Goal: Transaction & Acquisition: Purchase product/service

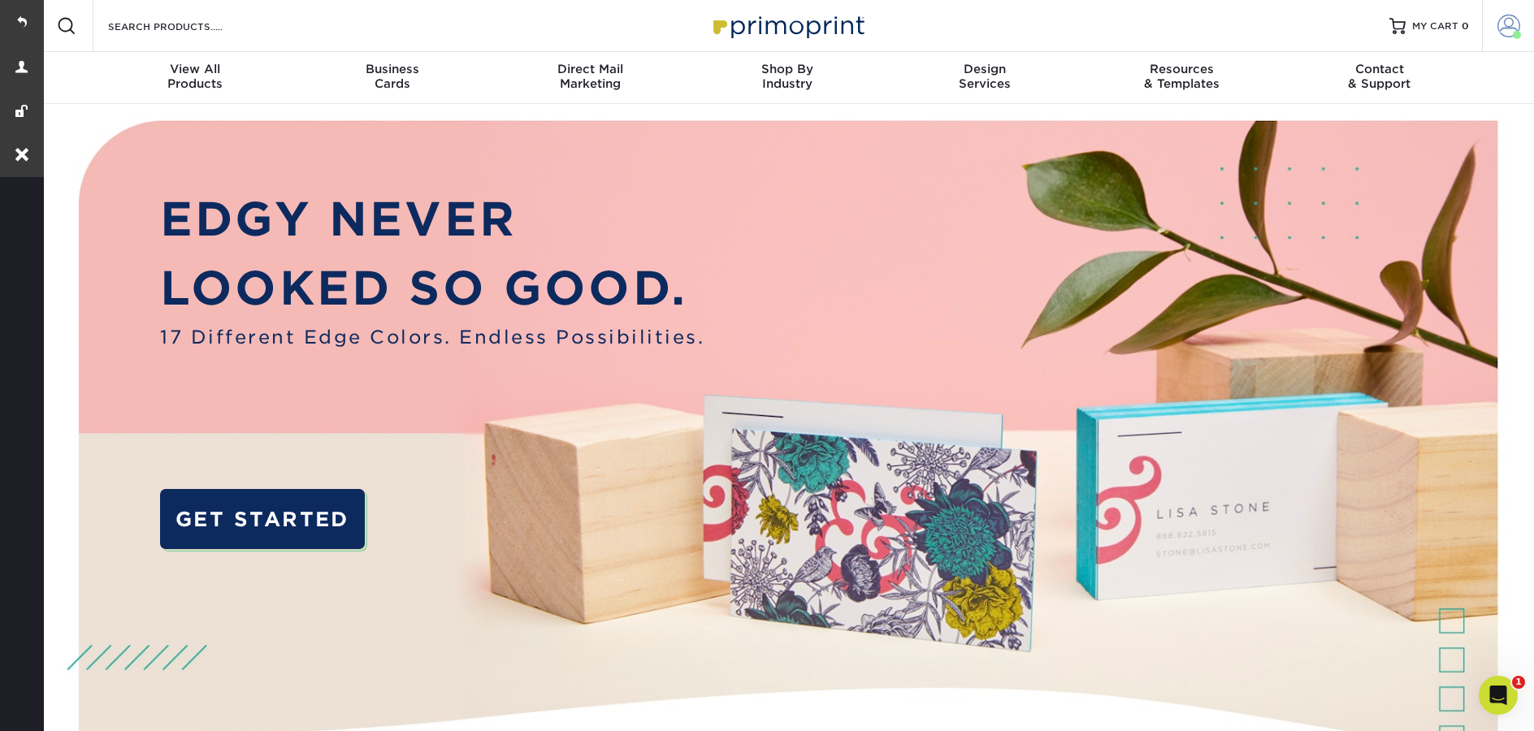
click at [1515, 26] on span at bounding box center [1509, 26] width 23 height 23
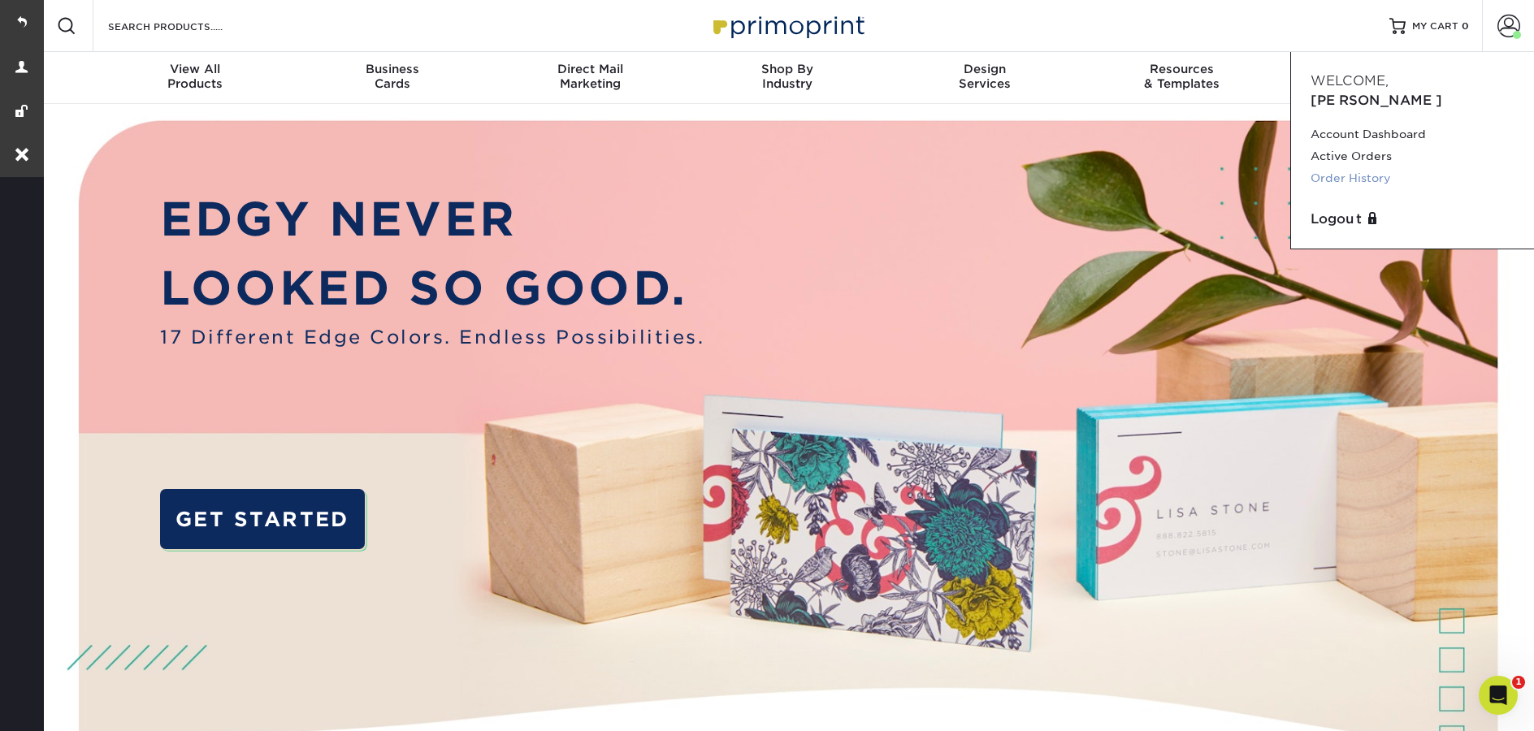
click at [1395, 167] on link "Order History" at bounding box center [1413, 178] width 204 height 22
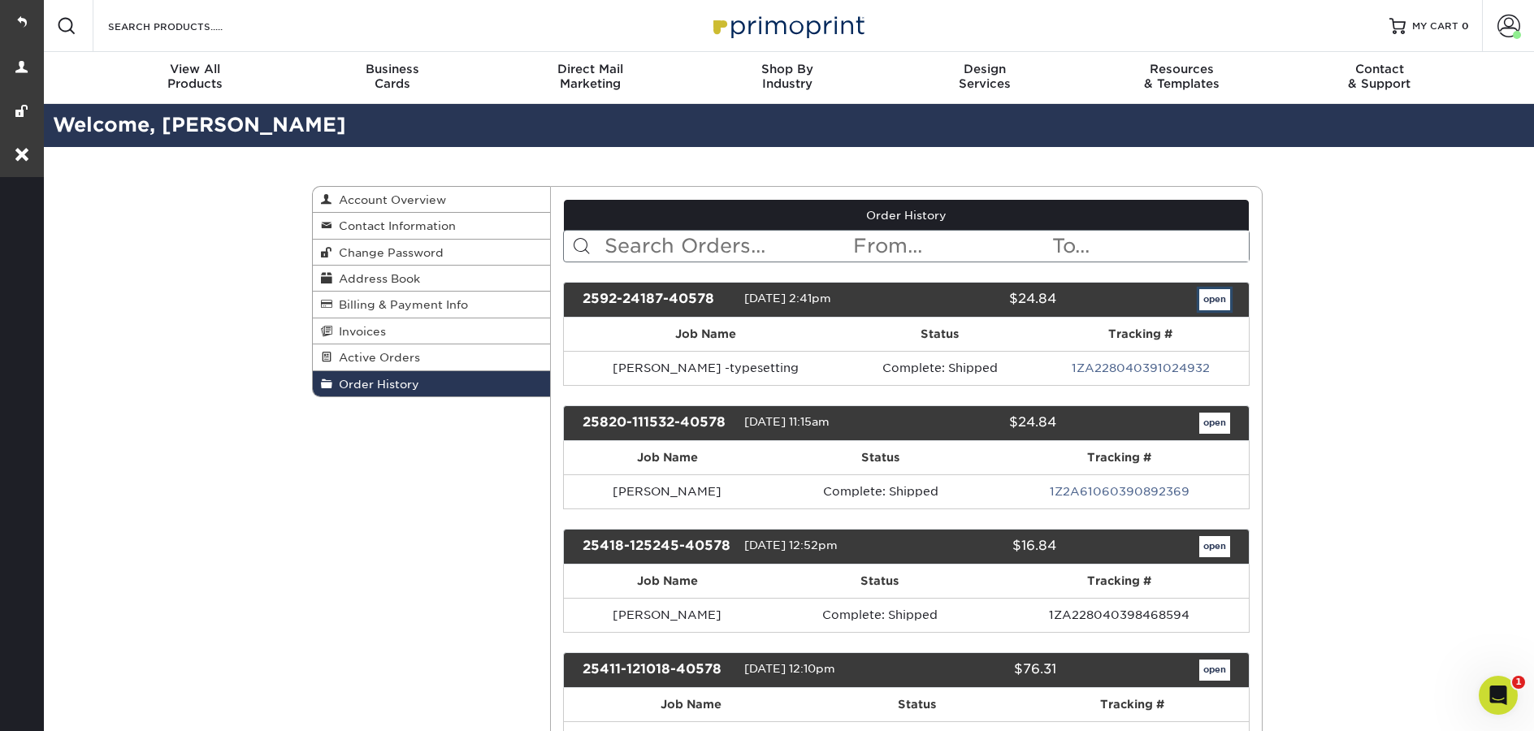
click at [1222, 306] on link "open" at bounding box center [1215, 299] width 31 height 21
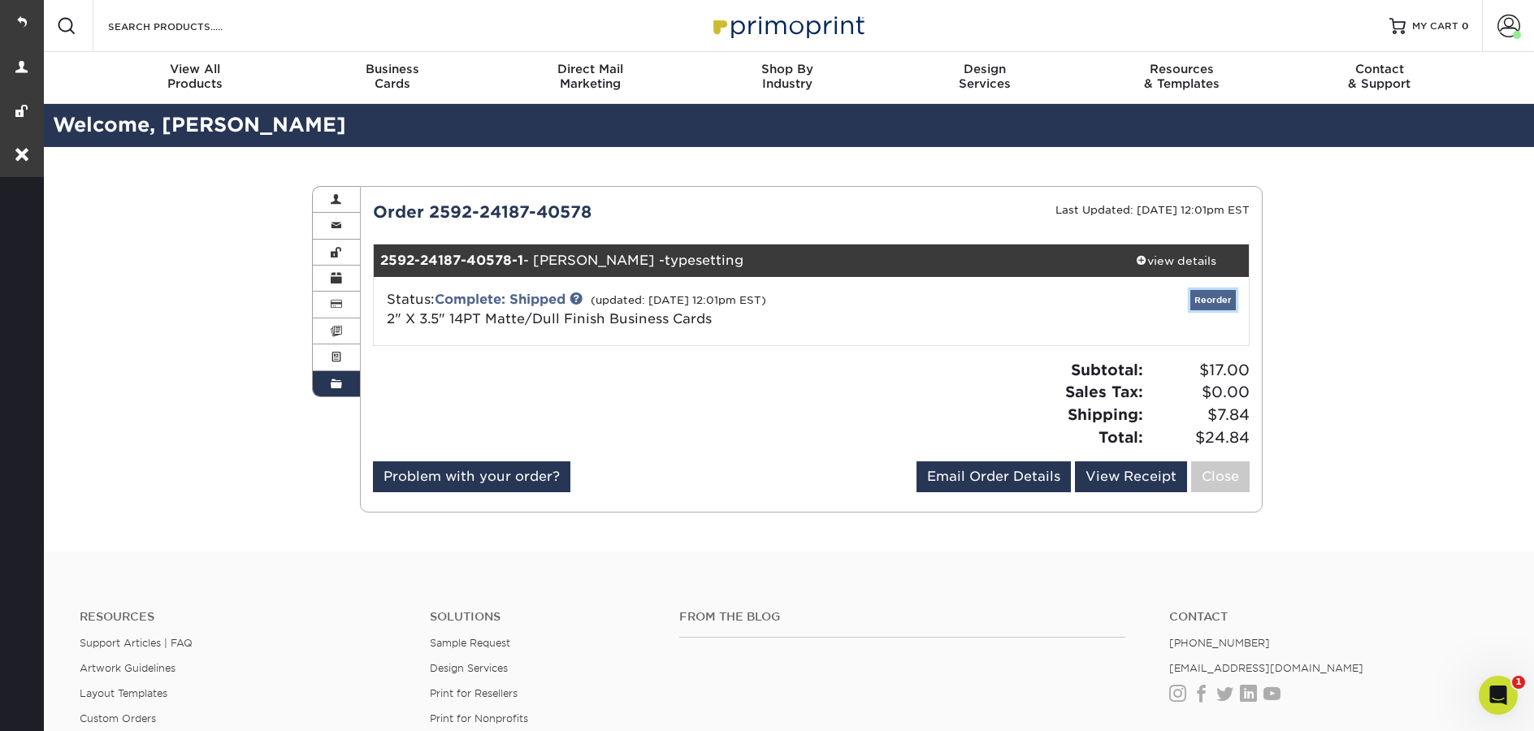
click at [1204, 302] on link "Reorder" at bounding box center [1214, 300] width 46 height 20
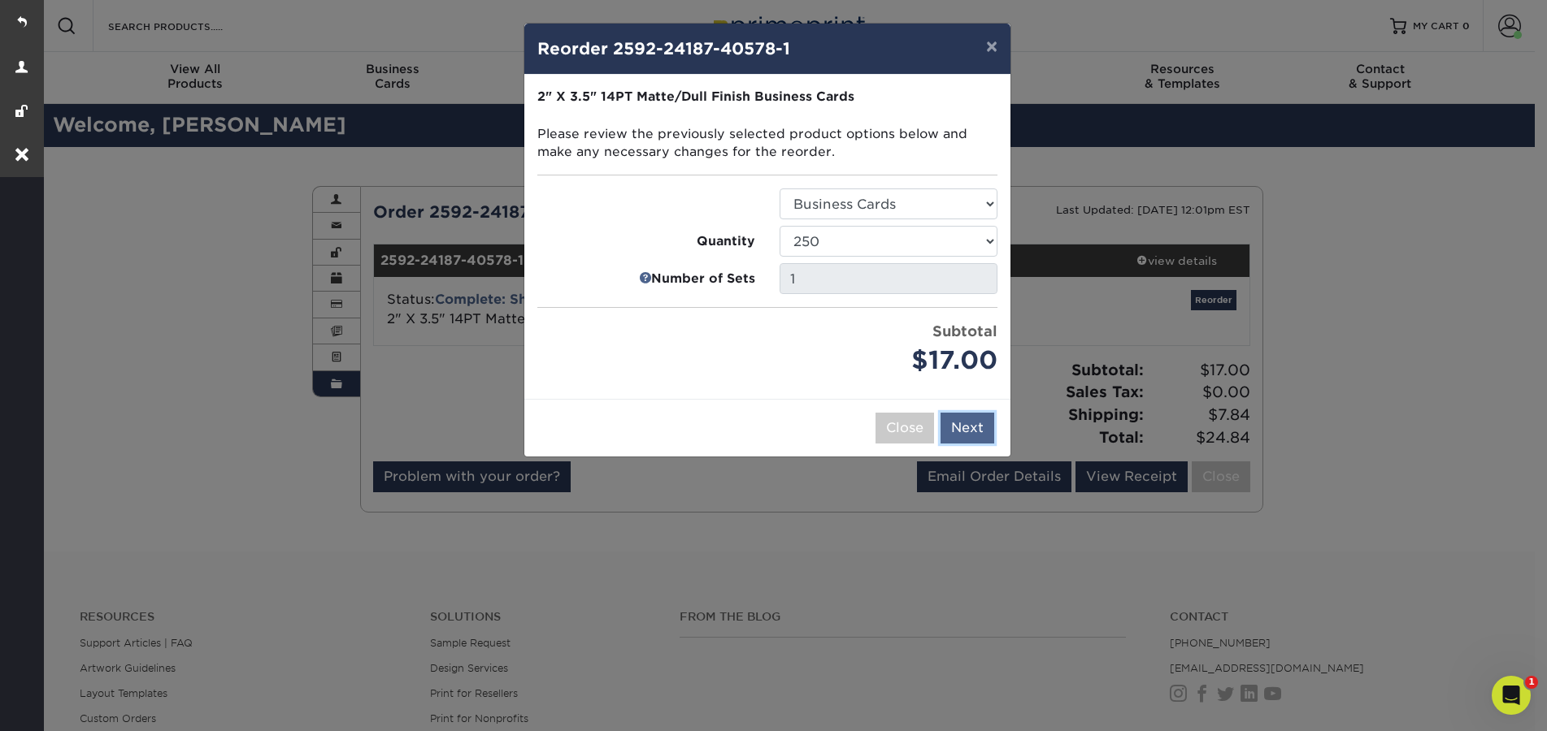
click at [988, 432] on button "Next" at bounding box center [967, 428] width 54 height 31
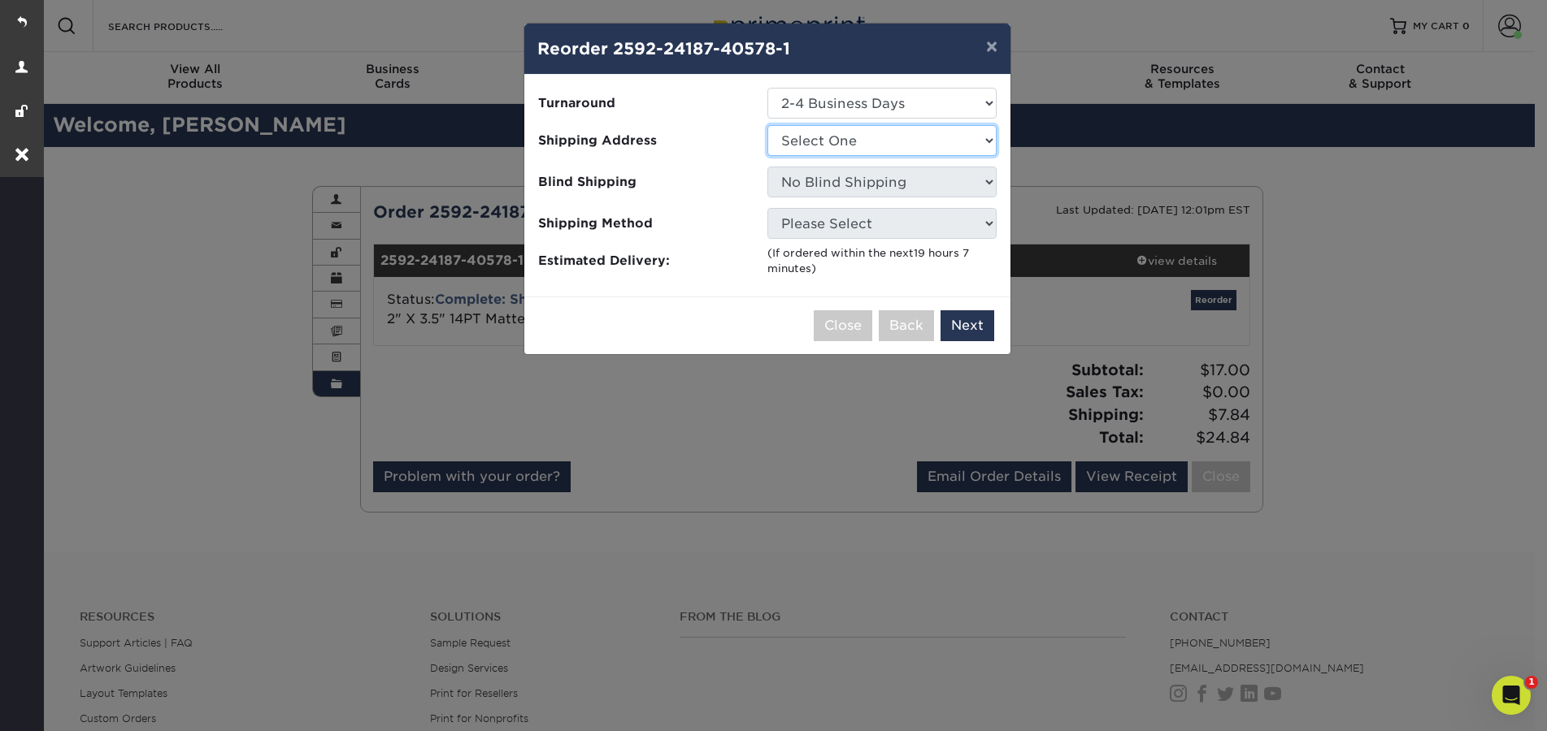
click at [874, 132] on select "Select One Bob Rees Brad Rocque Business Card Order Business Card Order Derrick…" at bounding box center [881, 140] width 229 height 31
select select "278666"
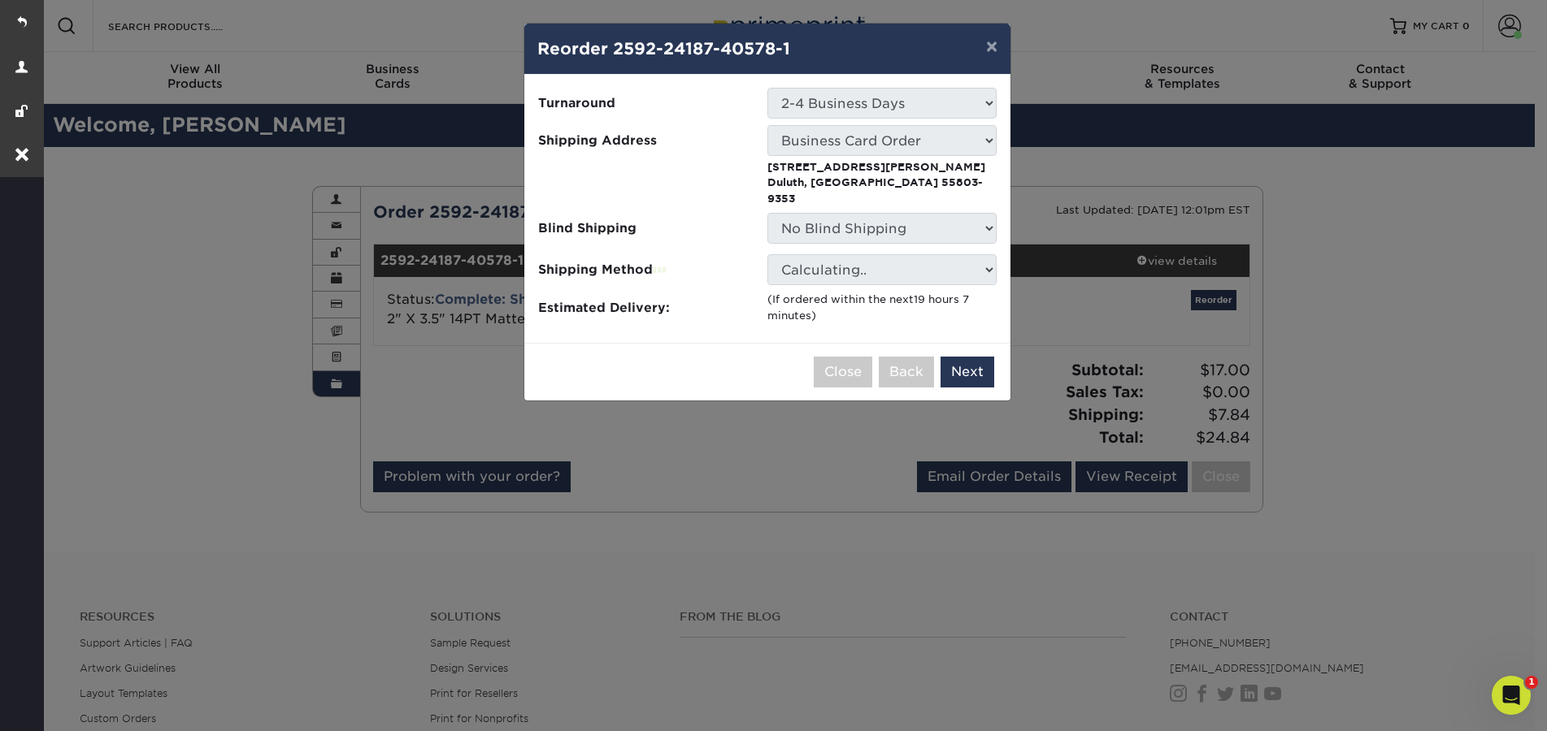
click at [1092, 339] on div "× Reorder 2592-24187-40578-1 Please select all options to continue. Only quanti…" at bounding box center [773, 365] width 1547 height 731
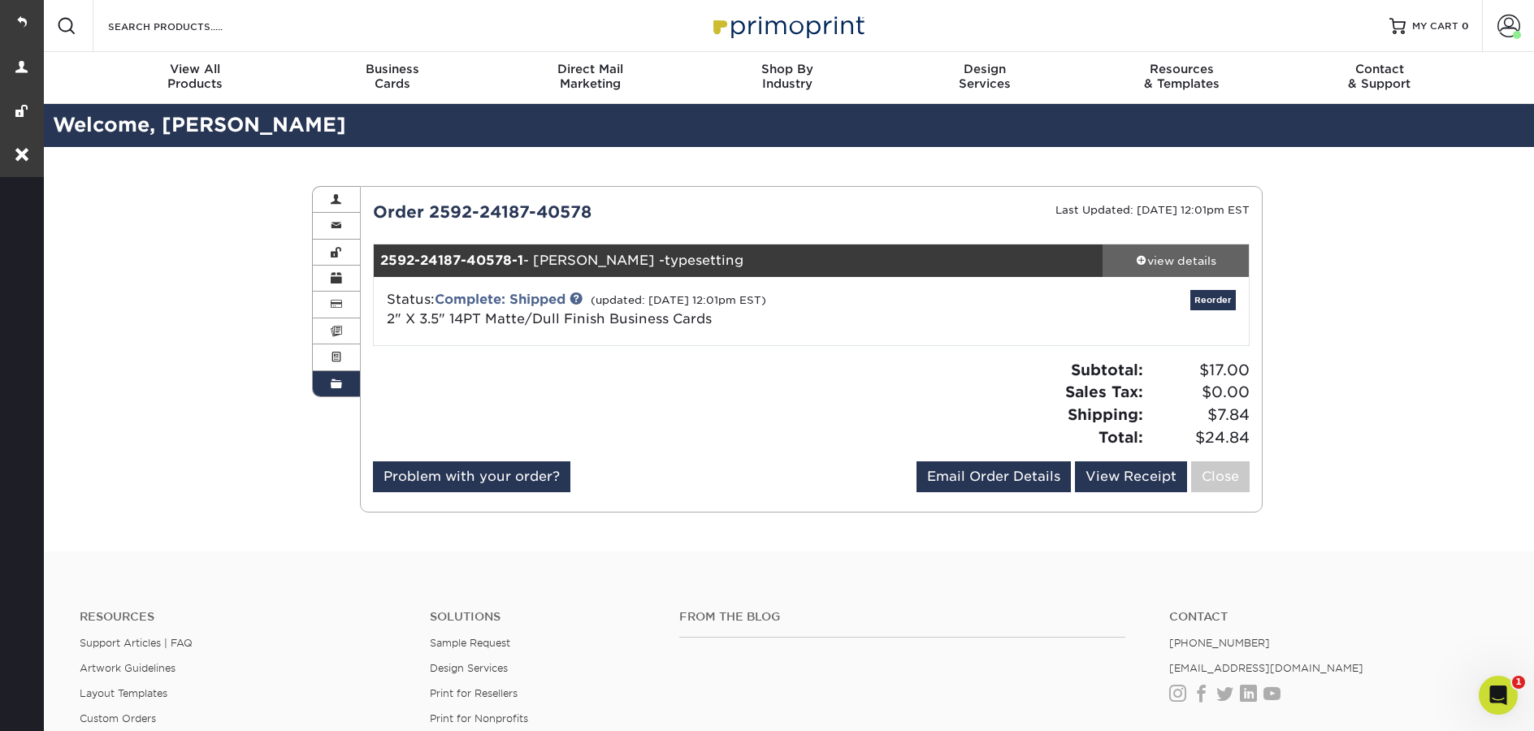
click at [1191, 260] on div "view details" at bounding box center [1176, 261] width 146 height 16
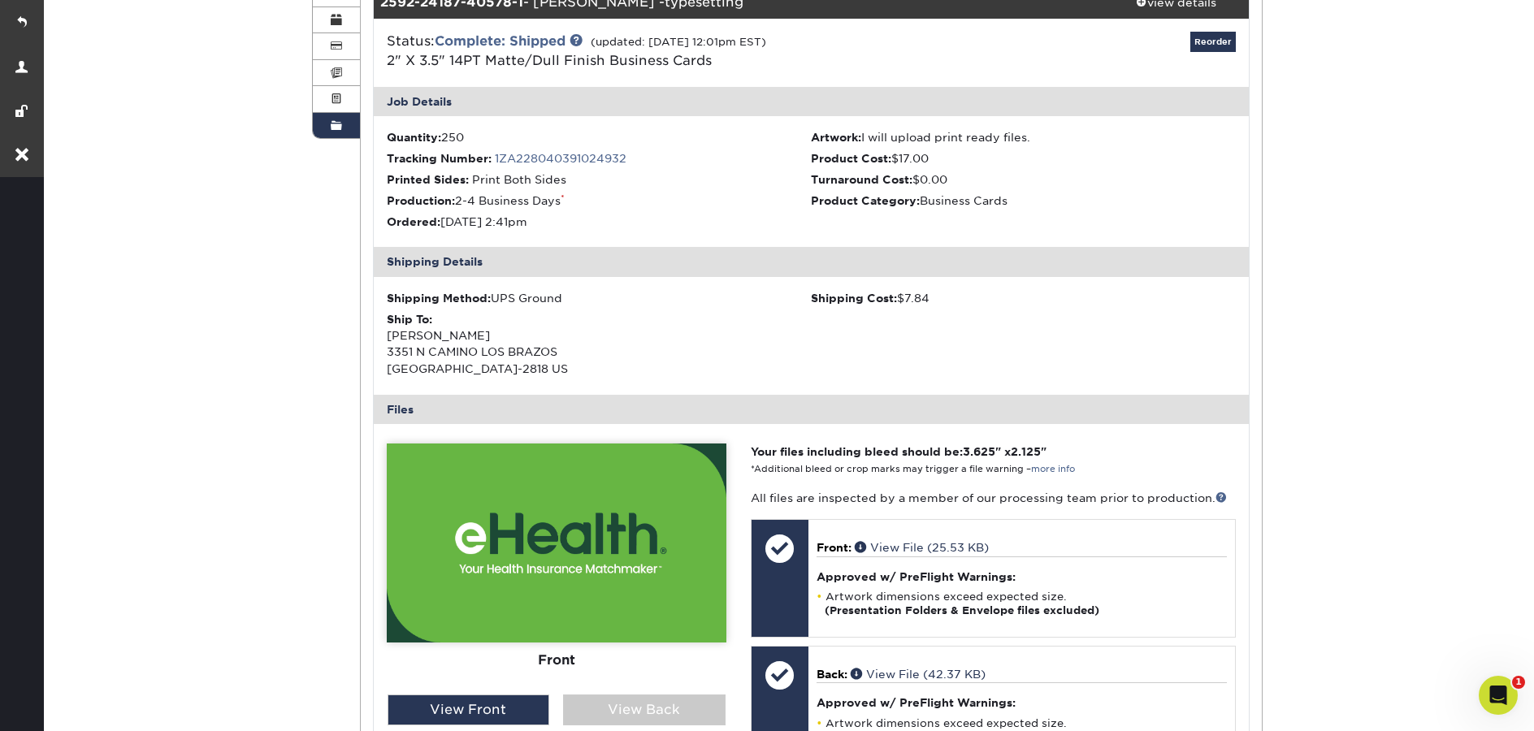
scroll to position [133, 0]
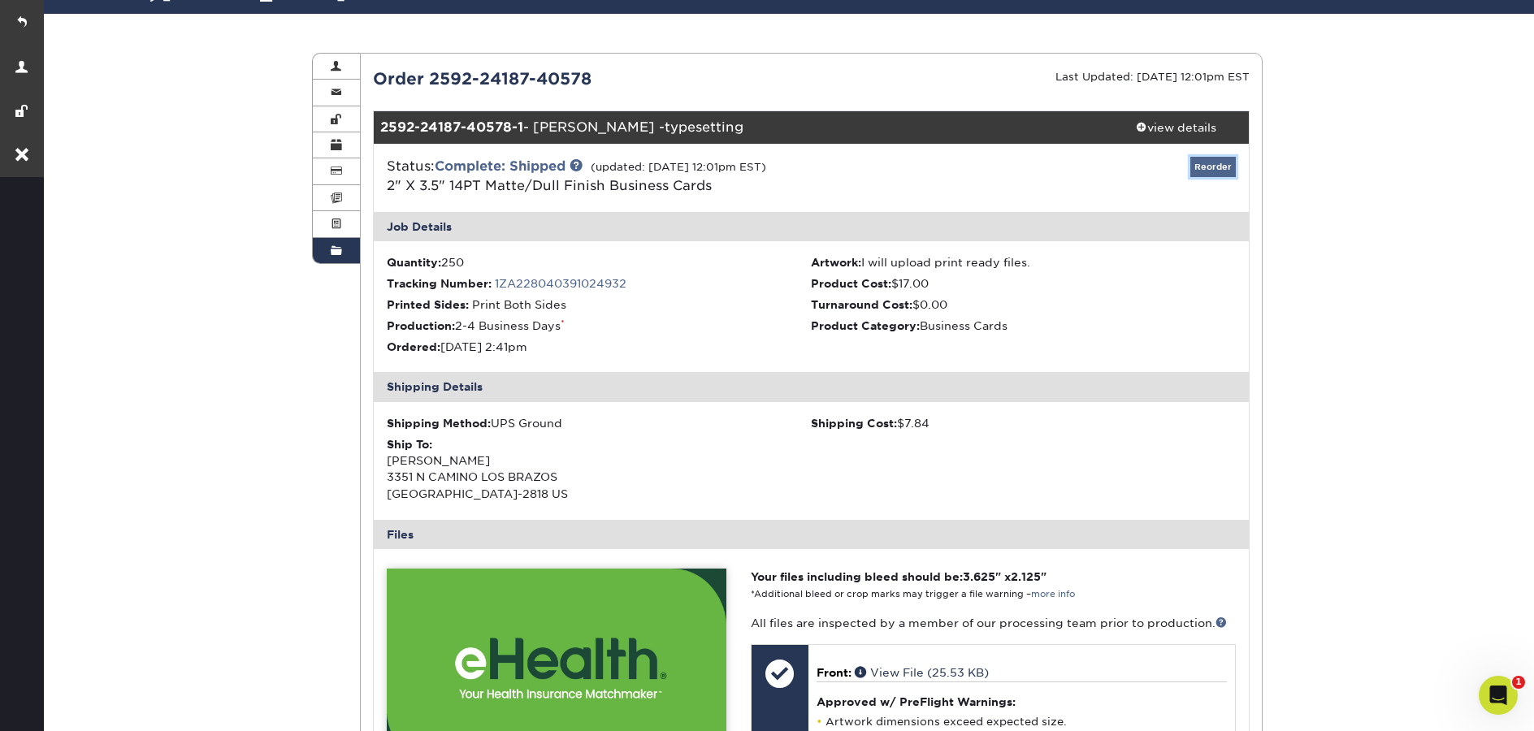
click at [1203, 165] on link "Reorder" at bounding box center [1214, 167] width 46 height 20
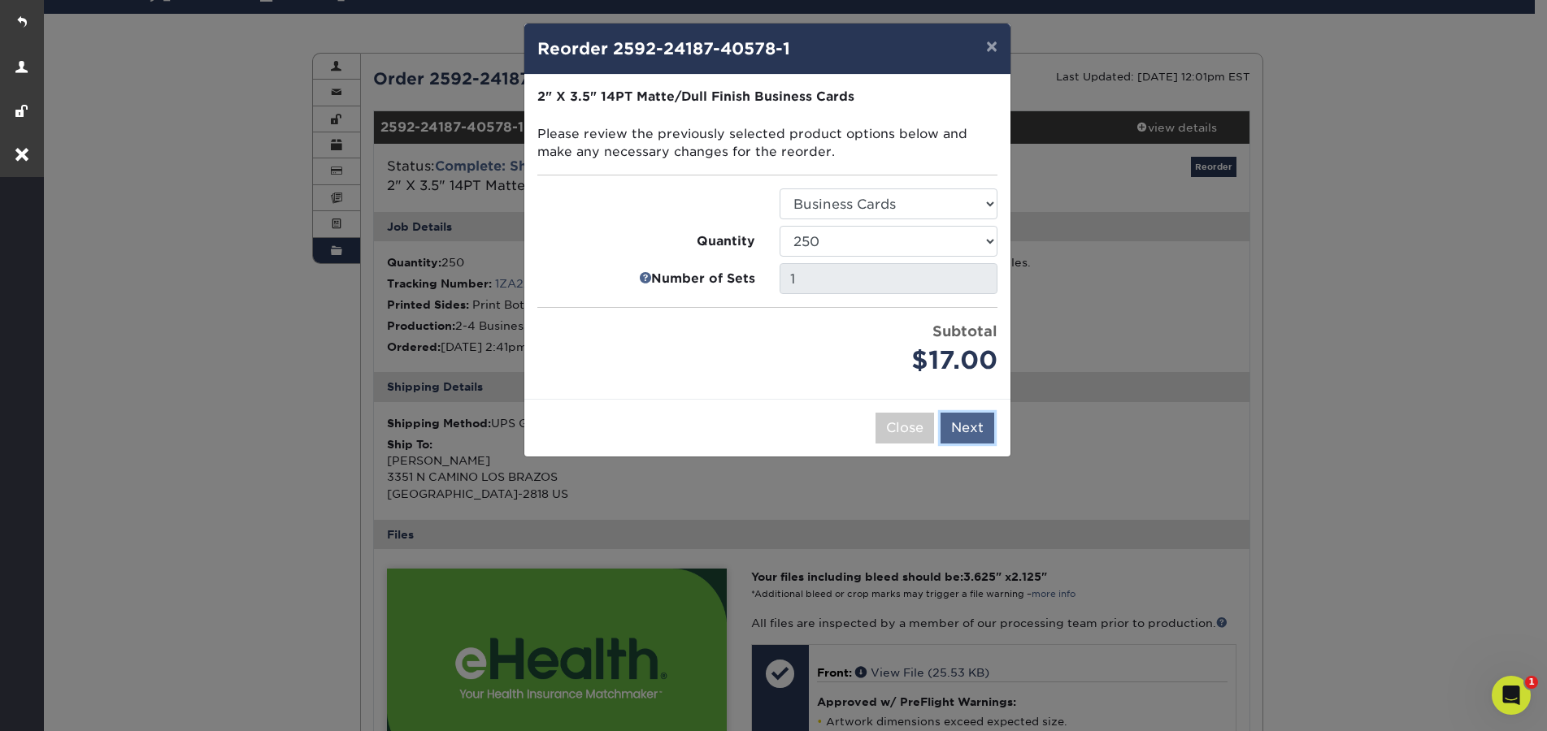
click at [984, 436] on button "Next" at bounding box center [967, 428] width 54 height 31
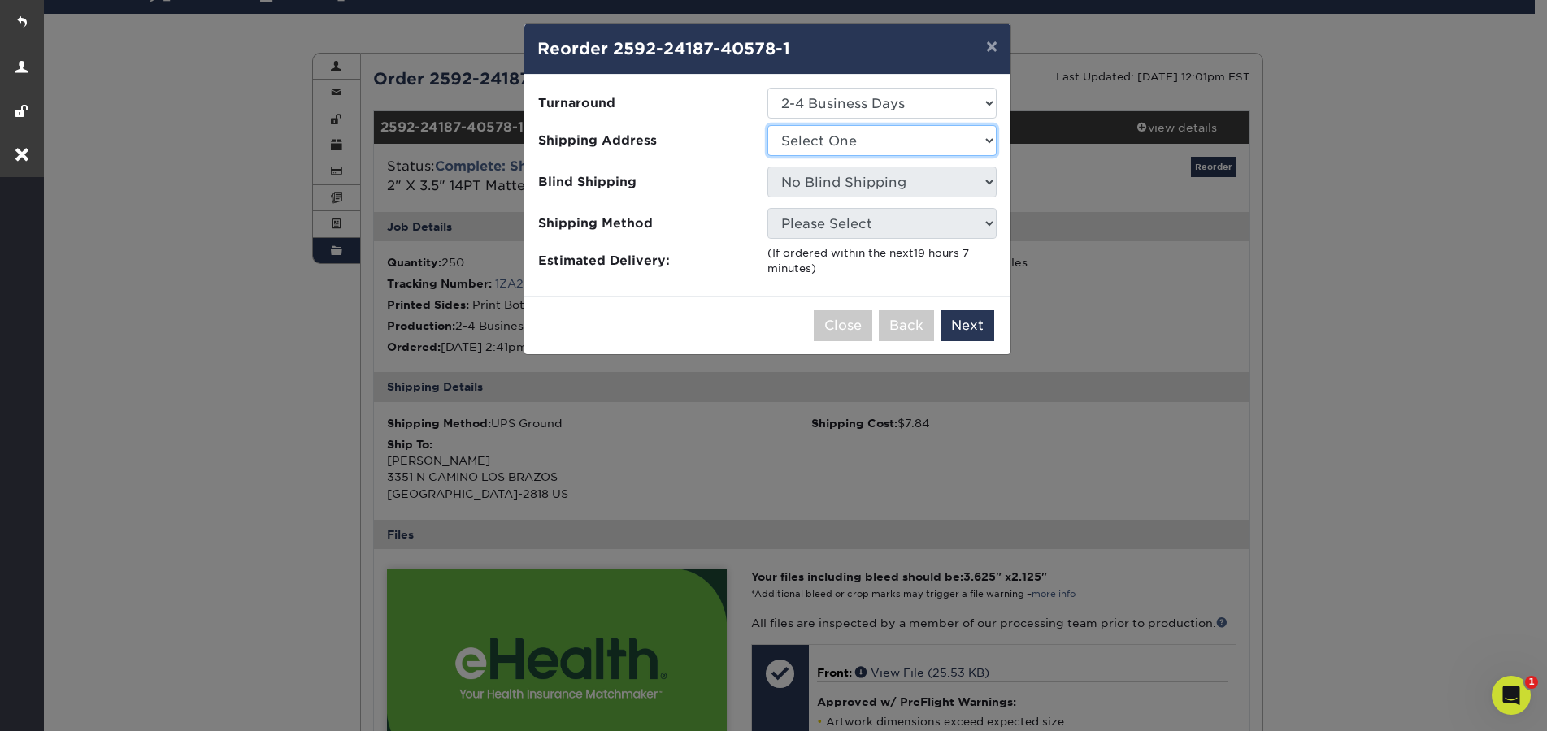
click at [878, 147] on select "Select One Bob Rees Brad Rocque Business Card Order Business Card Order Derrick…" at bounding box center [881, 140] width 229 height 31
select select "281048"
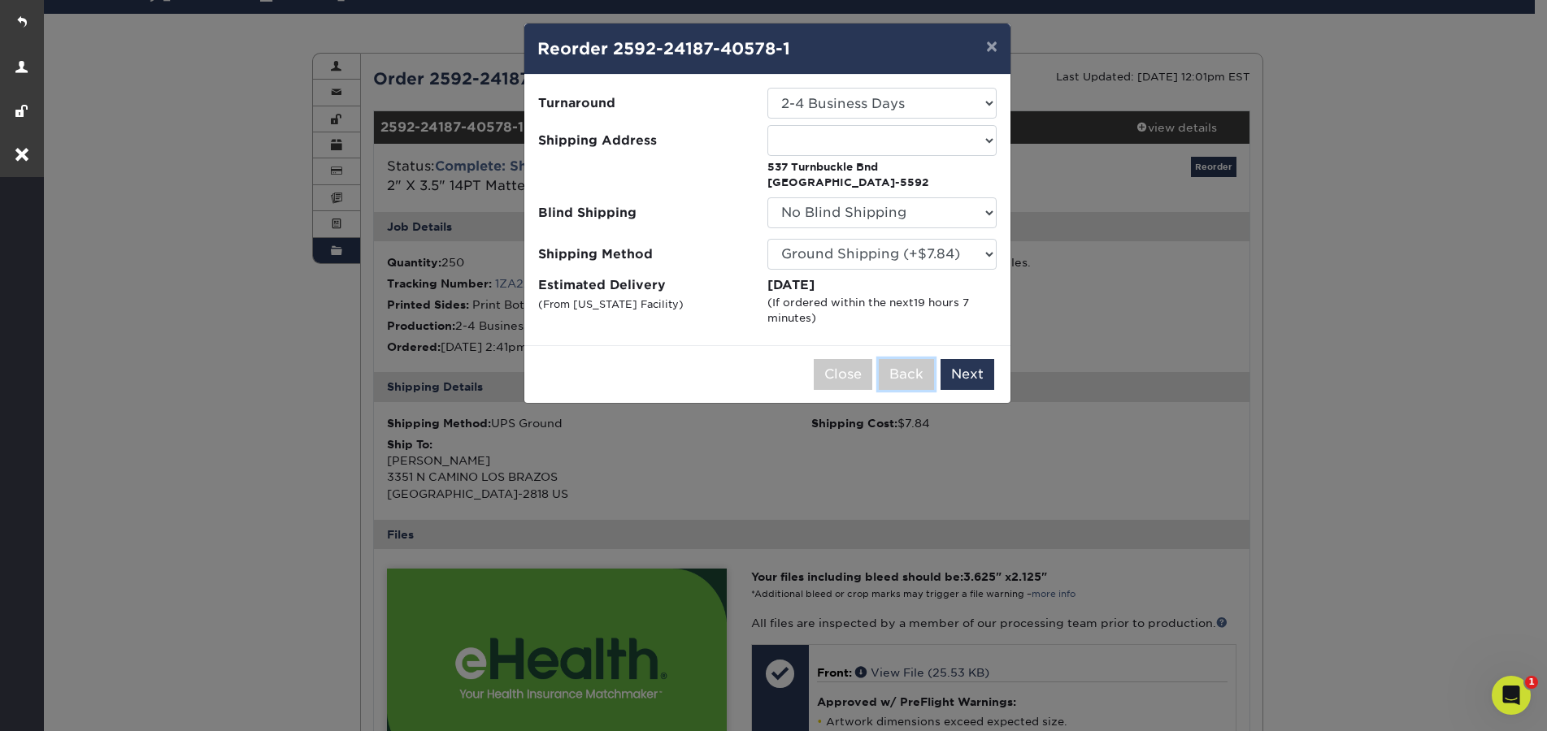
click at [892, 374] on button "Back" at bounding box center [906, 374] width 55 height 31
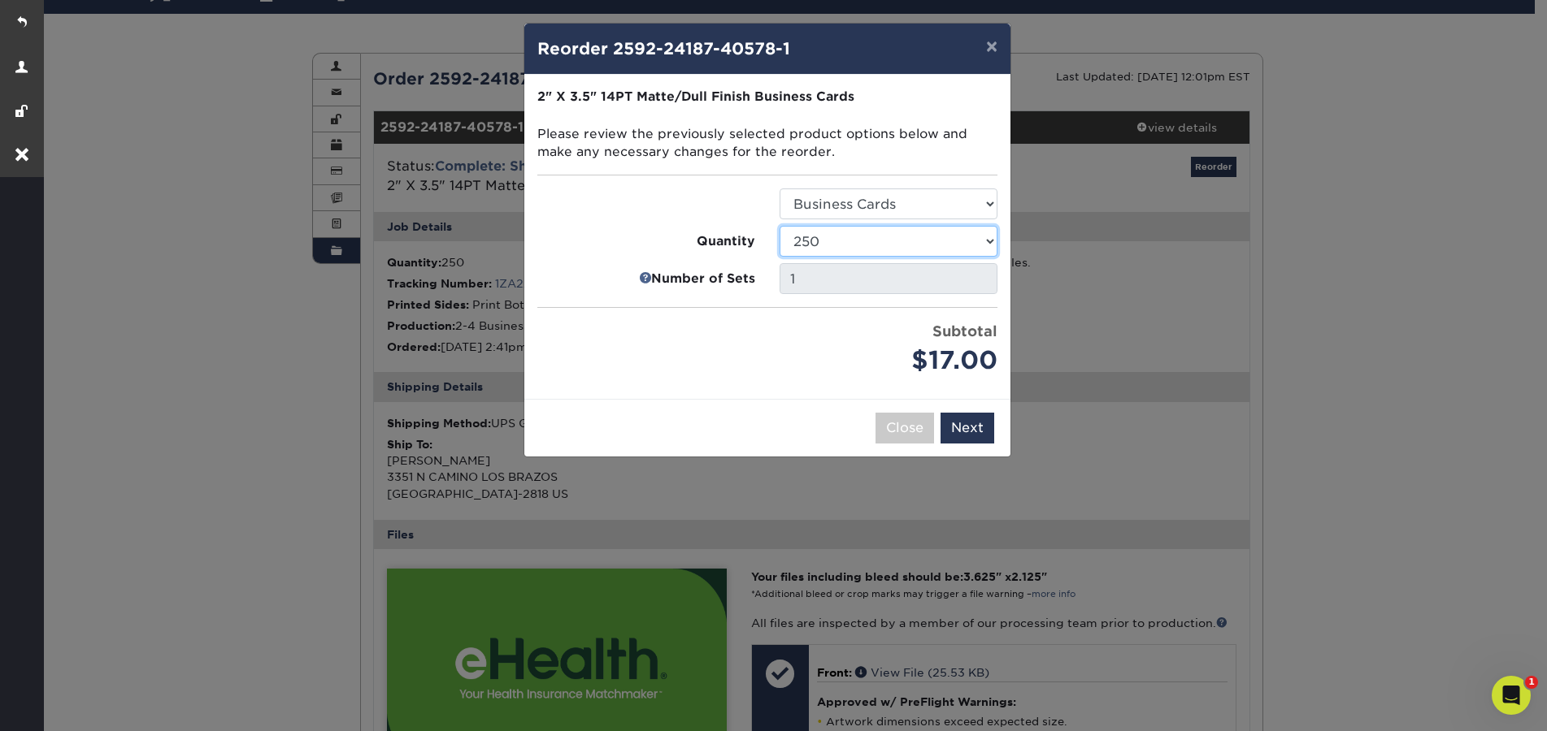
click at [851, 226] on select "100 250 500 1000 2500 5000 7500 10000 15000 20000 25000 30000 35000 40000 45000…" at bounding box center [888, 241] width 218 height 31
select select "8a3a0fd1-38ae-49a0-8736-3fedadc3dc93"
click at [779, 226] on select "100 250 500 1000 2500 5000 7500 10000 15000 20000 25000 30000 35000 40000 45000…" at bounding box center [888, 241] width 218 height 31
click at [976, 421] on button "Next" at bounding box center [967, 428] width 54 height 31
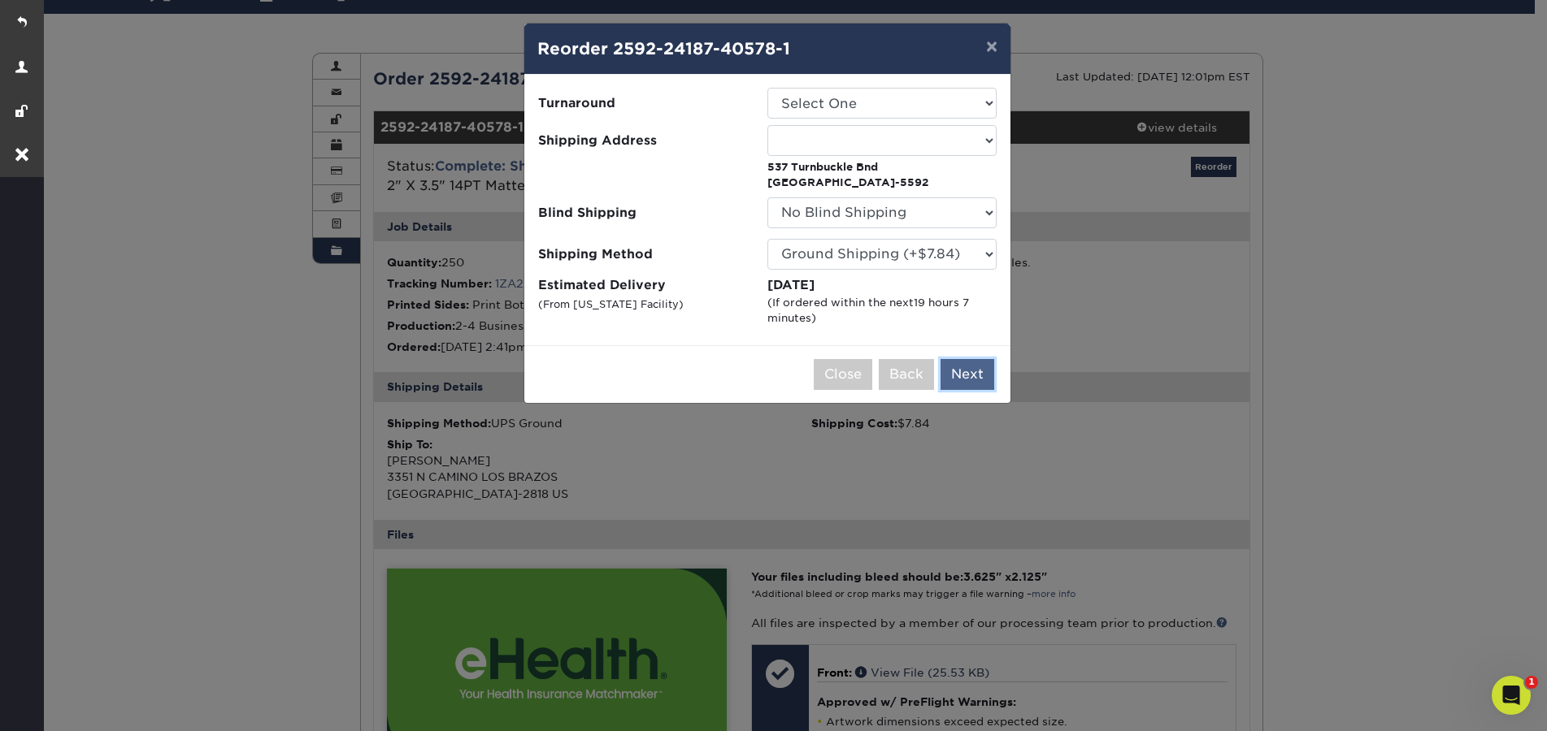
click at [971, 376] on button "Next" at bounding box center [967, 374] width 54 height 31
click at [842, 388] on button "Close" at bounding box center [842, 374] width 59 height 31
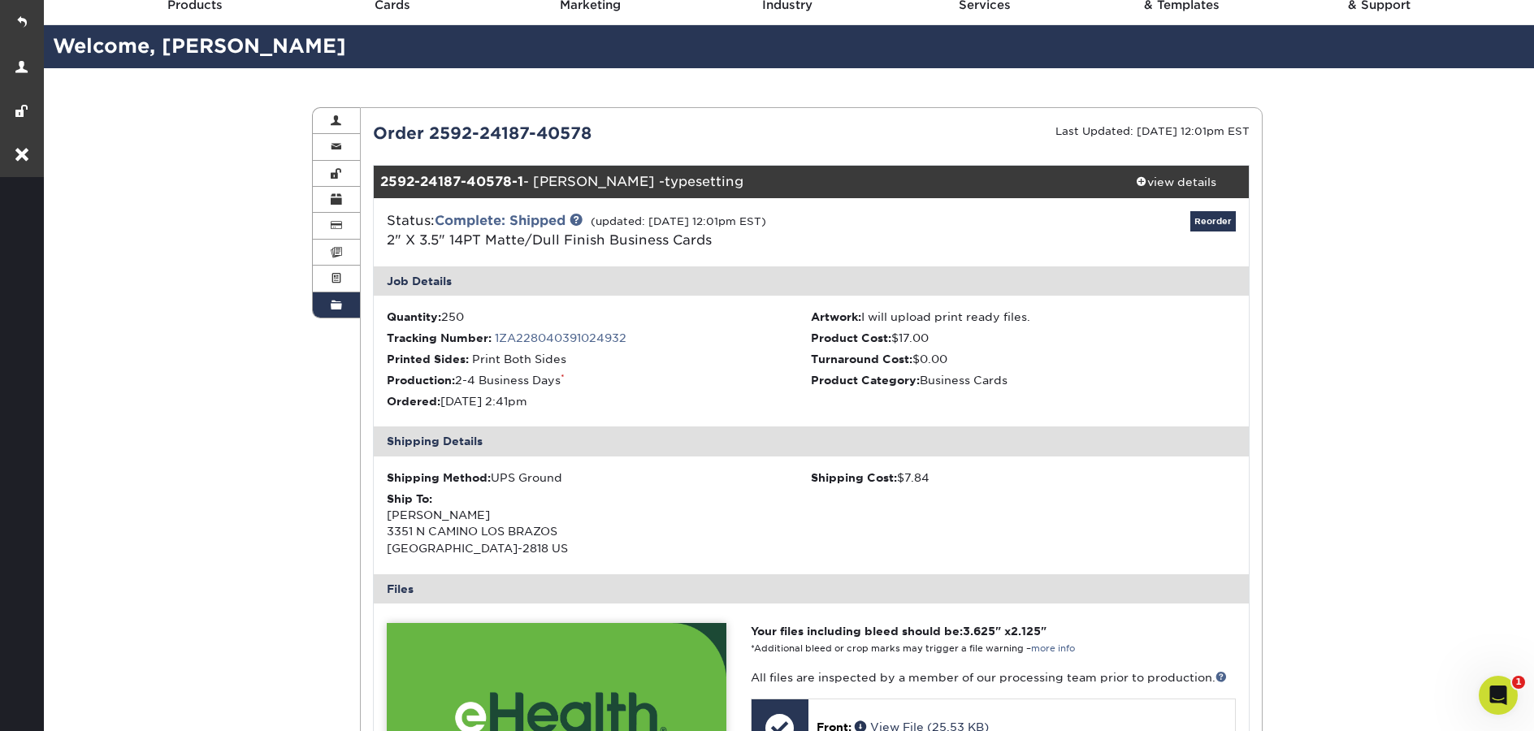
scroll to position [0, 0]
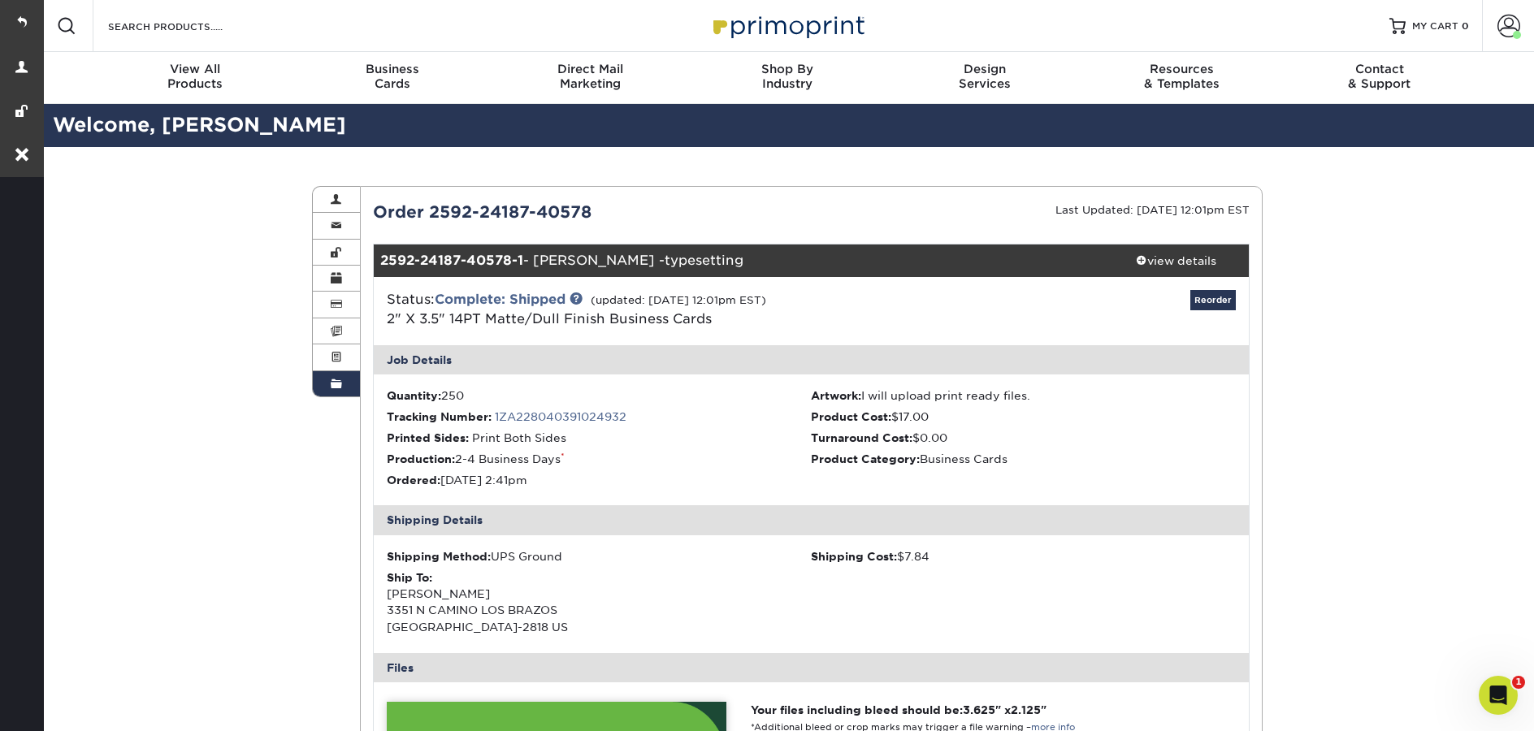
click at [268, 570] on div "Order History Account Overview Contact Information Change Password Address Book…" at bounding box center [788, 724] width 1494 height 1154
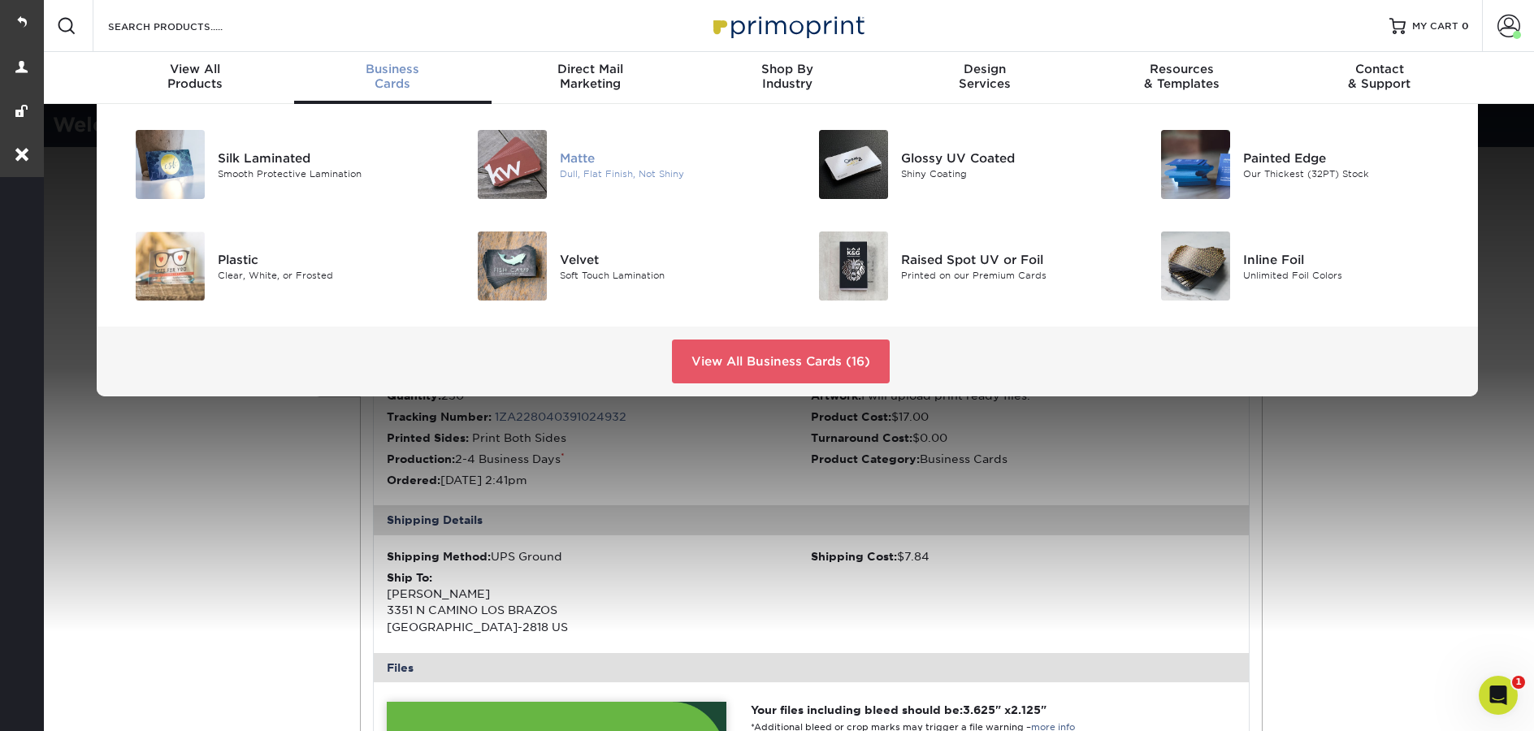
click at [487, 150] on img at bounding box center [512, 164] width 69 height 69
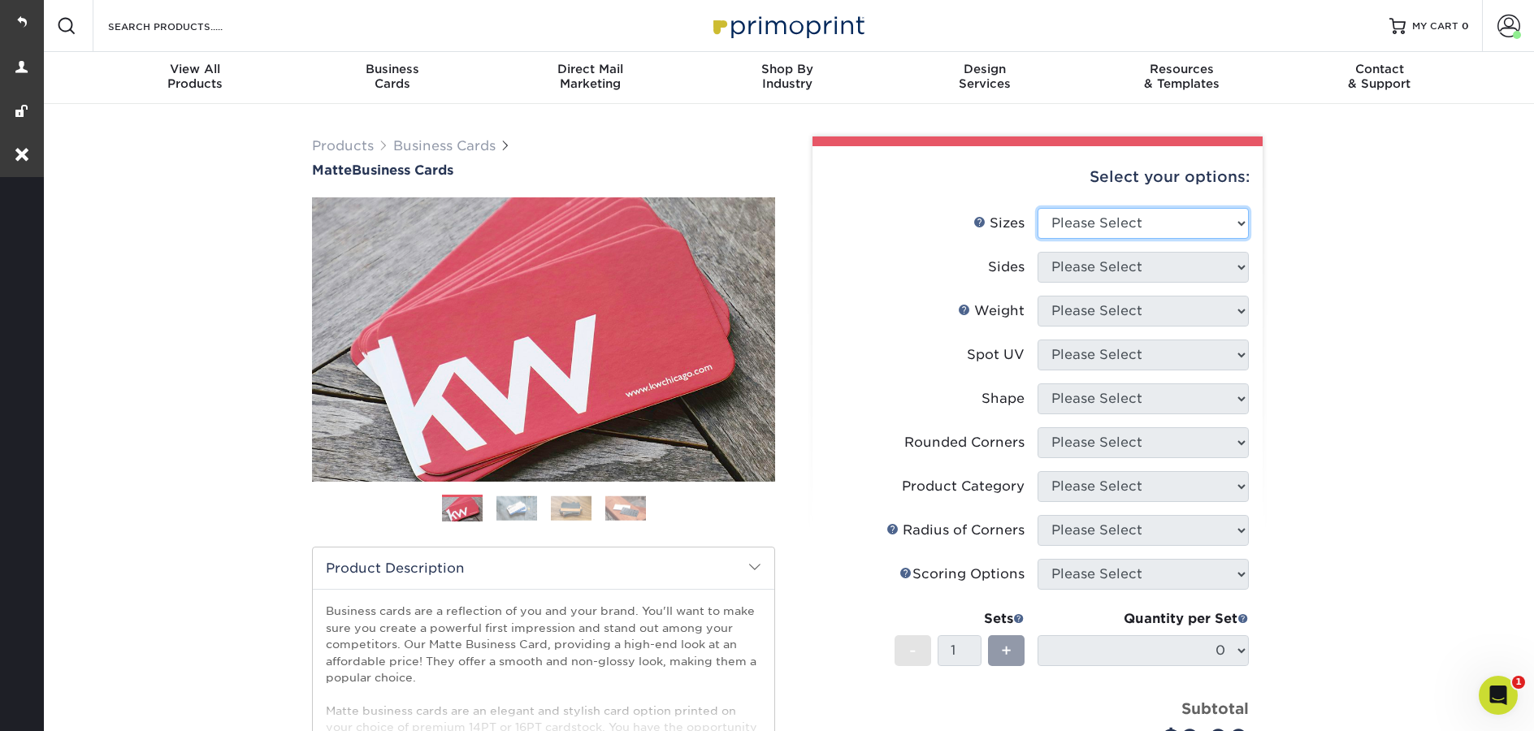
click at [1140, 218] on select "Please Select 1.5" x 3.5" - Mini 1.75" x 3.5" - Mini 2" x 2" - Square 2" x 3" -…" at bounding box center [1143, 223] width 211 height 31
select select "2.00x3.50"
click at [1038, 208] on select "Please Select 1.5" x 3.5" - Mini 1.75" x 3.5" - Mini 2" x 2" - Square 2" x 3" -…" at bounding box center [1143, 223] width 211 height 31
click at [1106, 259] on select "Please Select Print Both Sides Print Front Only" at bounding box center [1143, 267] width 211 height 31
select select "13abbda7-1d64-4f25-8bb2-c179b224825d"
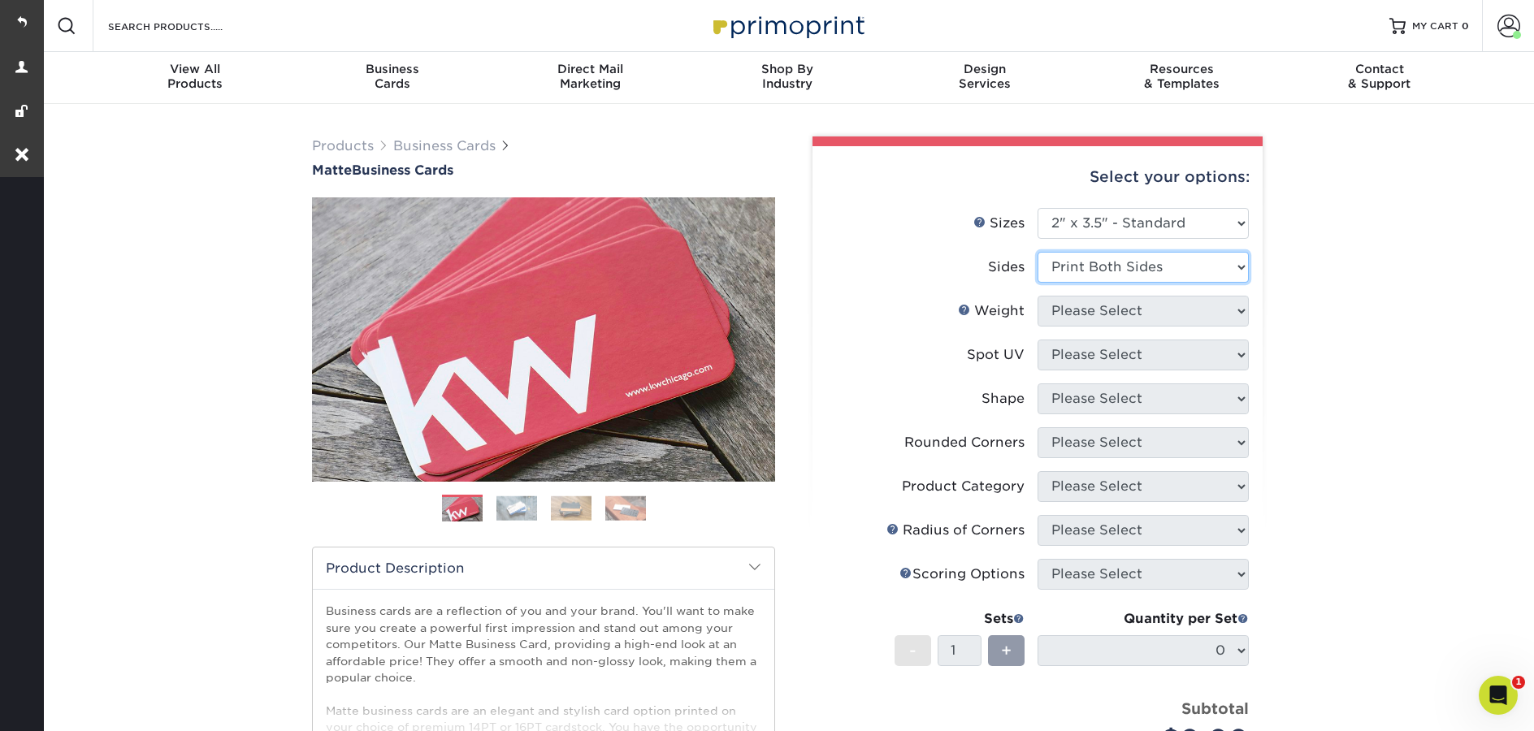
click at [1038, 252] on select "Please Select Print Both Sides Print Front Only" at bounding box center [1143, 267] width 211 height 31
click at [1104, 320] on select "Please Select 16PT 14PT" at bounding box center [1143, 311] width 211 height 31
select select "14PT"
click at [1038, 296] on select "Please Select 16PT 14PT" at bounding box center [1143, 311] width 211 height 31
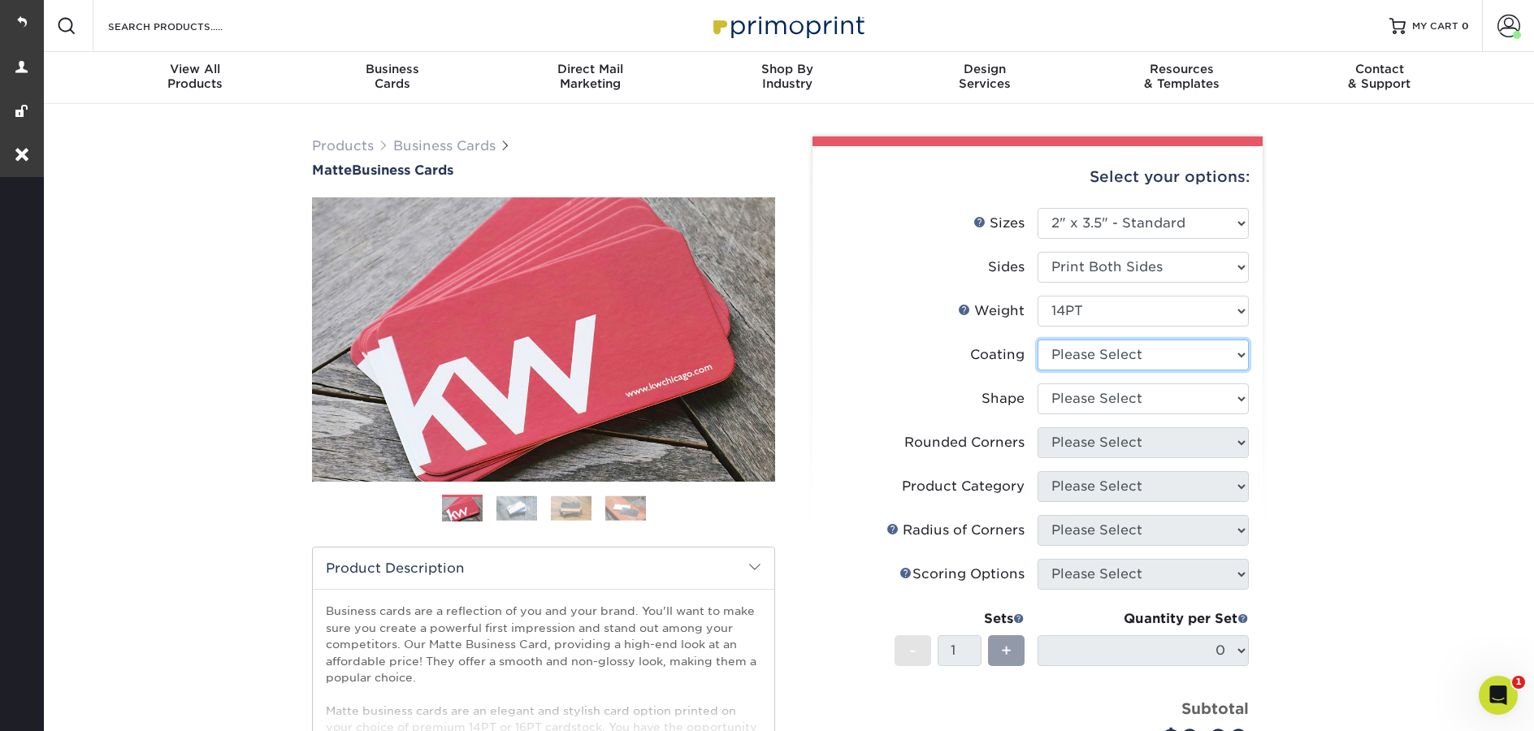
click at [1064, 357] on select at bounding box center [1143, 355] width 211 height 31
select select "121bb7b5-3b4d-429f-bd8d-bbf80e953313"
click at [1038, 340] on select at bounding box center [1143, 355] width 211 height 31
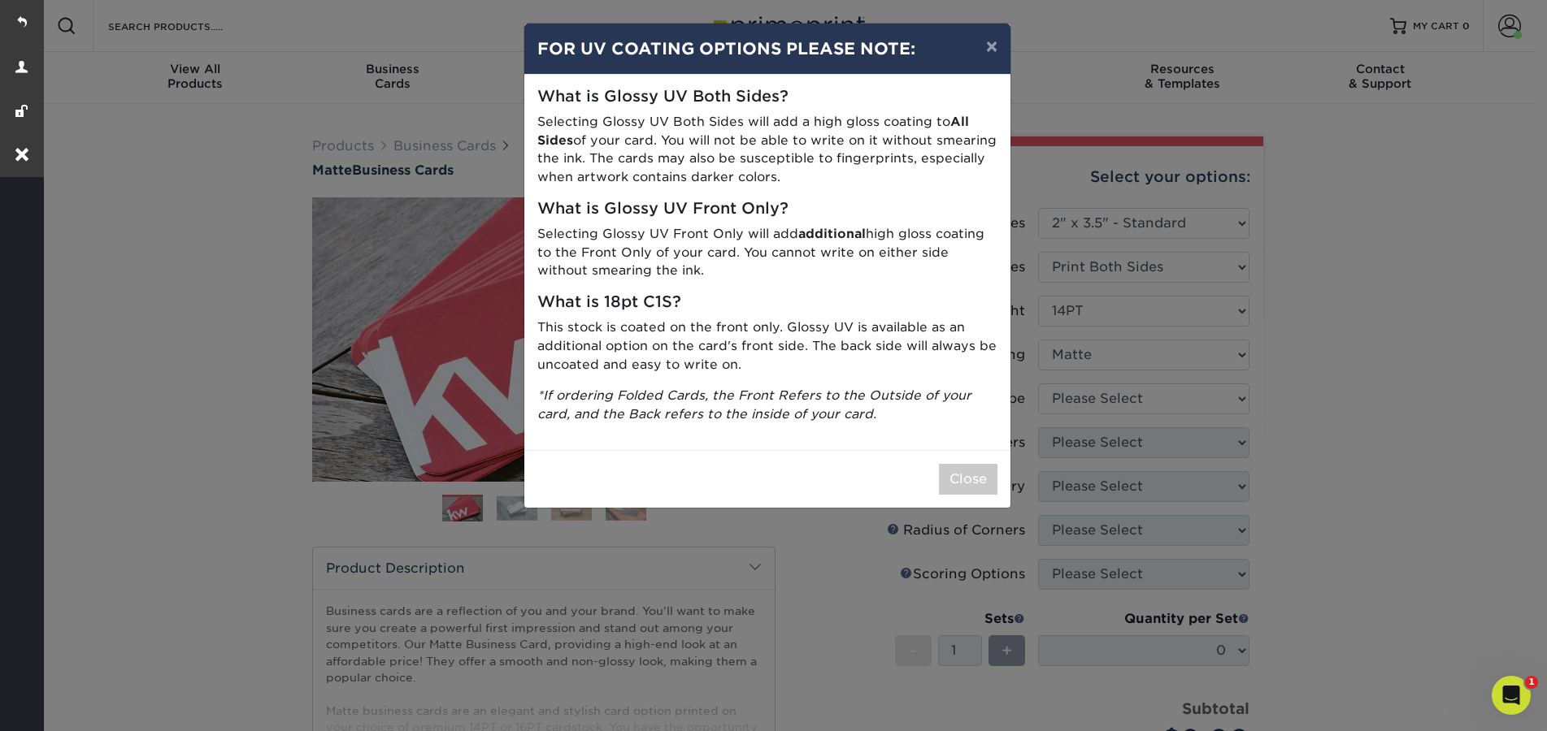
click at [1083, 402] on div "× FOR UV COATING OPTIONS PLEASE NOTE: What is Glossy UV Both Sides? Selecting G…" at bounding box center [773, 365] width 1547 height 731
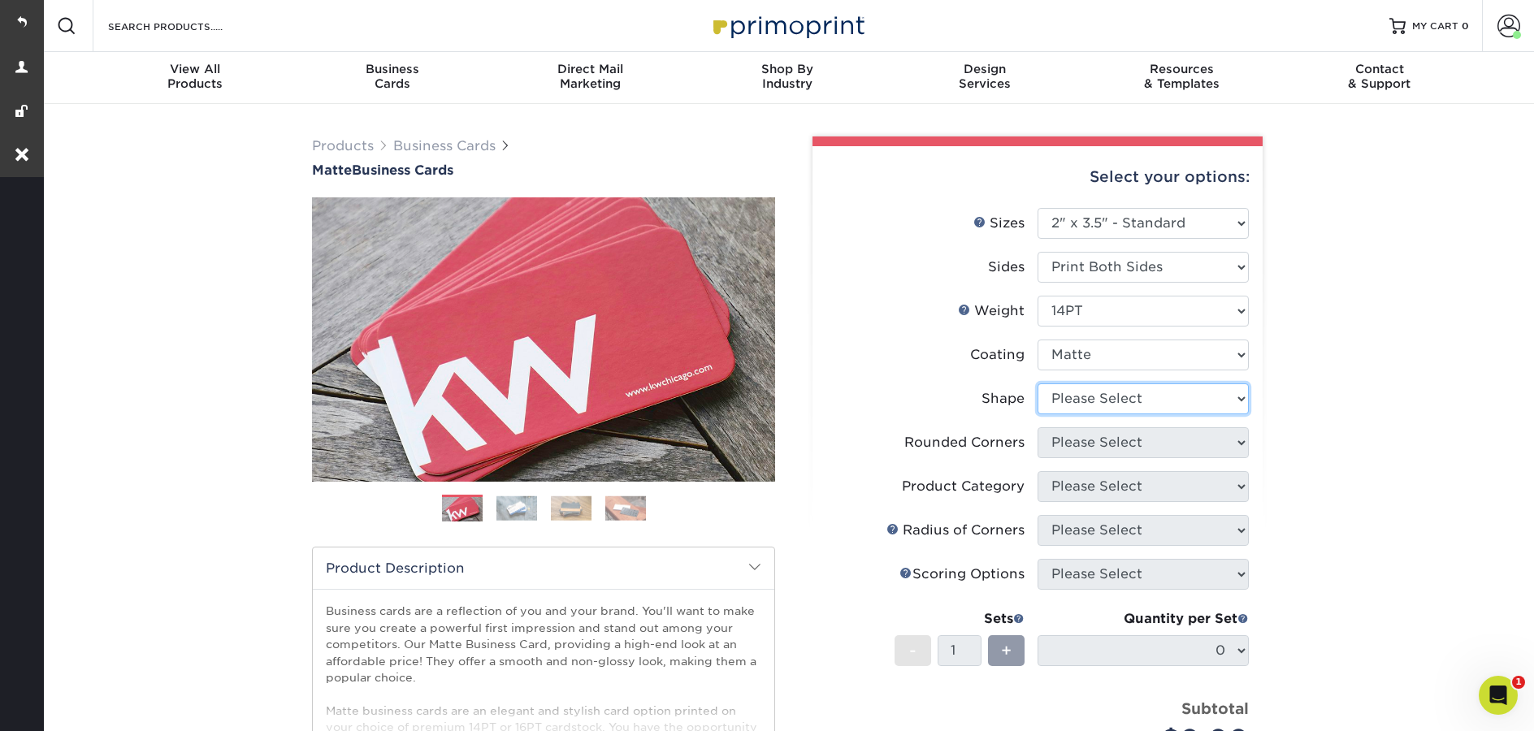
click at [1082, 401] on select "Please Select Standard" at bounding box center [1143, 399] width 211 height 31
select select "standard"
click at [1038, 384] on select "Please Select Standard" at bounding box center [1143, 399] width 211 height 31
click at [1104, 448] on select "Please Select Yes - Round 2 Corners Yes - Round 4 Corners No" at bounding box center [1143, 442] width 211 height 31
select select "0"
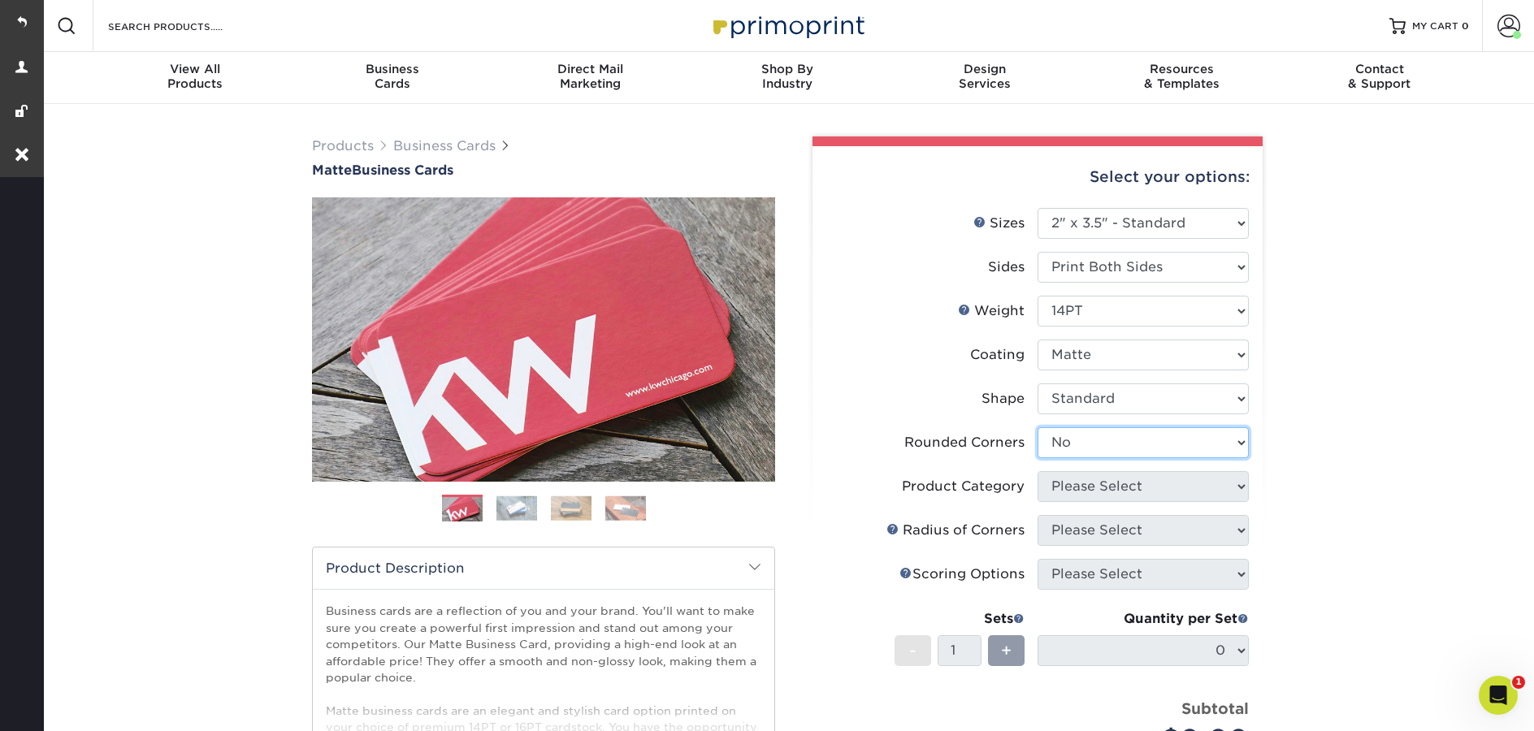
click at [1038, 427] on select "Please Select Yes - Round 2 Corners Yes - Round 4 Corners No" at bounding box center [1143, 442] width 211 height 31
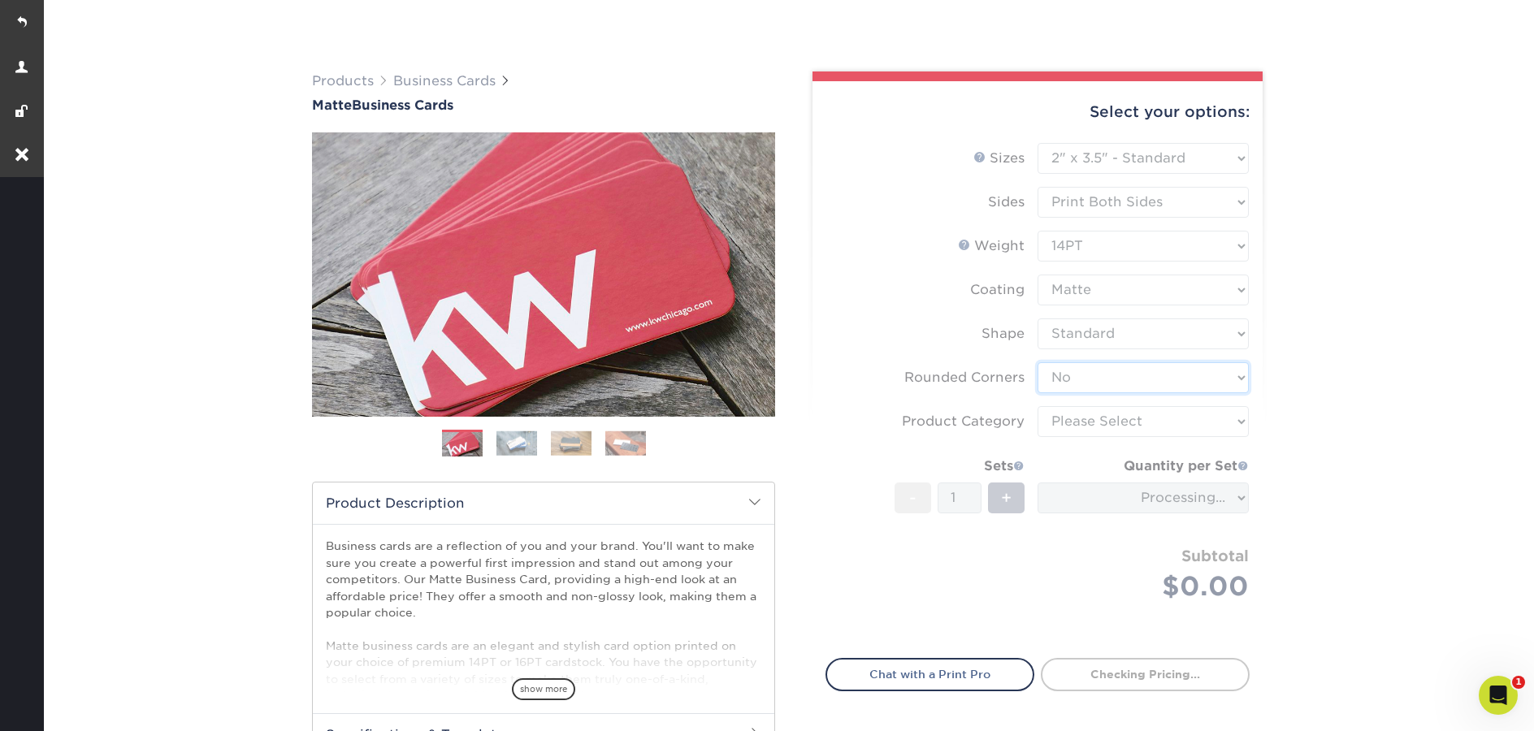
scroll to position [85, 0]
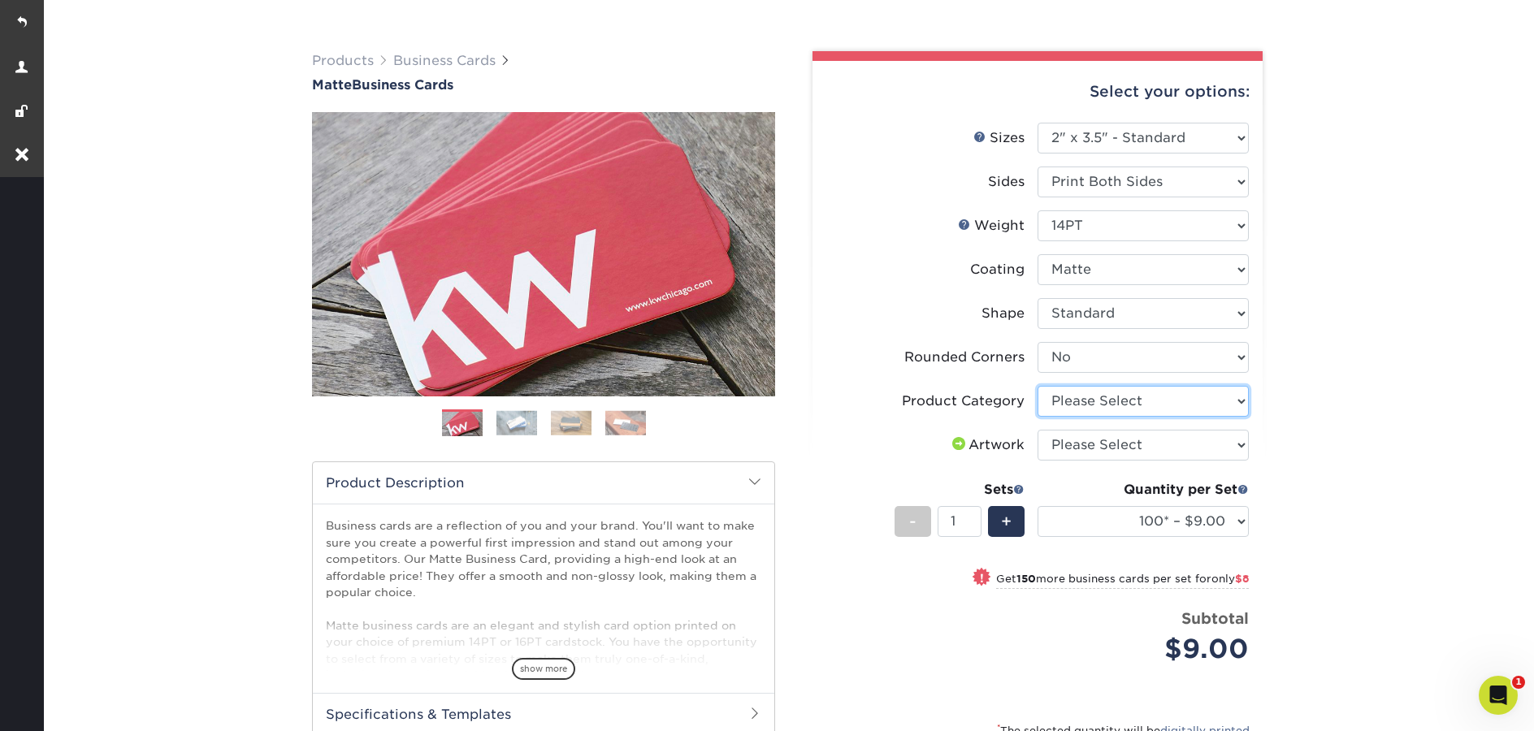
click at [1120, 406] on select "Please Select Business Cards" at bounding box center [1143, 401] width 211 height 31
select select "3b5148f1-0588-4f88-a218-97bcfdce65c1"
click at [1038, 386] on select "Please Select Business Cards" at bounding box center [1143, 401] width 211 height 31
click at [1104, 443] on select "Please Select I will upload files I need a design - $100" at bounding box center [1143, 445] width 211 height 31
select select "upload"
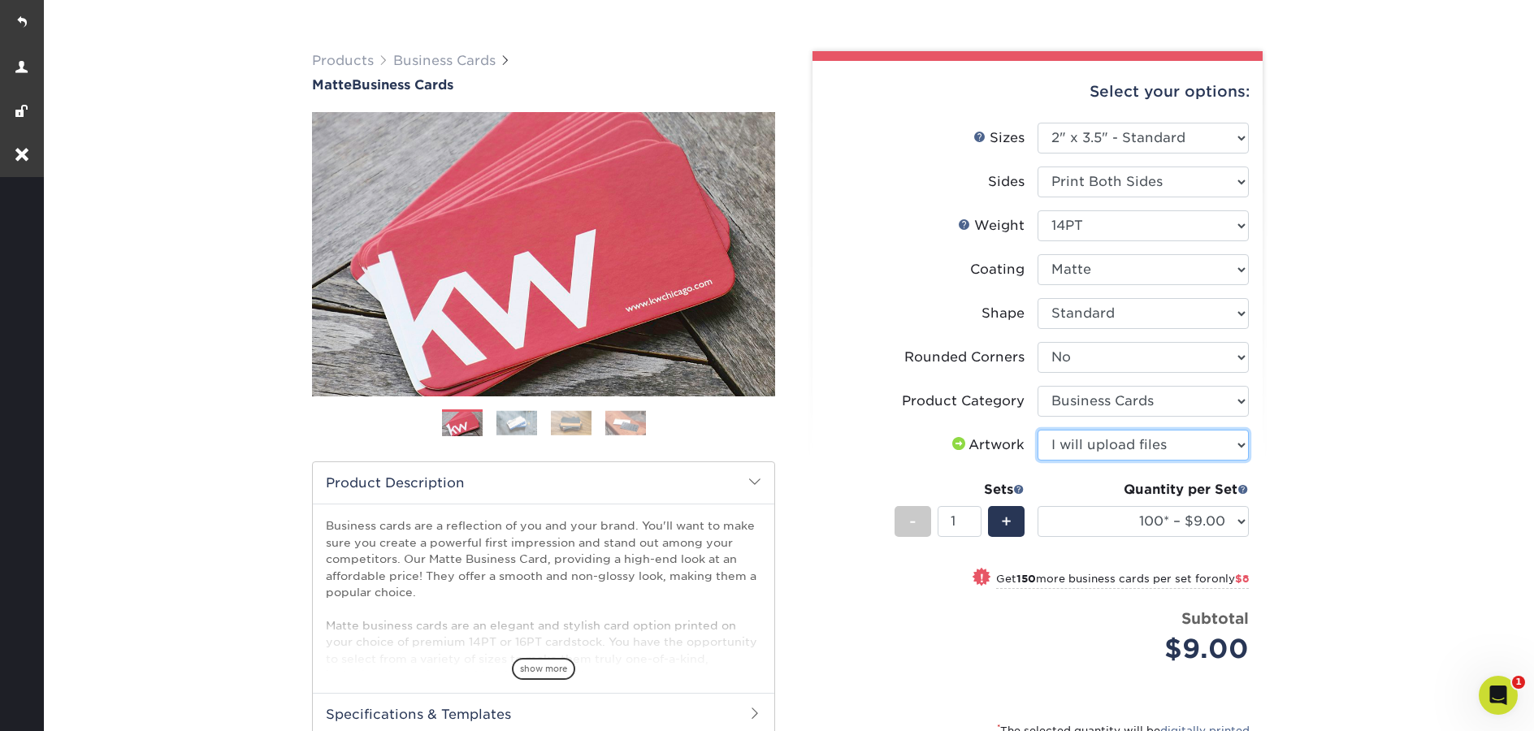
click at [1038, 430] on select "Please Select I will upload files I need a design - $100" at bounding box center [1143, 445] width 211 height 31
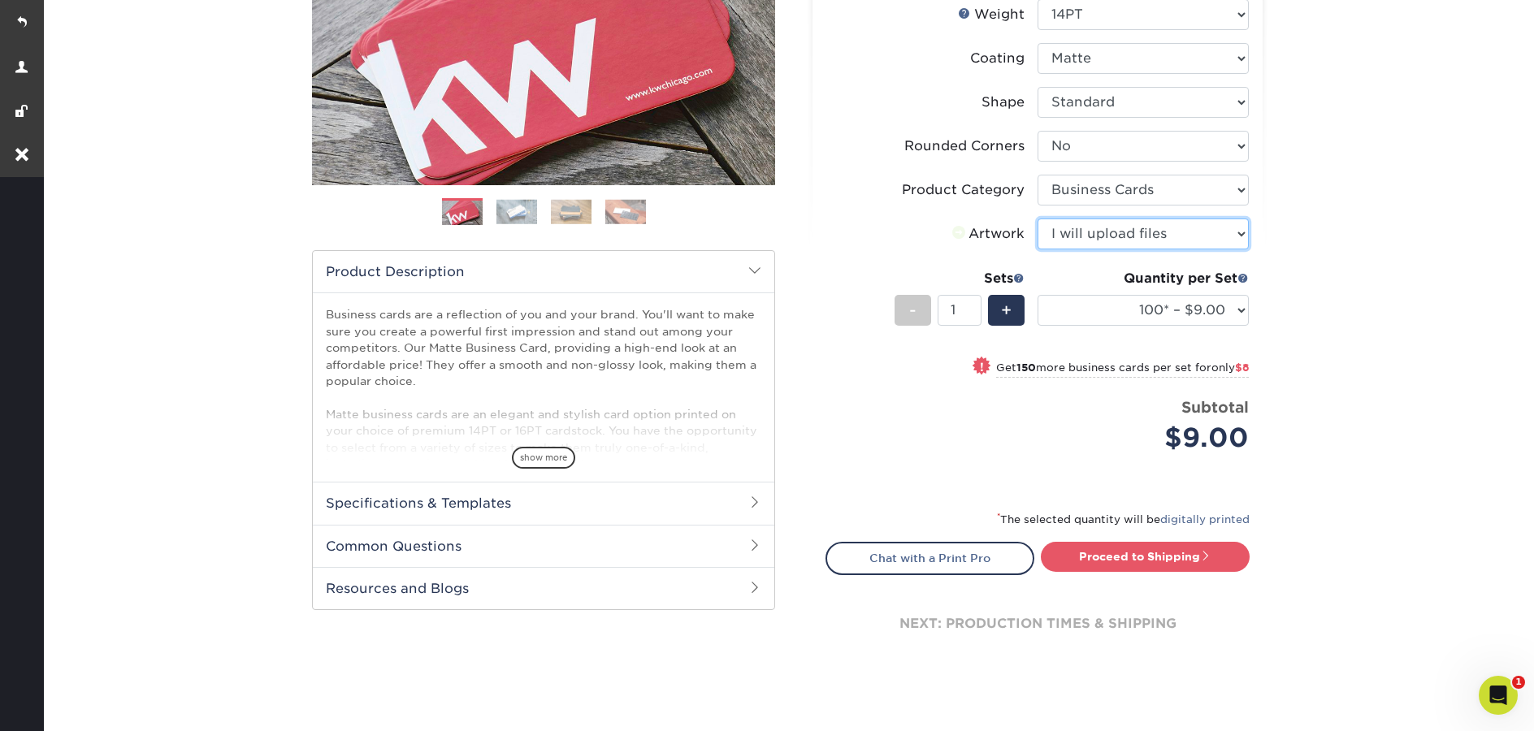
scroll to position [394, 0]
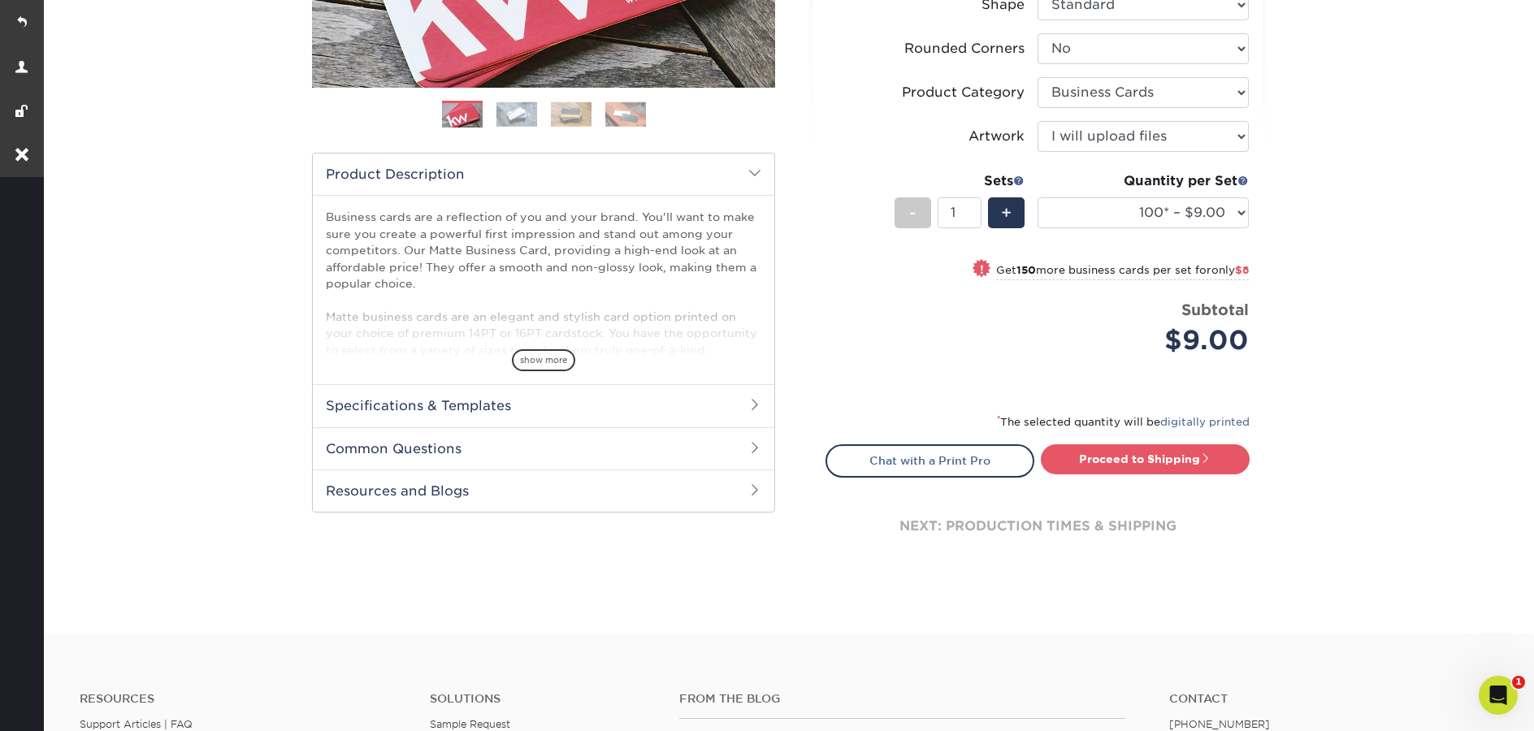
click at [1167, 483] on div "next: production times & shipping" at bounding box center [1038, 527] width 424 height 98
click at [1161, 449] on link "Proceed to Shipping" at bounding box center [1145, 459] width 209 height 29
type input "Set 1"
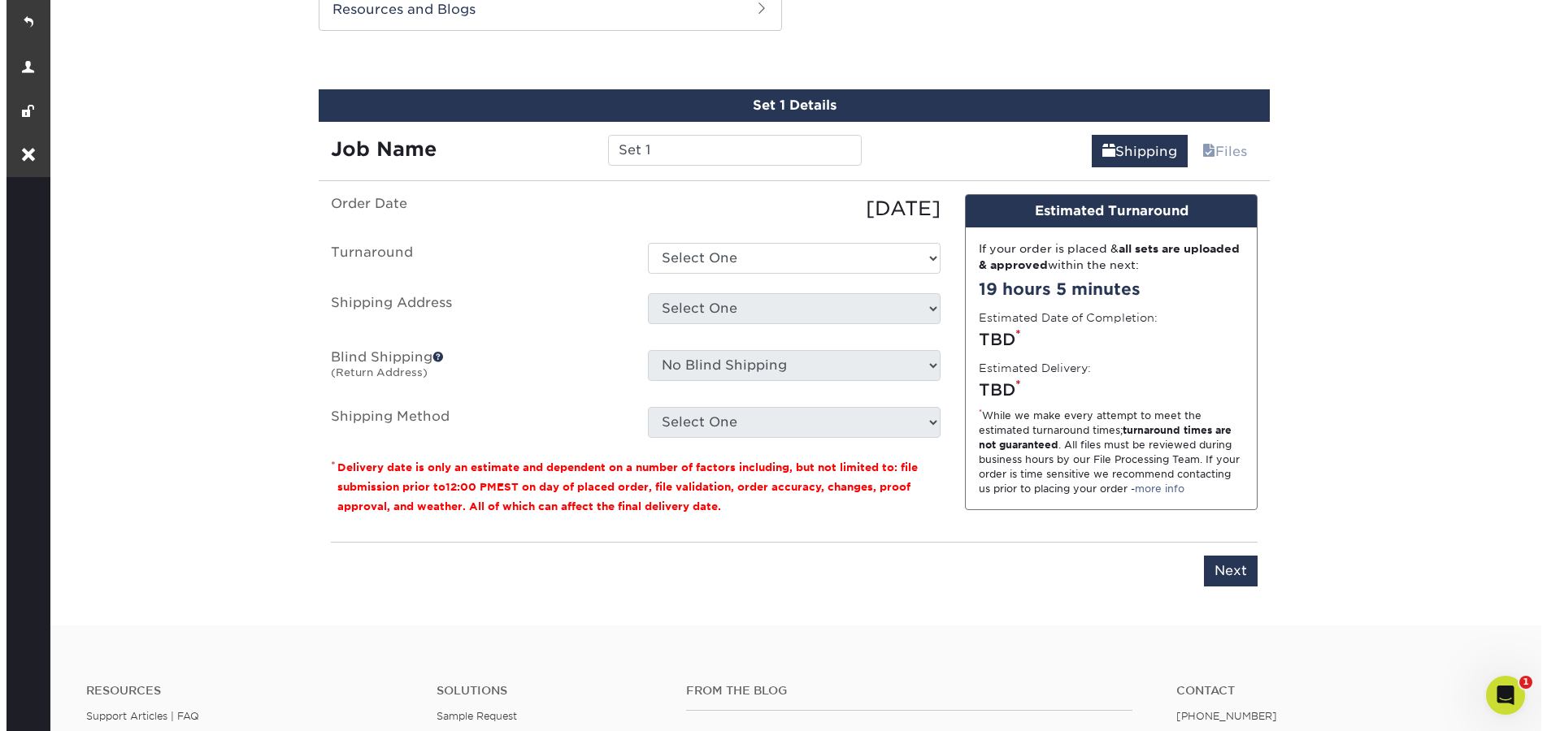
scroll to position [883, 0]
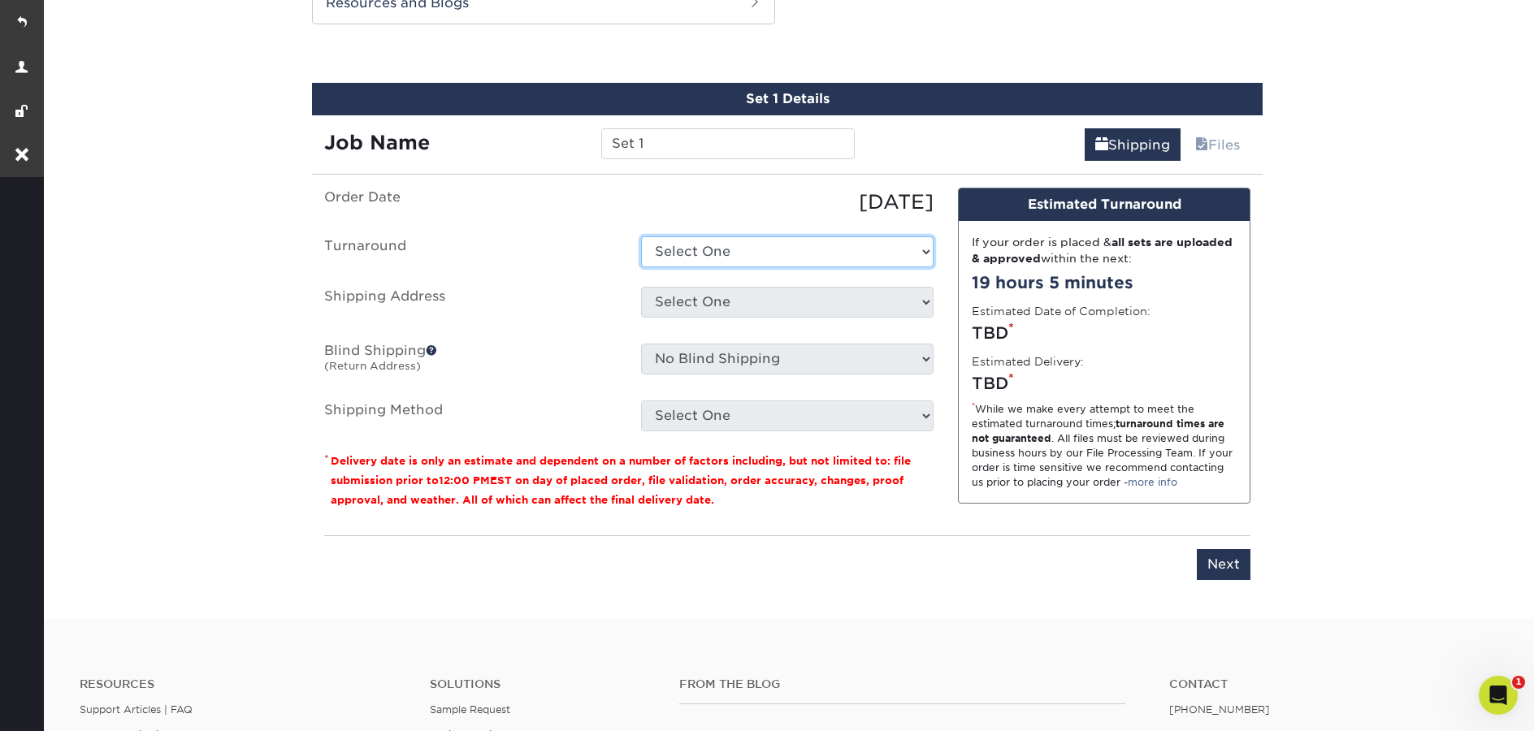
click at [701, 252] on select "Select One 2-4 Business Days 2 Day Next Business Day" at bounding box center [787, 251] width 293 height 31
click at [641, 236] on select "Select One 2-4 Business Days 2 Day Next Business Day" at bounding box center [787, 251] width 293 height 31
click at [721, 262] on select "Select One 2-4 Business Days 2 Day Next Business Day" at bounding box center [787, 251] width 293 height 31
select select "f6da06a4-5d60-42ec-9f91-401dbca7d3ef"
click at [641, 236] on select "Select One 2-4 Business Days 2 Day Next Business Day" at bounding box center [787, 251] width 293 height 31
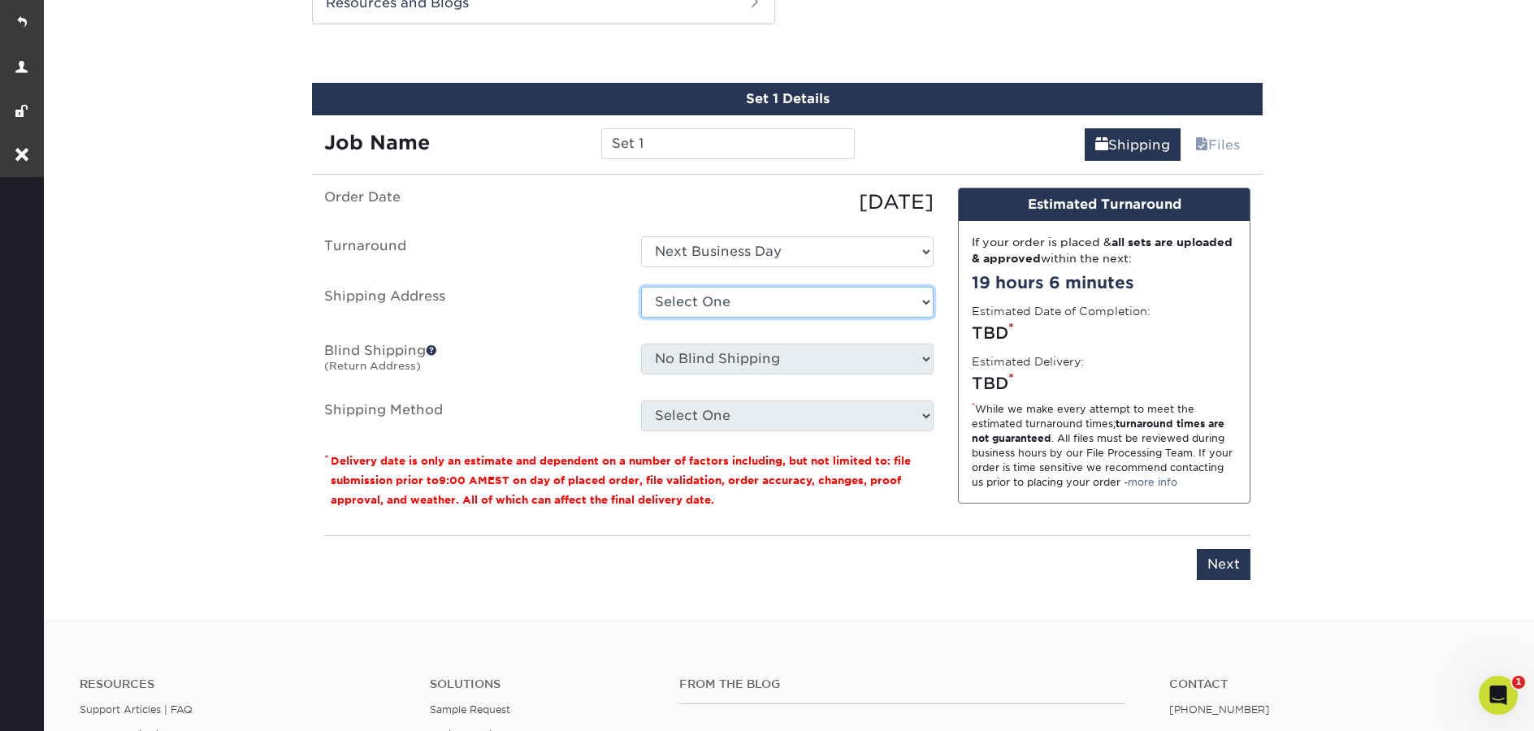
click at [723, 297] on select "Select One Bob Rees Brad Rocque Business Card Order Business Card Order Derrick…" at bounding box center [787, 302] width 293 height 31
select select "newaddress"
click at [641, 287] on select "Select One Bob Rees Brad Rocque Business Card Order Business Card Order Derrick…" at bounding box center [787, 302] width 293 height 31
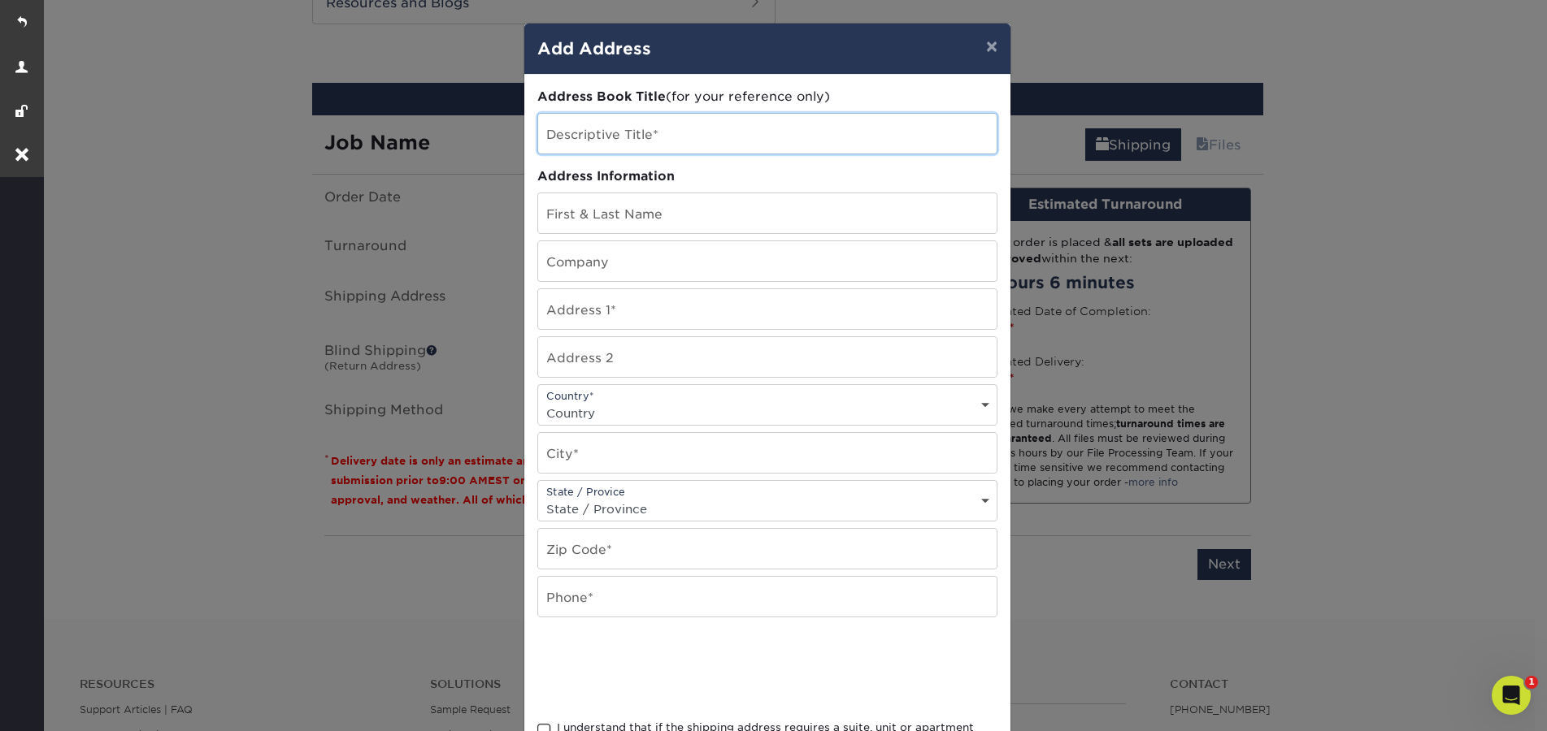
click at [616, 132] on input "text" at bounding box center [767, 134] width 458 height 40
paste input "Carol Marin-Vargas"
type input "Carol Marin-Vargas"
click at [651, 210] on input "text" at bounding box center [767, 213] width 458 height 40
paste input "Carol Marin-Vargas"
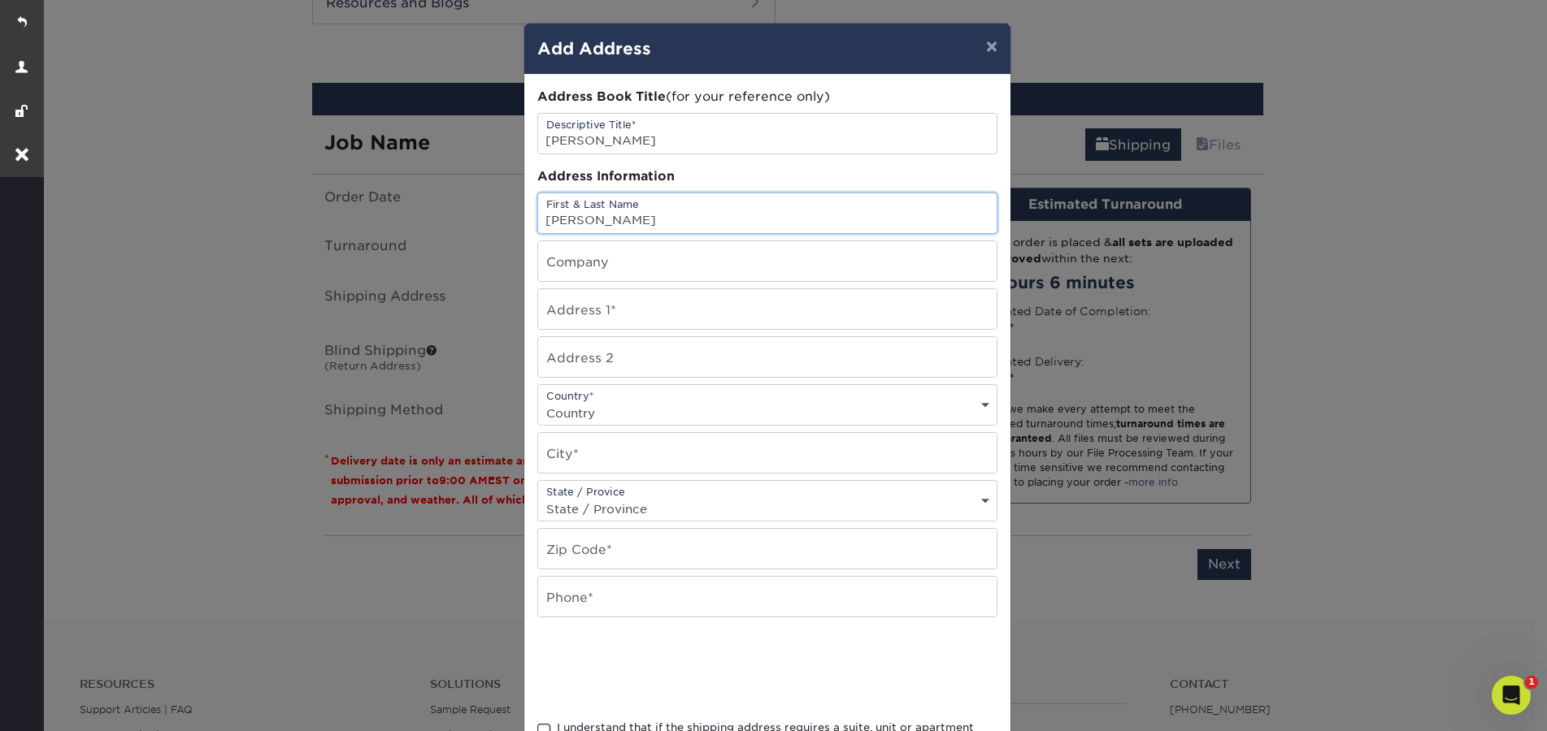
type input "Carol Marin-Vargas"
click at [606, 312] on input "text" at bounding box center [767, 309] width 458 height 40
paste input "327 Willway Dr."
type input "327 Willway Dr."
click at [619, 405] on select "Country United States Canada ----------------------------- Afghanistan Albania …" at bounding box center [767, 413] width 458 height 24
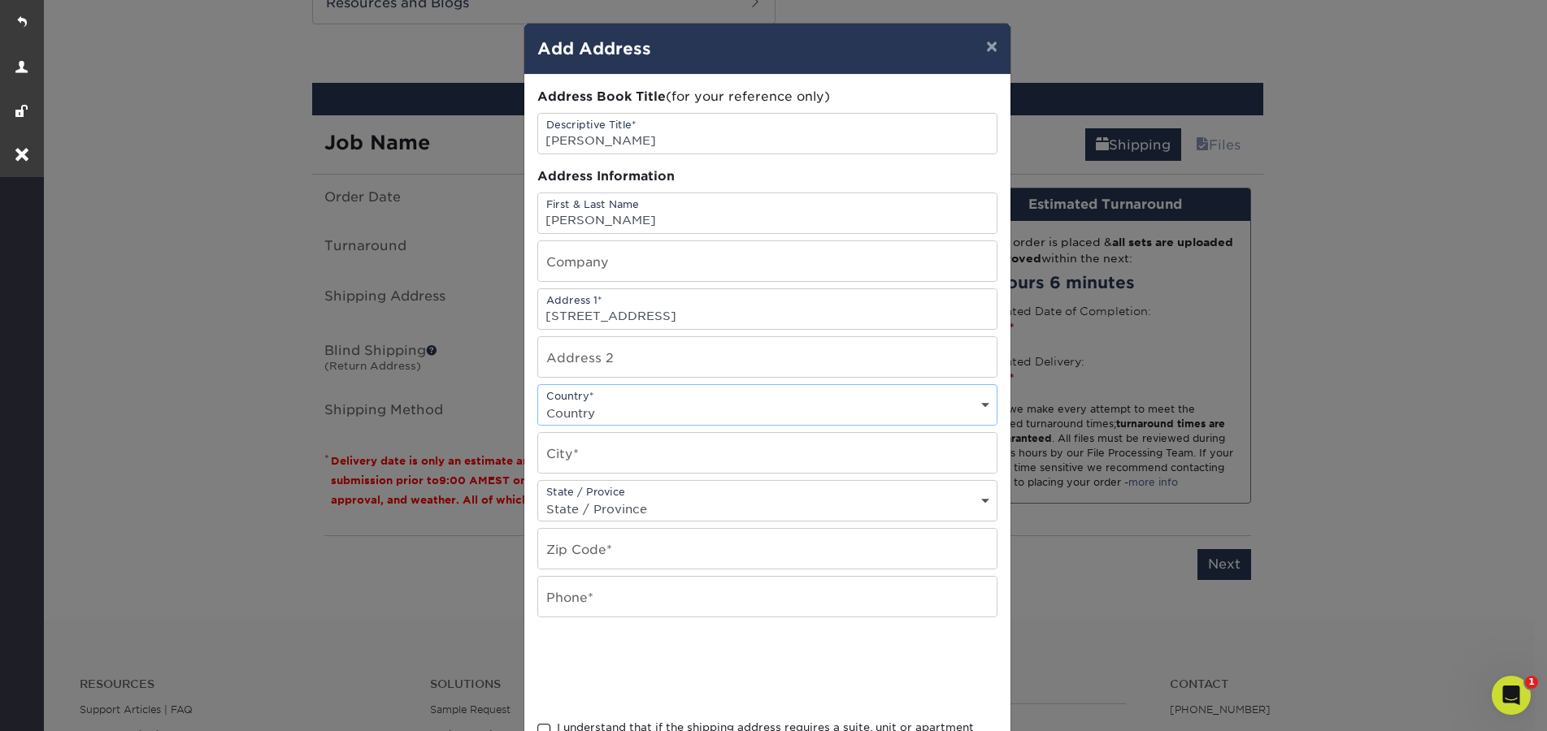
select select "US"
click at [538, 401] on select "Country United States Canada ----------------------------- Afghanistan Albania …" at bounding box center [767, 413] width 458 height 24
click at [593, 456] on input "text" at bounding box center [767, 453] width 458 height 40
paste input "Manakin Sabot"
type input "Manakin Sabot"
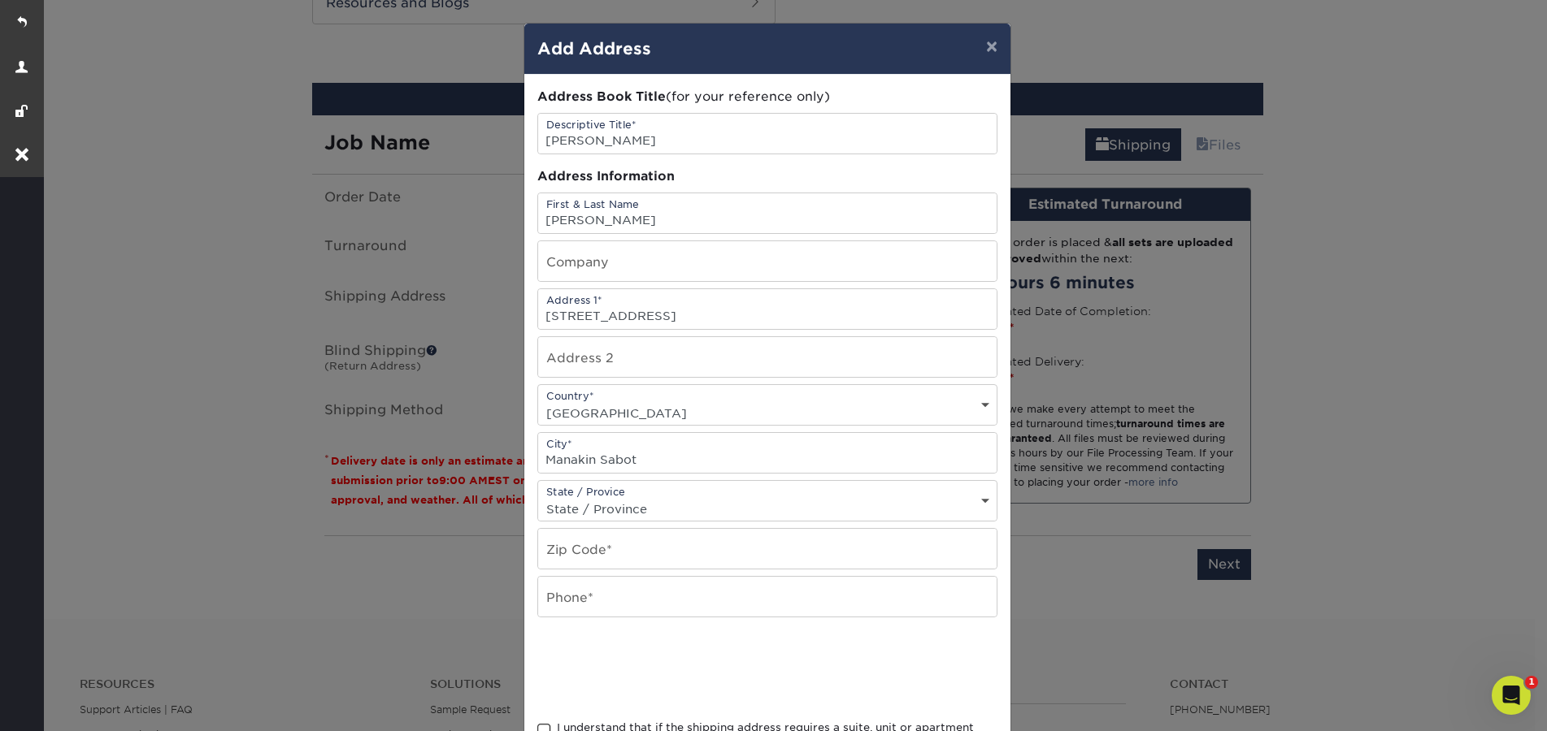
click at [609, 508] on select "State / Province Alabama Alaska Arizona Arkansas California Colorado Connecticu…" at bounding box center [767, 509] width 458 height 24
select select "VA"
click at [538, 497] on select "State / Province Alabama Alaska Arizona Arkansas California Colorado Connecticu…" at bounding box center [767, 509] width 458 height 24
click at [597, 553] on input "text" at bounding box center [767, 549] width 458 height 40
paste input "23103"
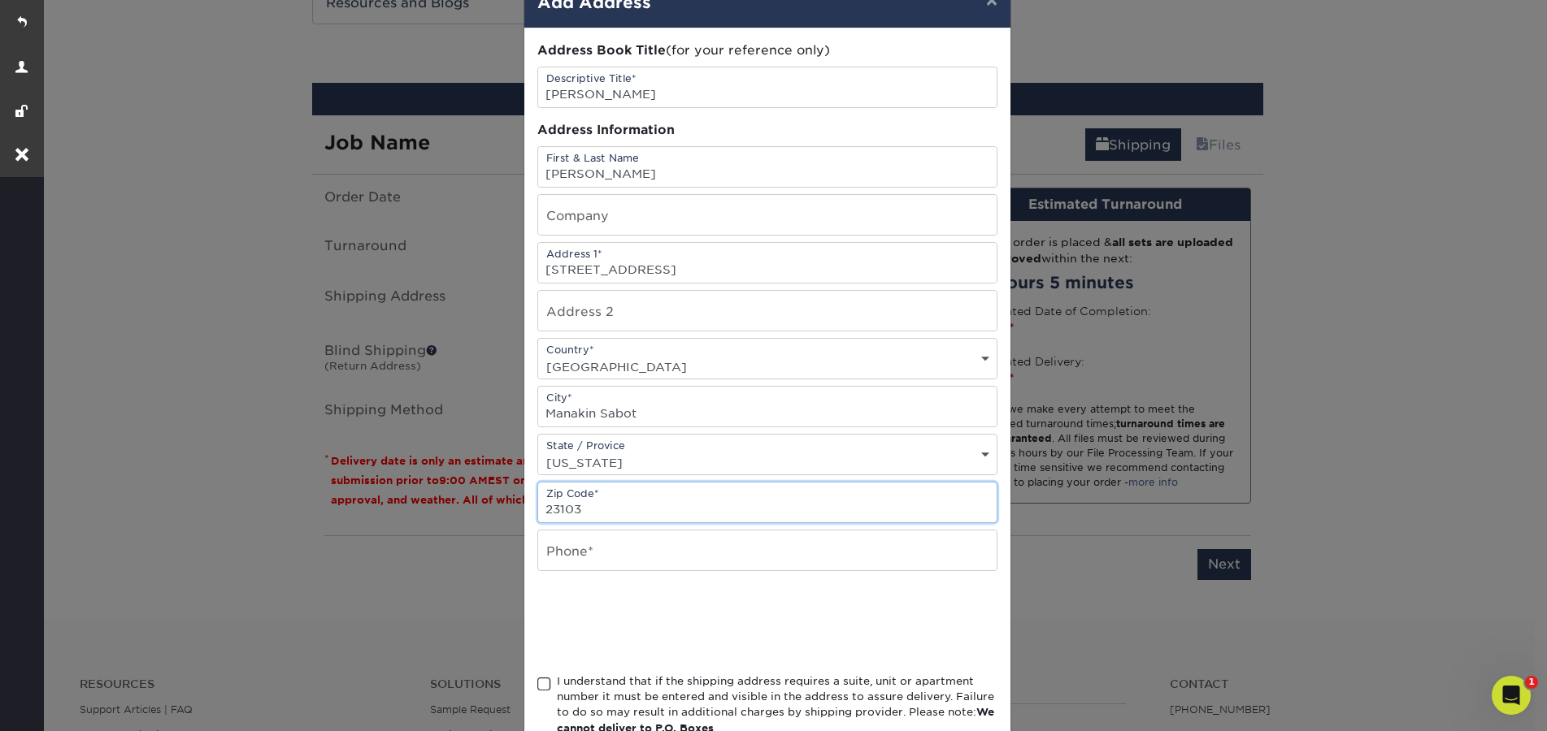
scroll to position [115, 0]
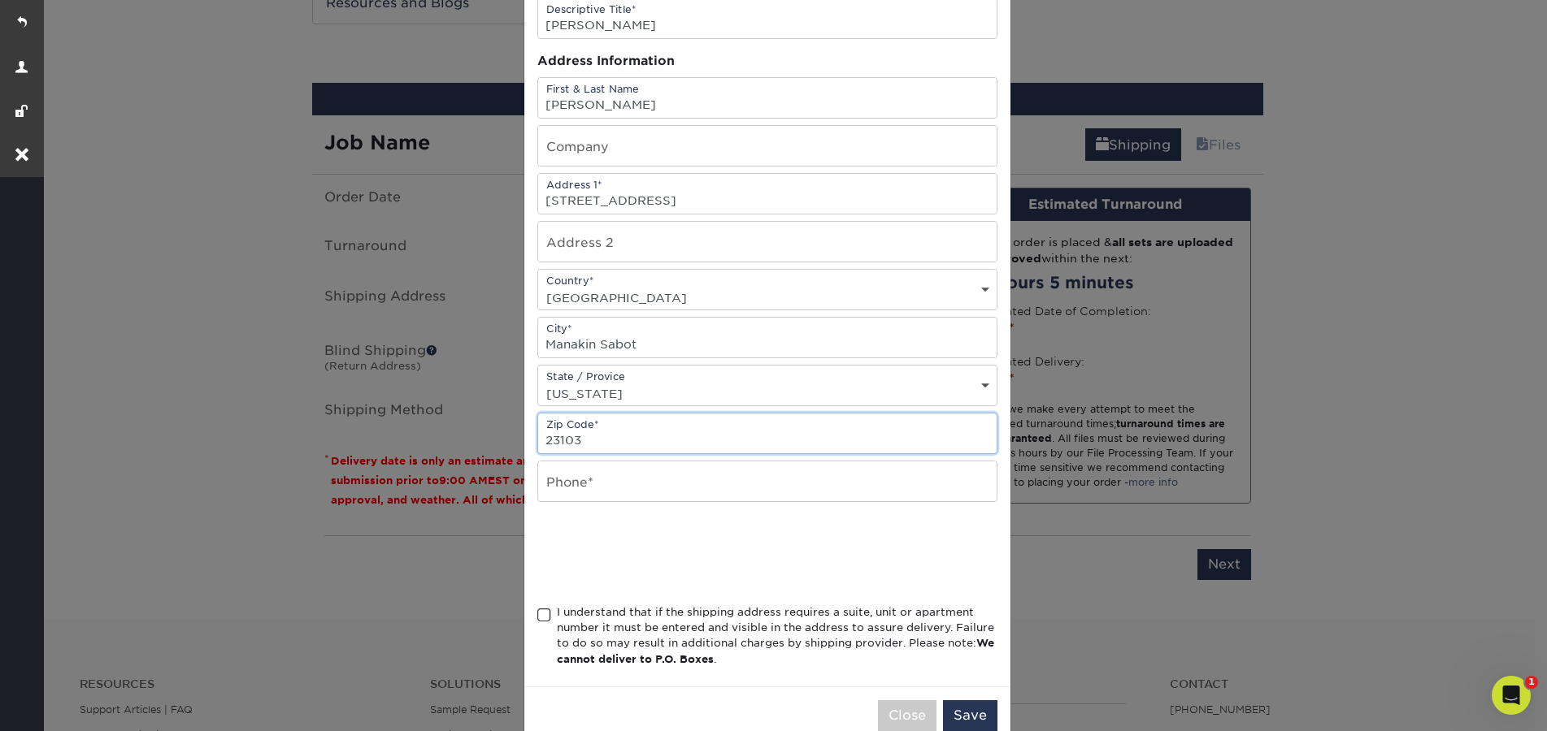
type input "23103"
click at [595, 488] on input "text" at bounding box center [767, 482] width 458 height 40
type input "0000000000"
click at [542, 618] on span at bounding box center [544, 615] width 14 height 15
click at [0, 0] on input "I understand that if the shipping address requires a suite, unit or apartment n…" at bounding box center [0, 0] width 0 height 0
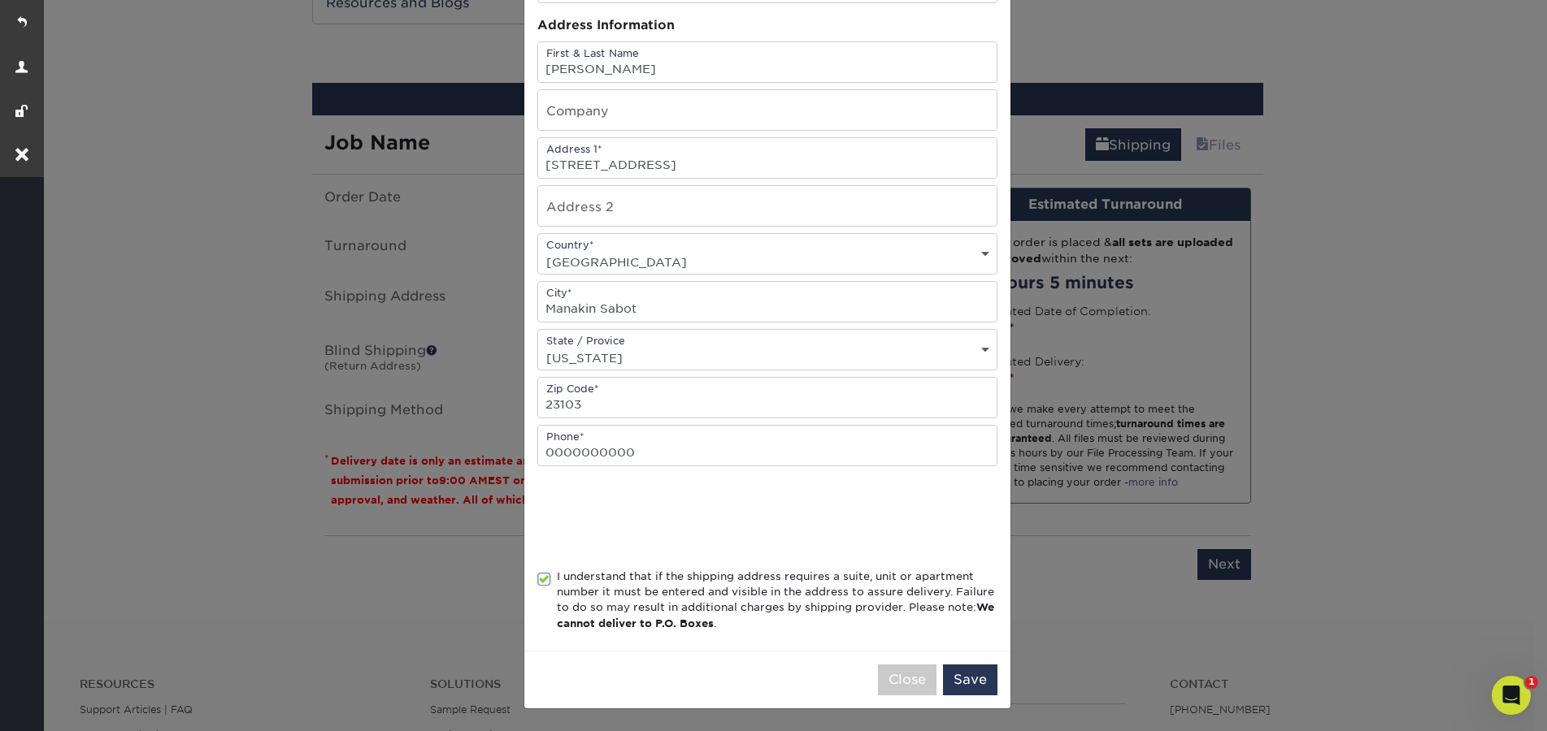
scroll to position [152, 0]
click at [959, 682] on button "Save" at bounding box center [970, 679] width 54 height 31
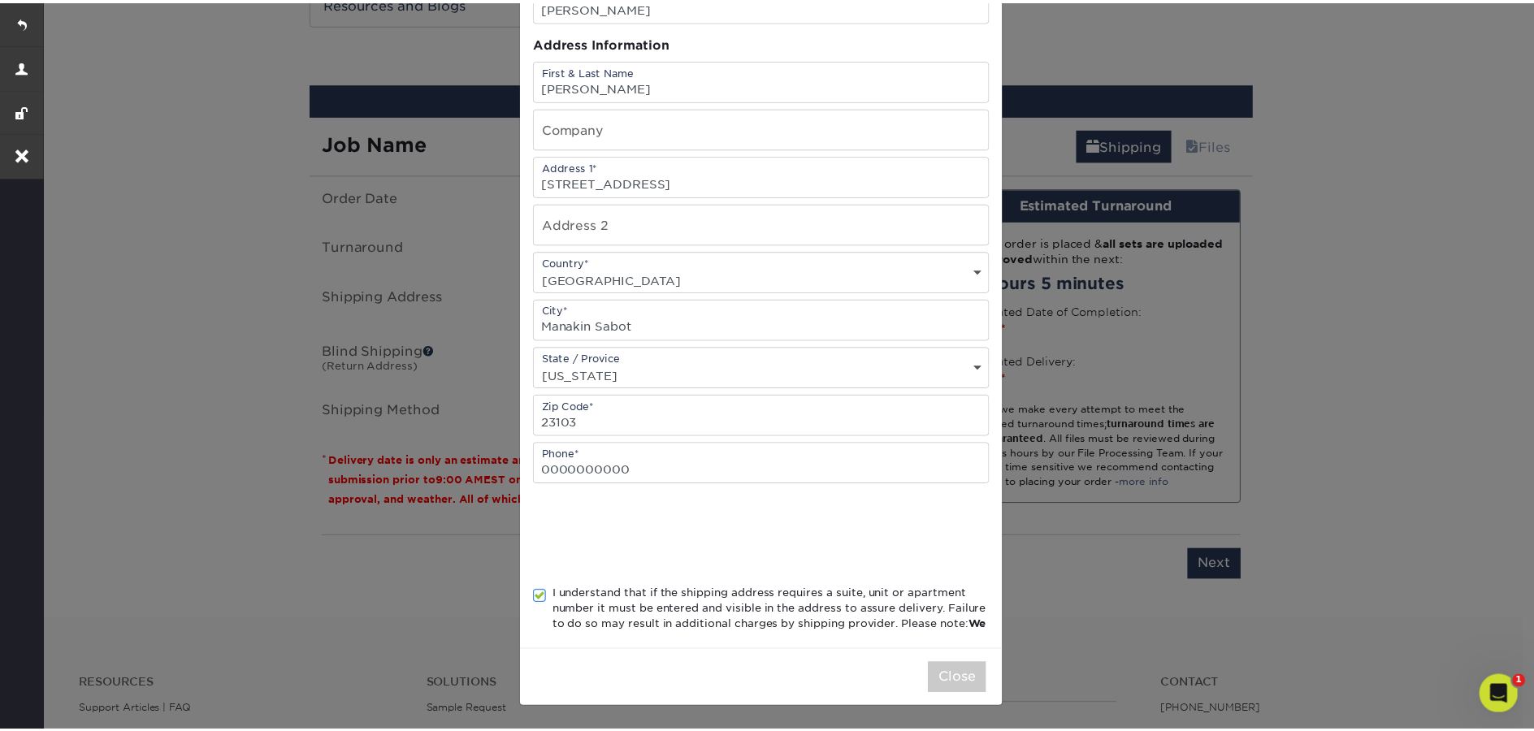
scroll to position [0, 0]
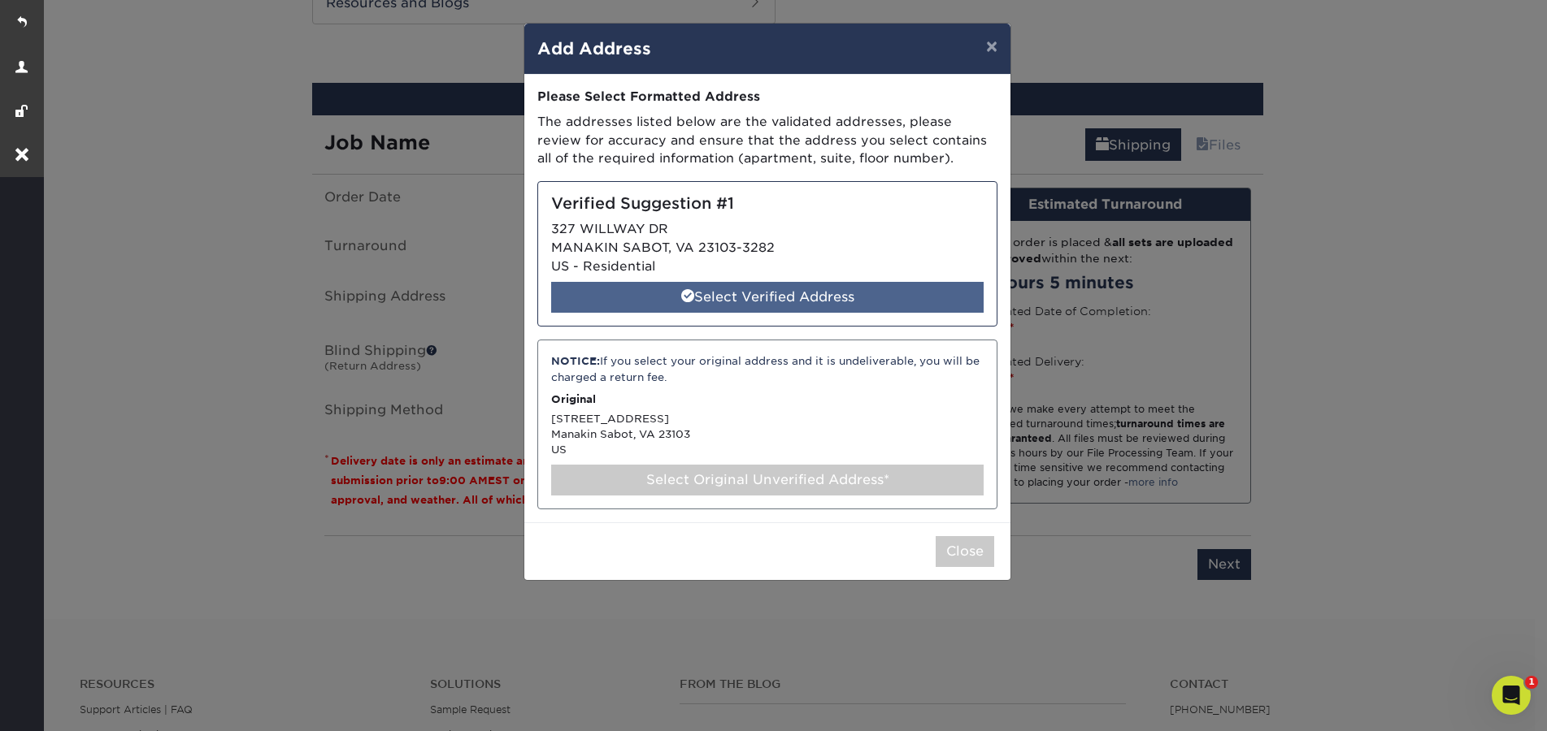
click at [833, 304] on div "Select Verified Address" at bounding box center [767, 297] width 432 height 31
select select "286320"
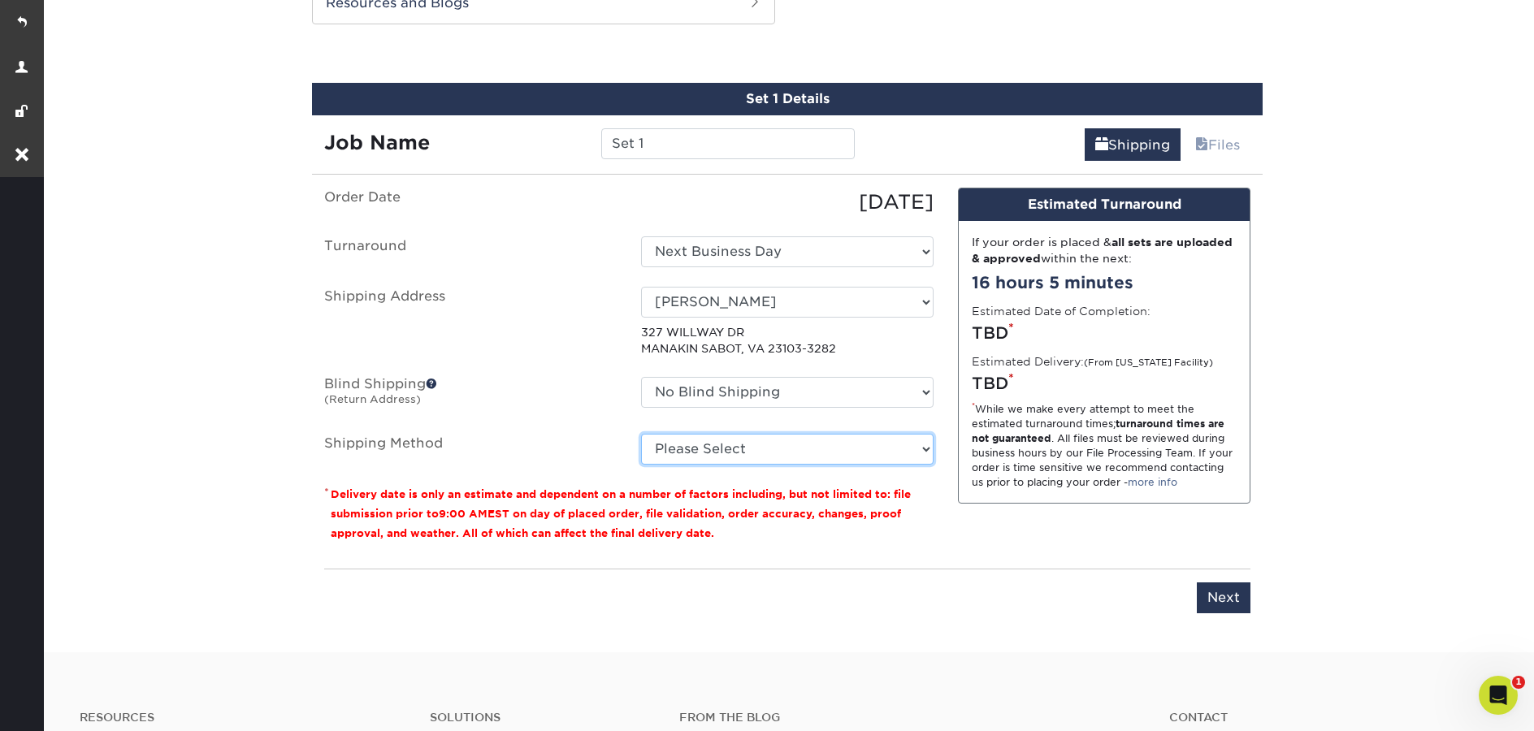
click at [790, 452] on select "Please Select Ground Shipping (+$7.84) 3 Day Shipping Service (+$24.94) 2 Day A…" at bounding box center [787, 449] width 293 height 31
select select "03"
click at [641, 434] on select "Please Select Ground Shipping (+$7.84) 3 Day Shipping Service (+$24.94) 2 Day A…" at bounding box center [787, 449] width 293 height 31
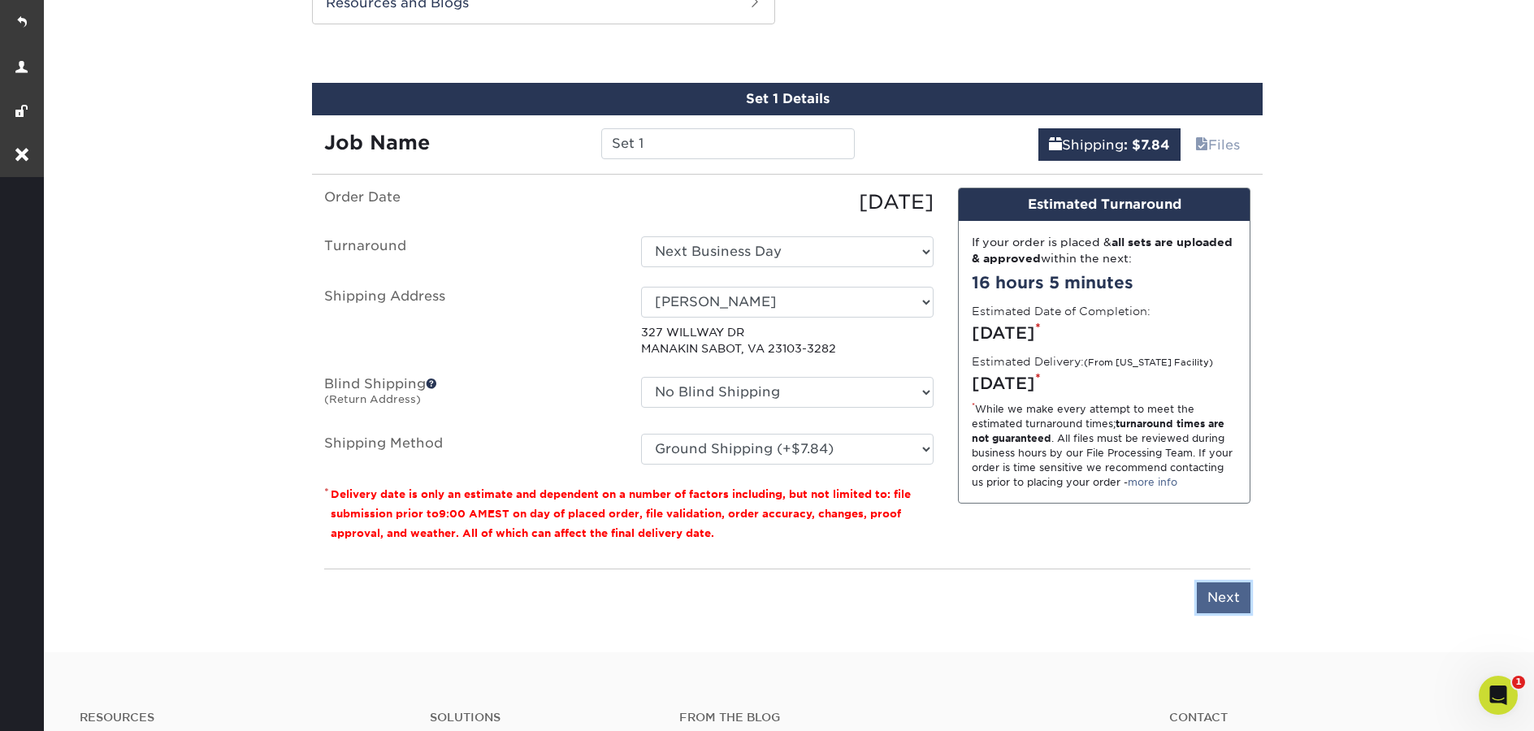
click at [1233, 594] on input "Next" at bounding box center [1224, 598] width 54 height 31
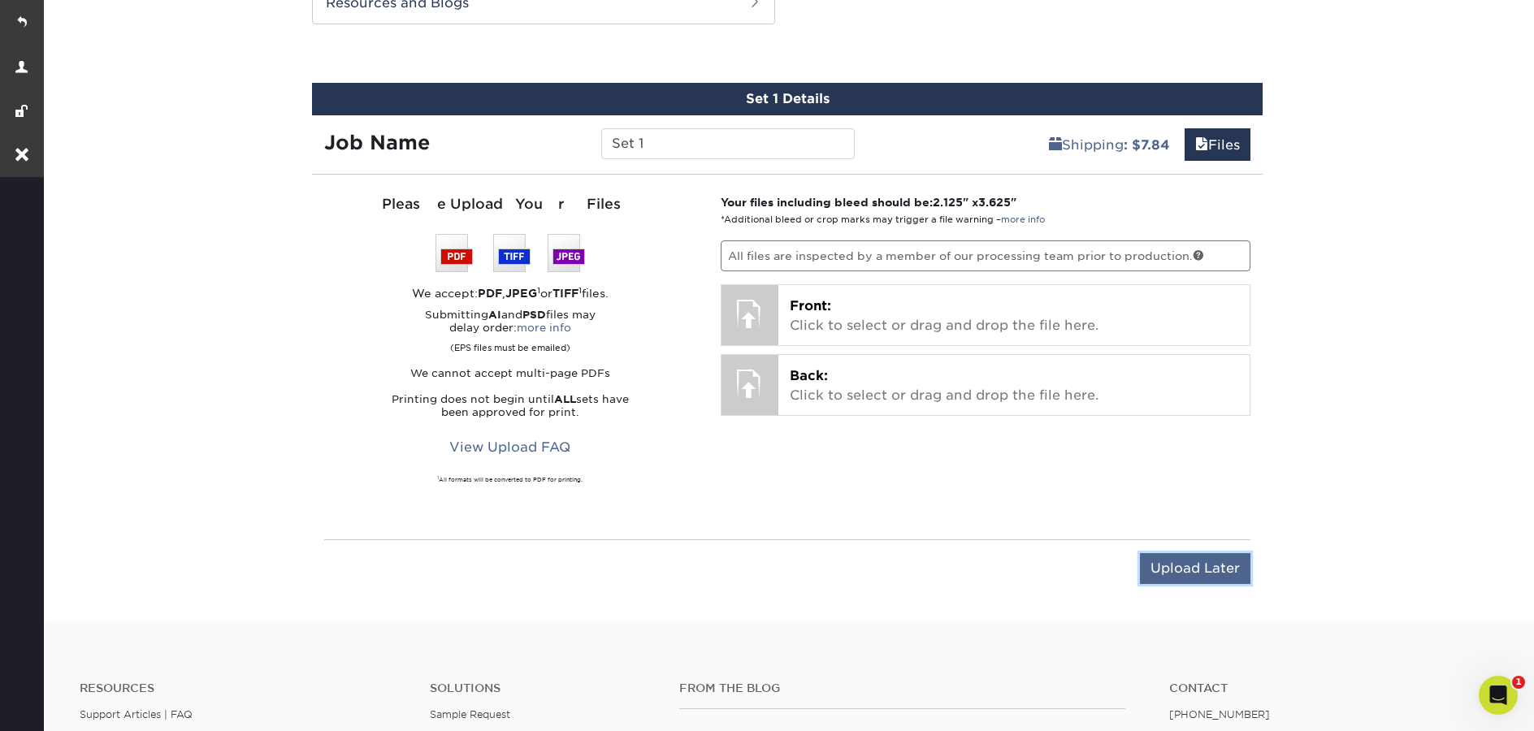
click at [1228, 571] on input "Upload Later" at bounding box center [1195, 568] width 111 height 31
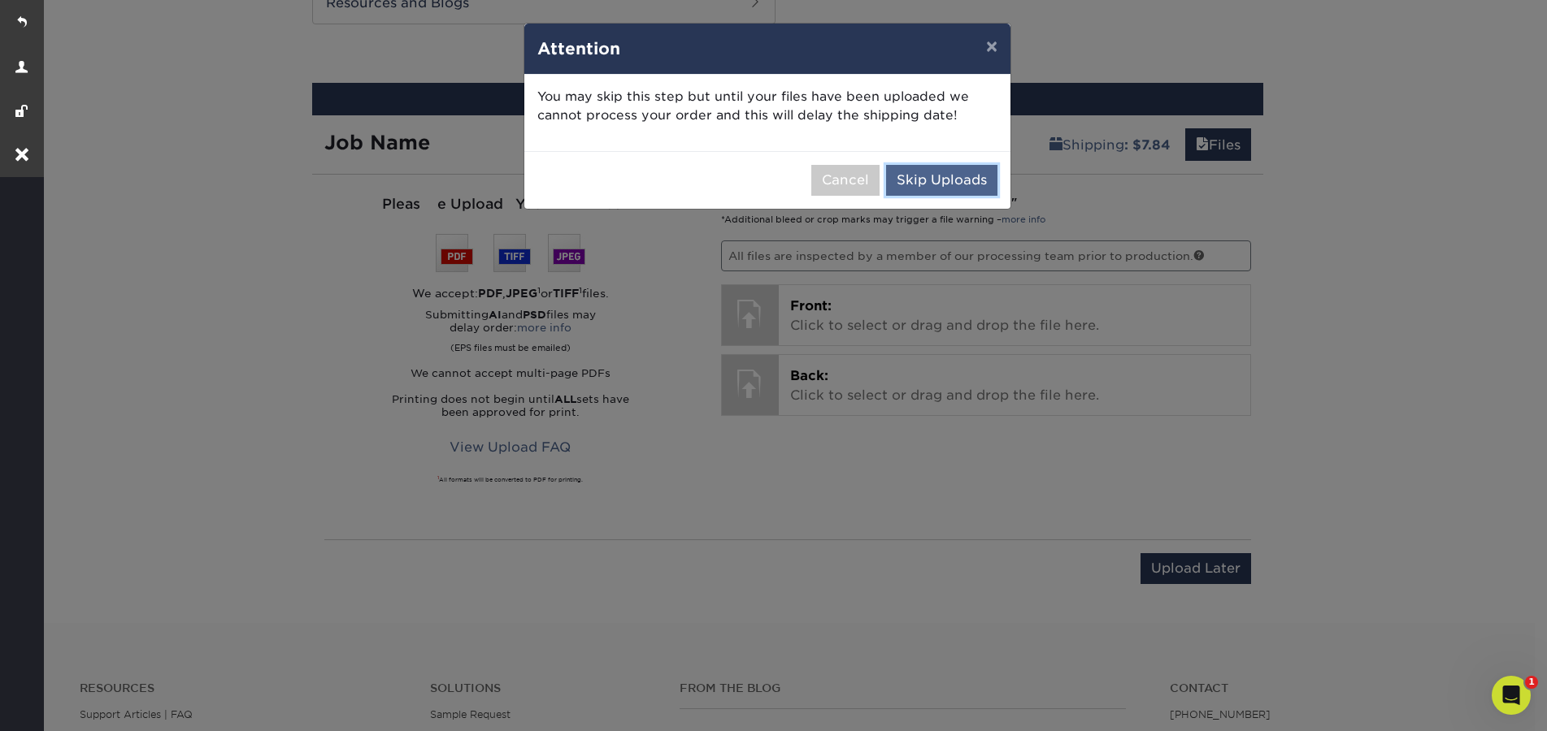
click at [942, 183] on button "Skip Uploads" at bounding box center [941, 180] width 111 height 31
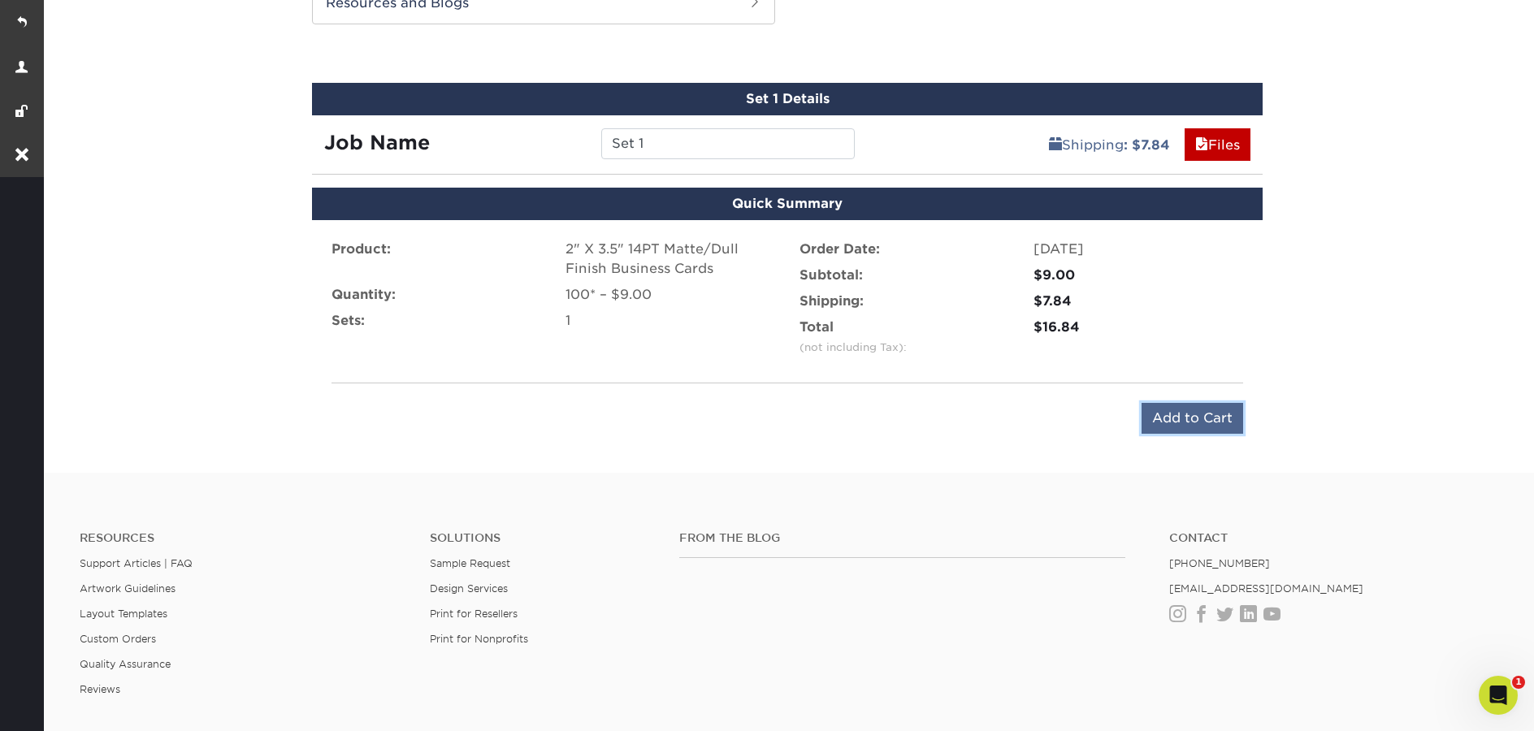
click at [1175, 414] on input "Add to Cart" at bounding box center [1193, 418] width 102 height 31
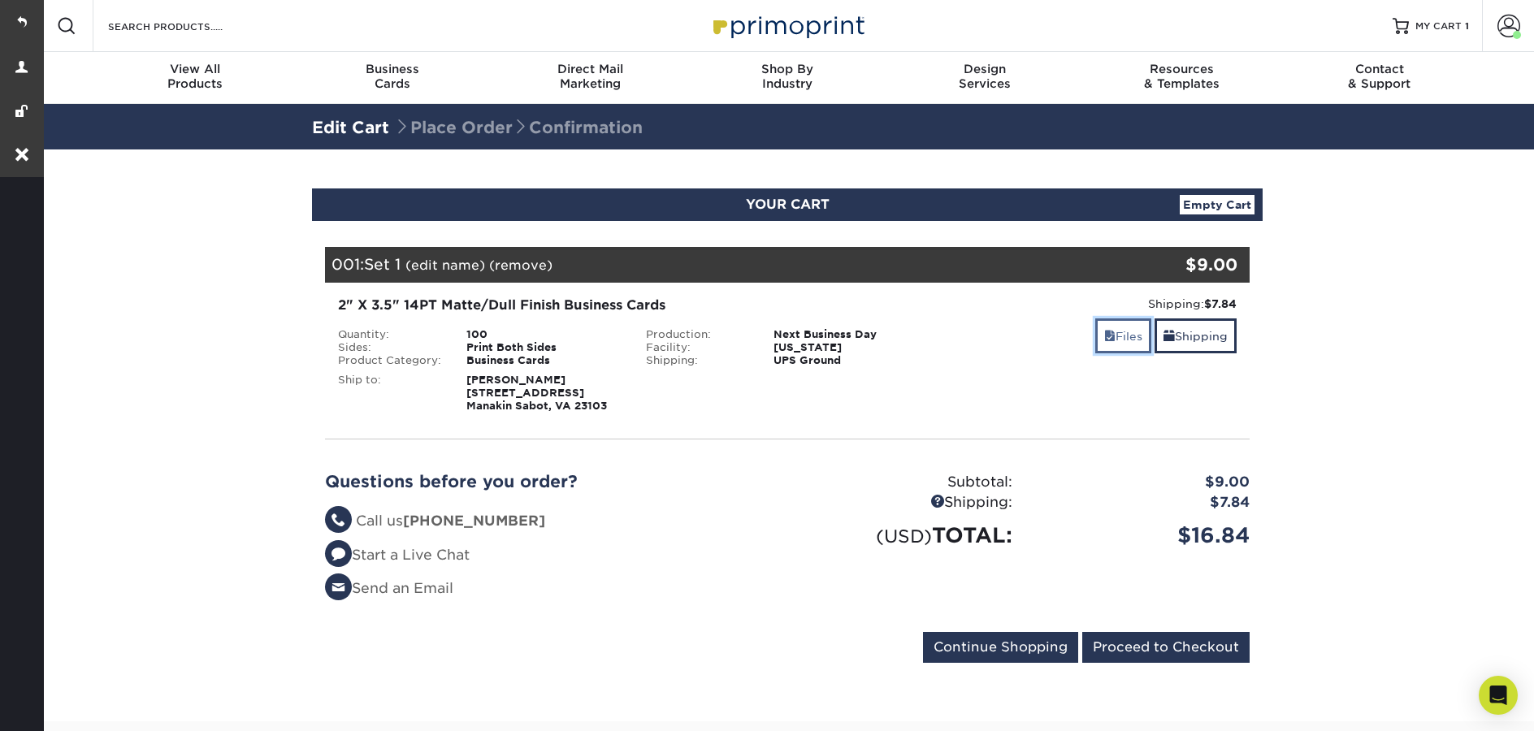
click at [1119, 324] on link "Files" at bounding box center [1123, 336] width 56 height 35
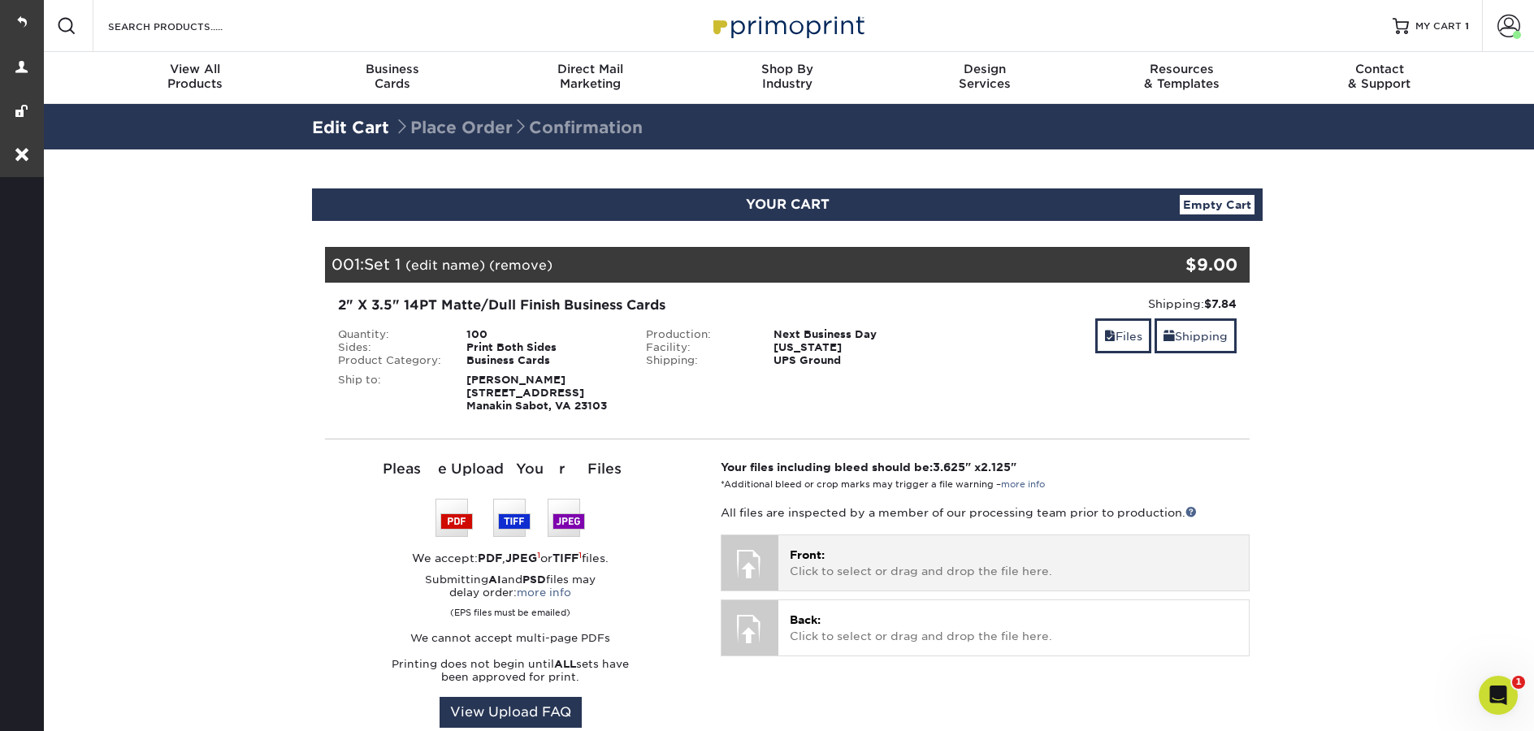
click at [870, 558] on p "Front: Click to select or drag and drop the file here." at bounding box center [1014, 563] width 448 height 33
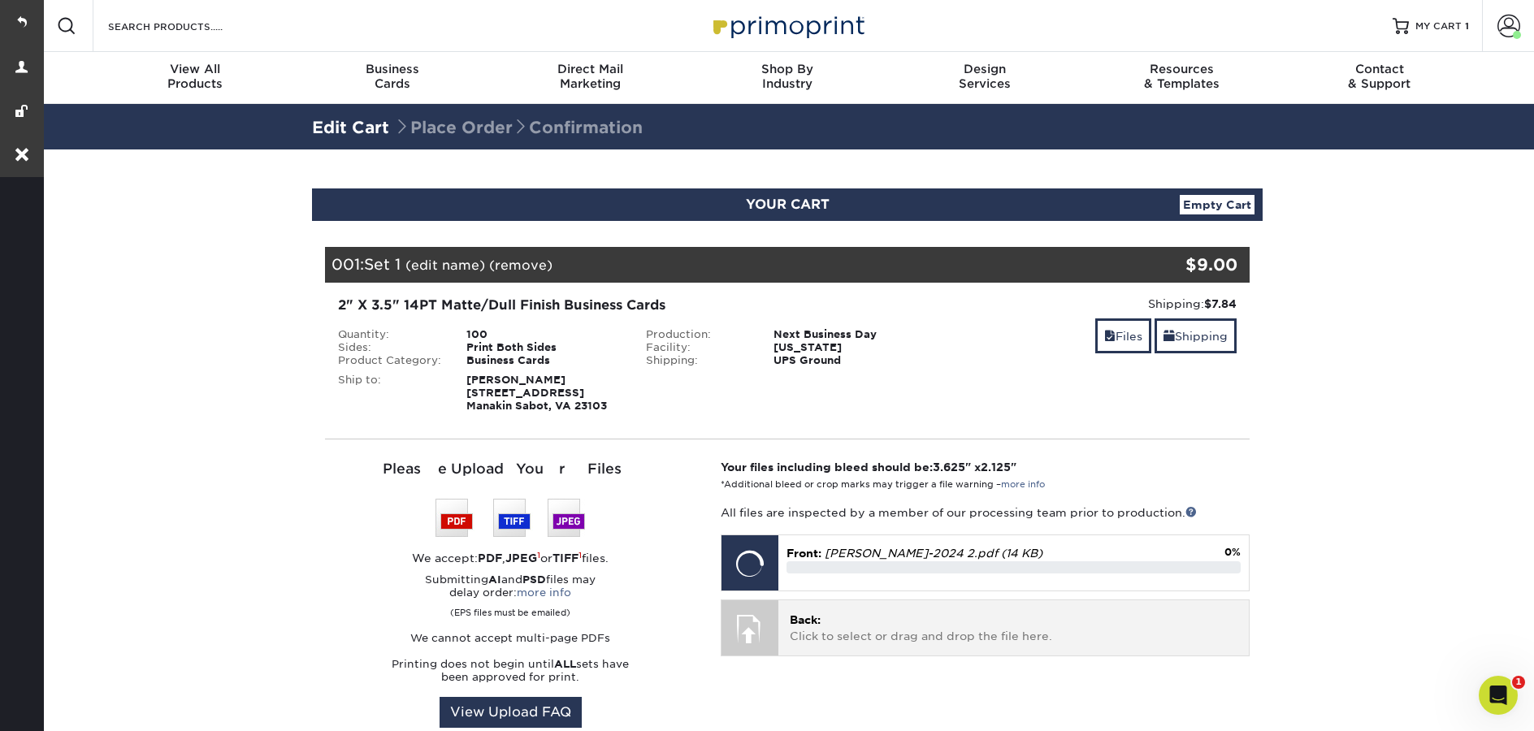
click at [891, 626] on p "Back: Click to select or drag and drop the file here." at bounding box center [1014, 628] width 448 height 33
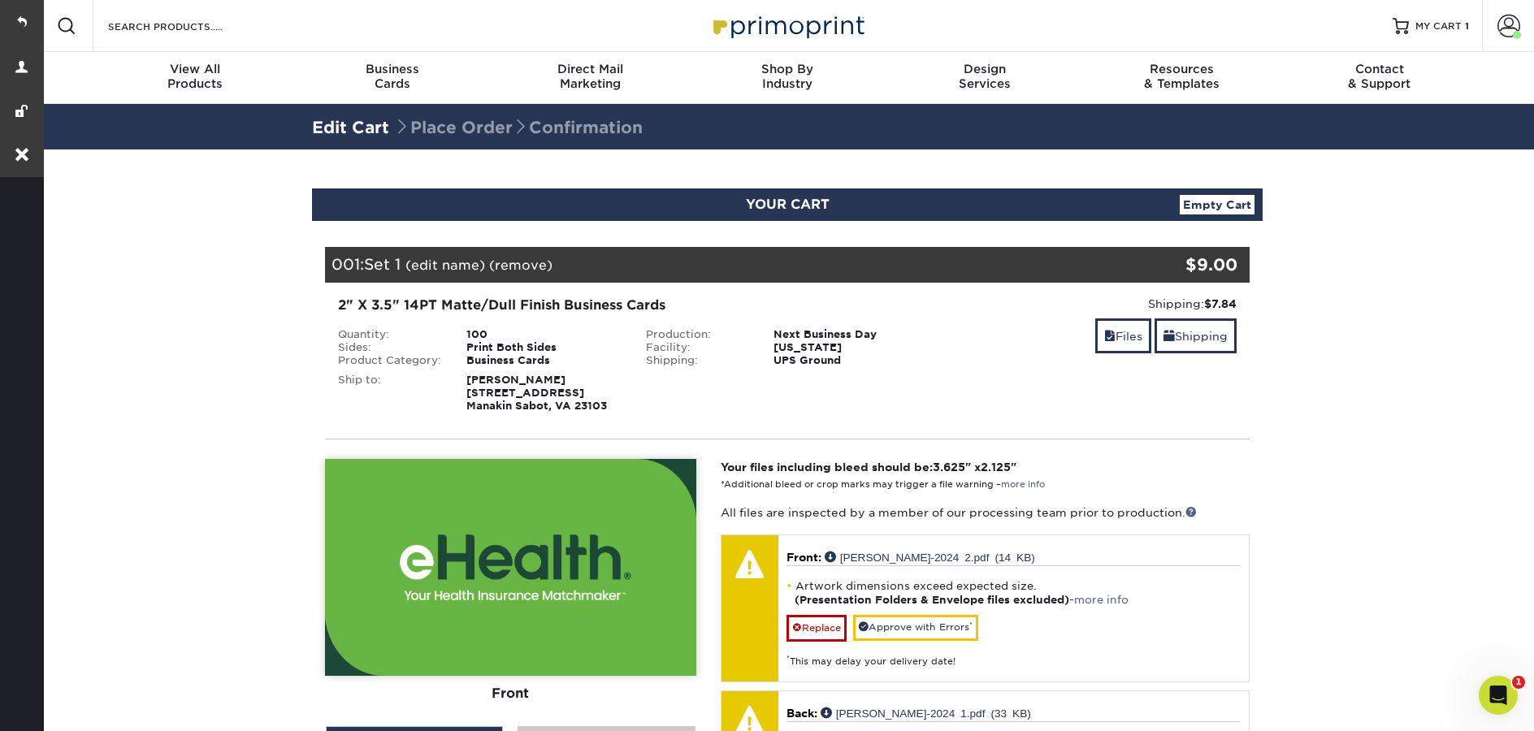
drag, startPoint x: 577, startPoint y: 377, endPoint x: 465, endPoint y: 374, distance: 112.2
click at [465, 374] on div "Carol Marin-Vargas 327 Willway Dr Manakin Sabot, VA 23103" at bounding box center [544, 393] width 180 height 39
copy strong "Carol Marin-Vargas"
click at [434, 267] on link "(edit name)" at bounding box center [446, 265] width 80 height 15
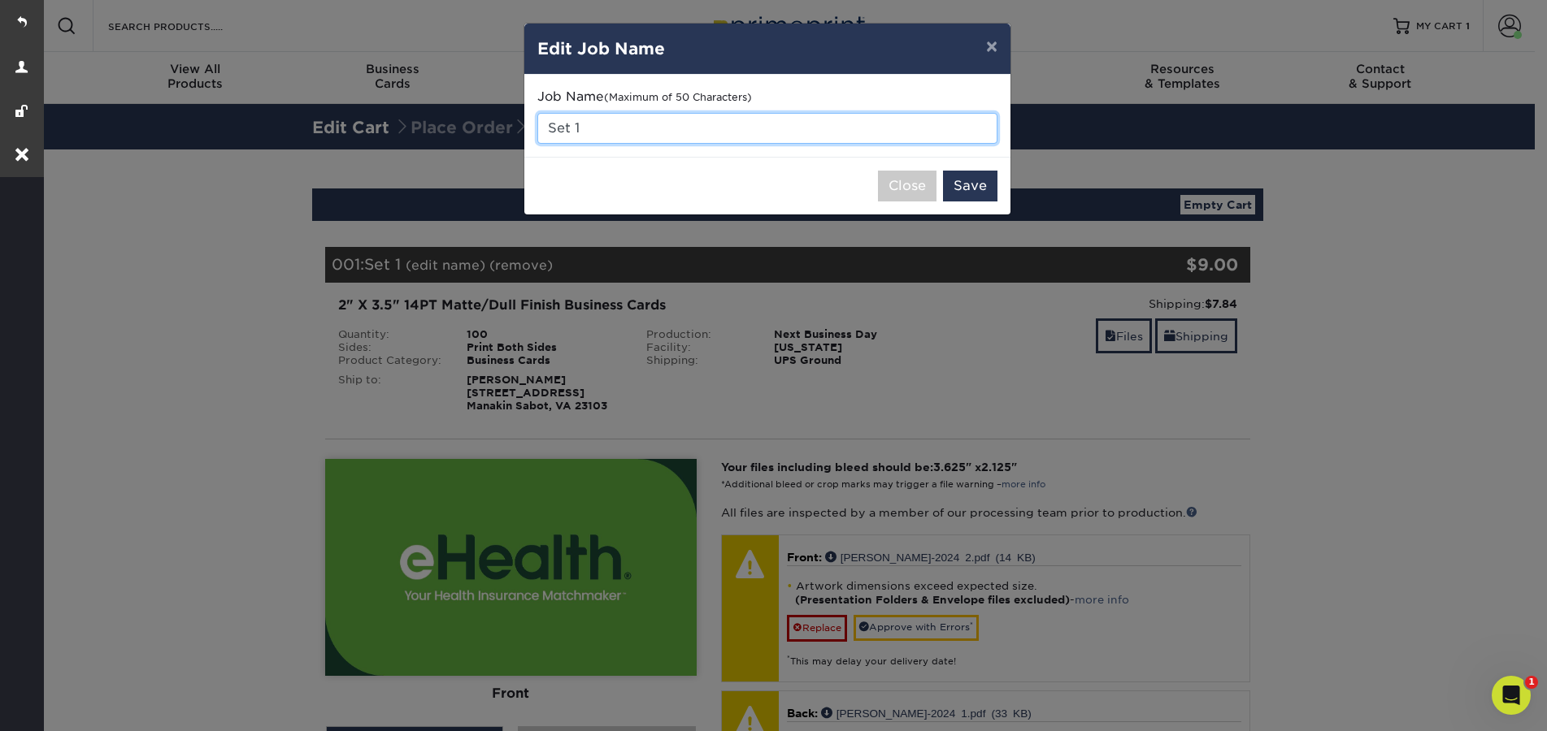
click at [692, 128] on input "Set 1" at bounding box center [767, 128] width 460 height 31
paste input "Carol Marin-Vargas"
type input "Carol Marin-Vargas"
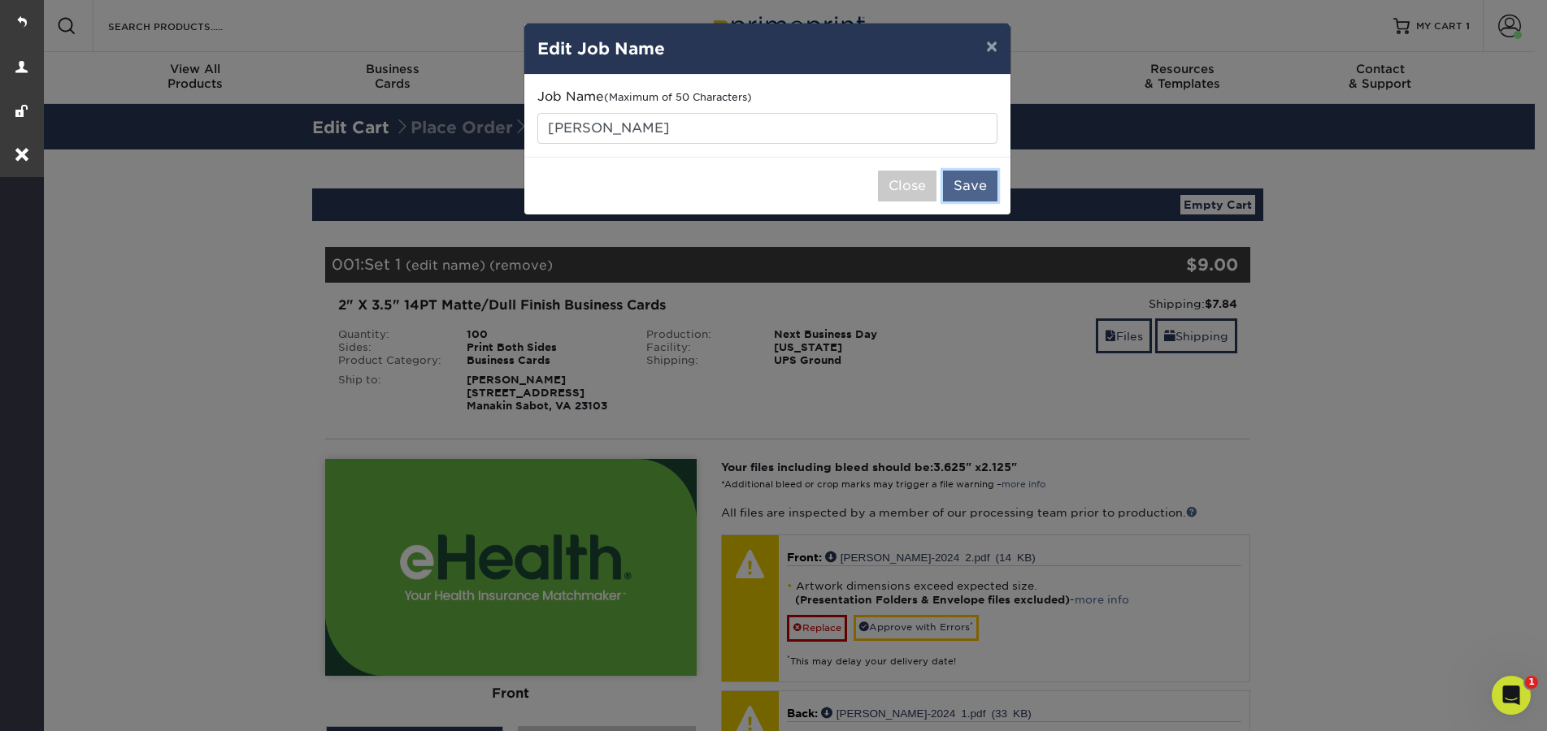
click at [966, 189] on button "Save" at bounding box center [970, 186] width 54 height 31
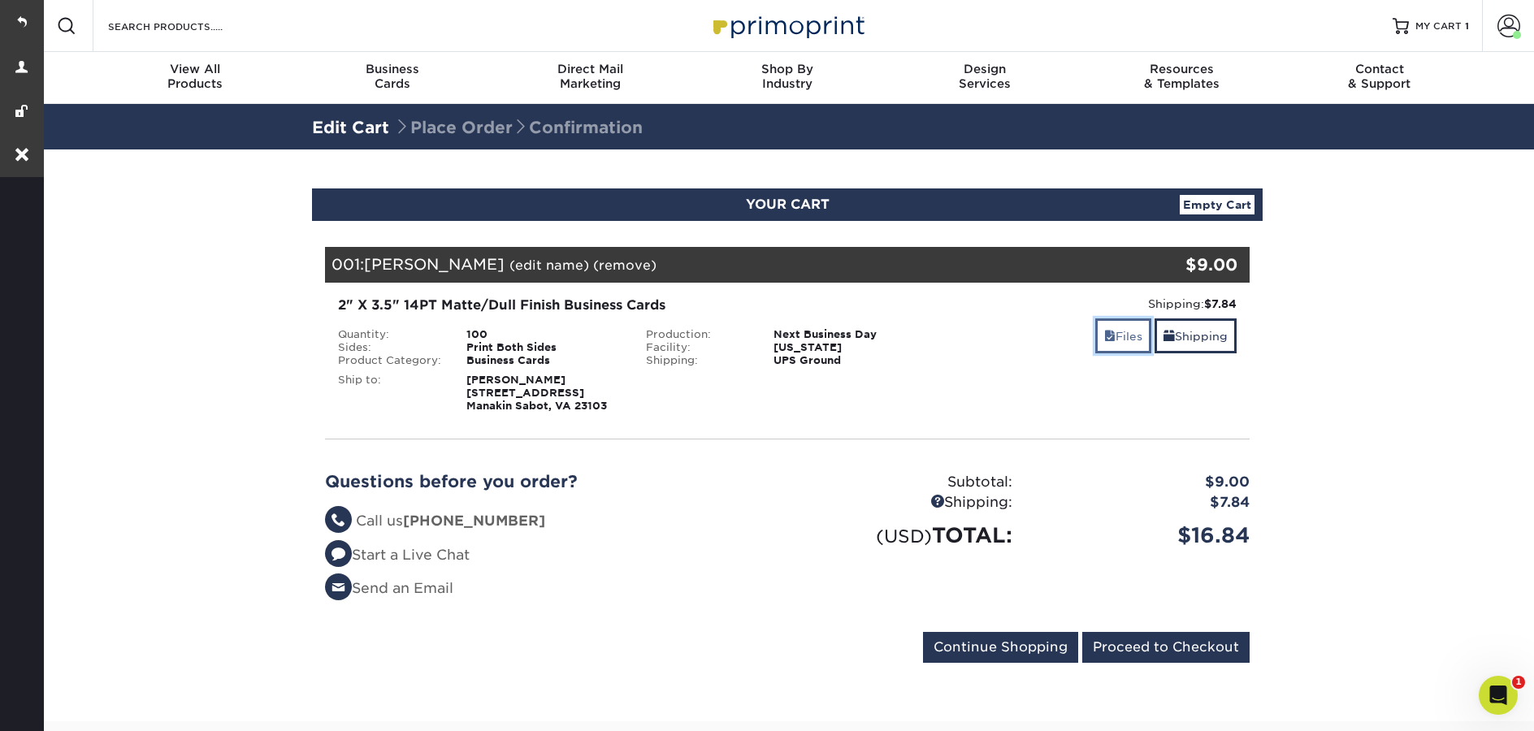
click at [1130, 326] on link "Files" at bounding box center [1123, 336] width 56 height 35
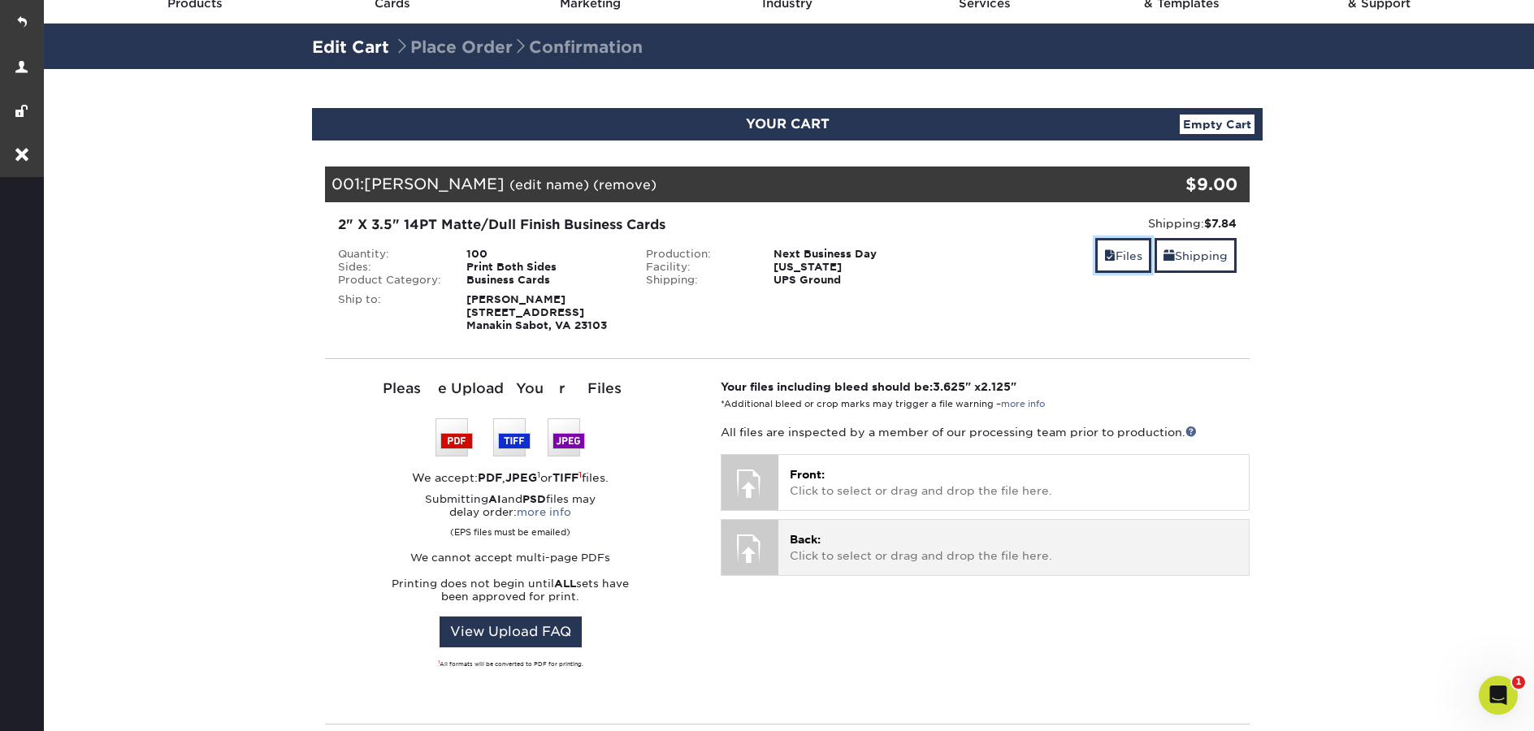
scroll to position [150, 0]
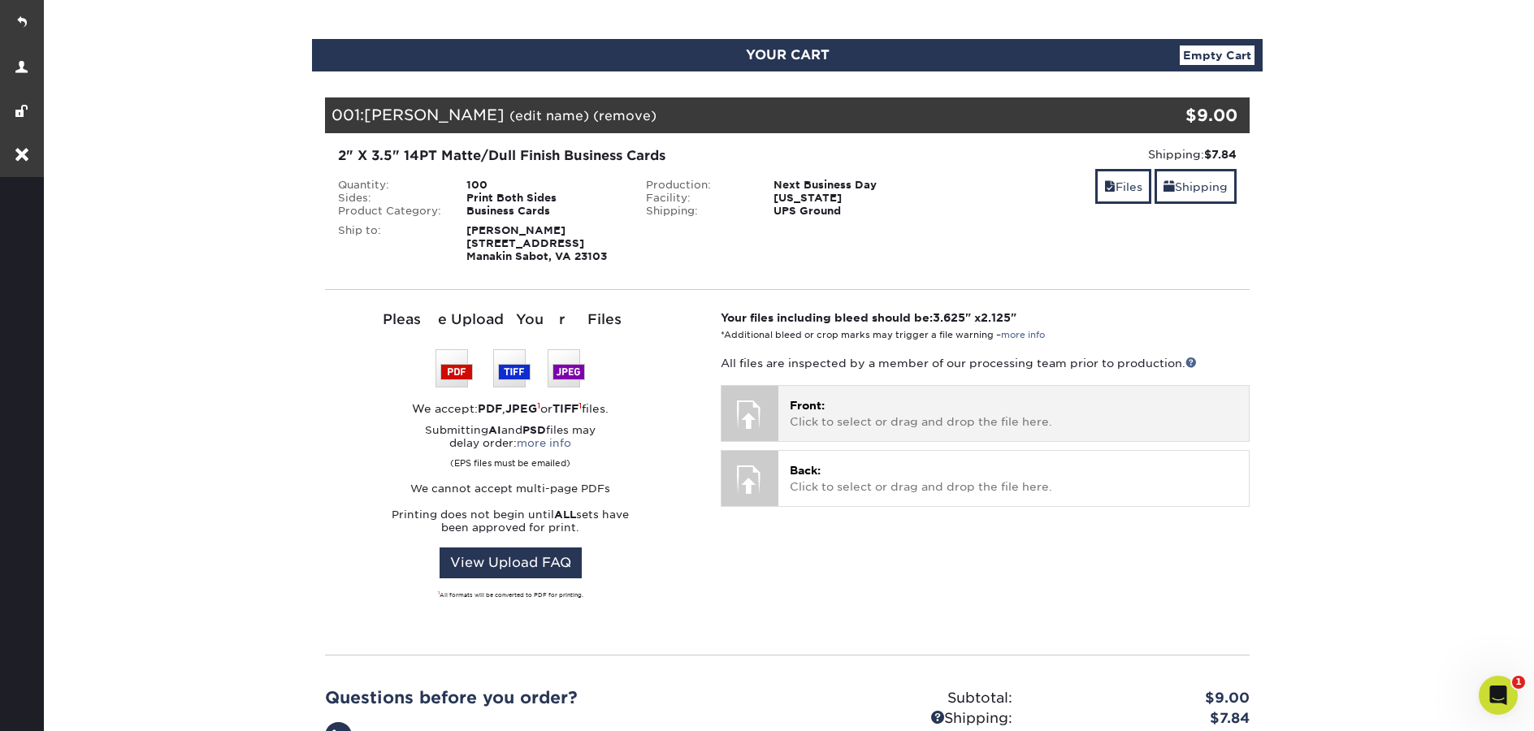
click at [843, 413] on p "Front: Click to select or drag and drop the file here." at bounding box center [1014, 413] width 448 height 33
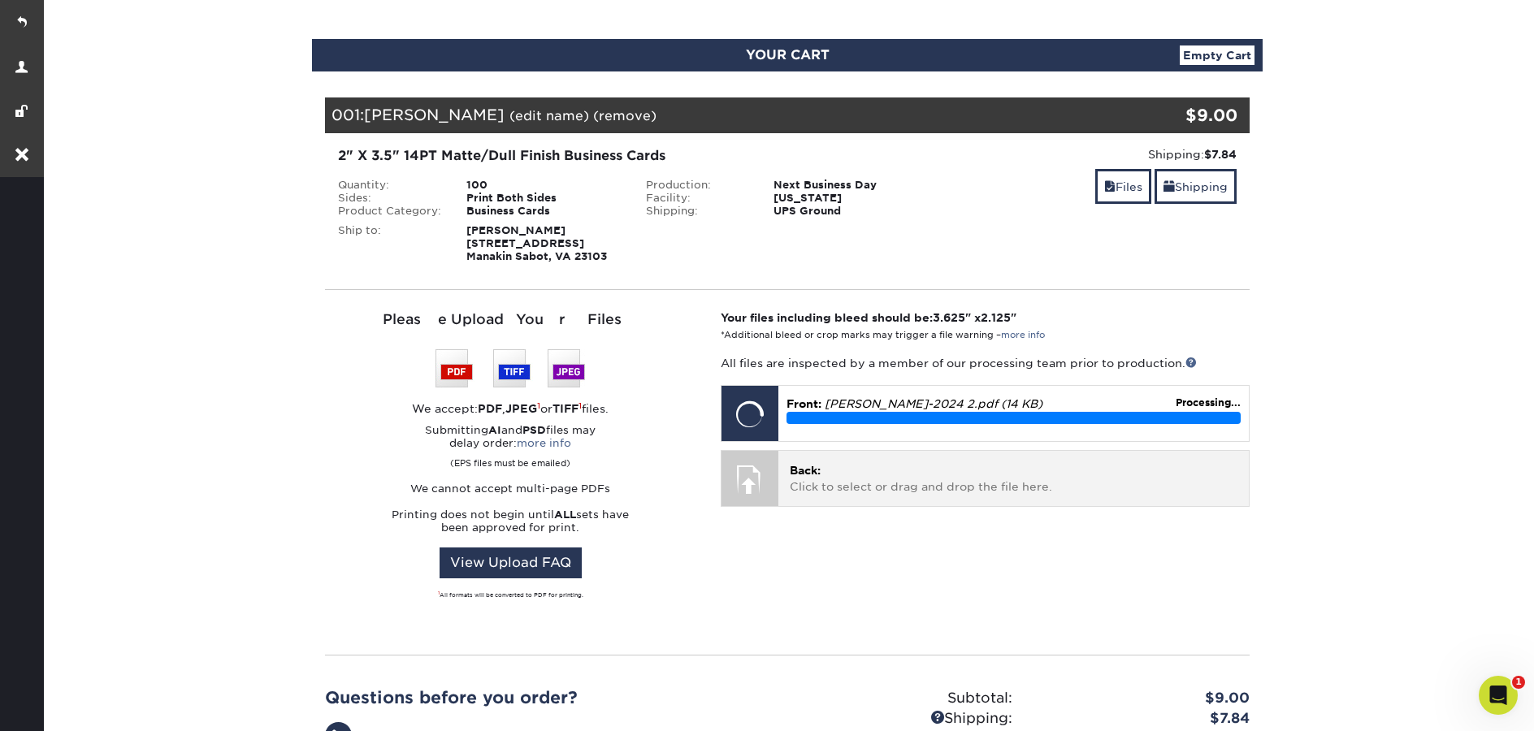
click at [893, 476] on p "Back: Click to select or drag and drop the file here." at bounding box center [1014, 478] width 448 height 33
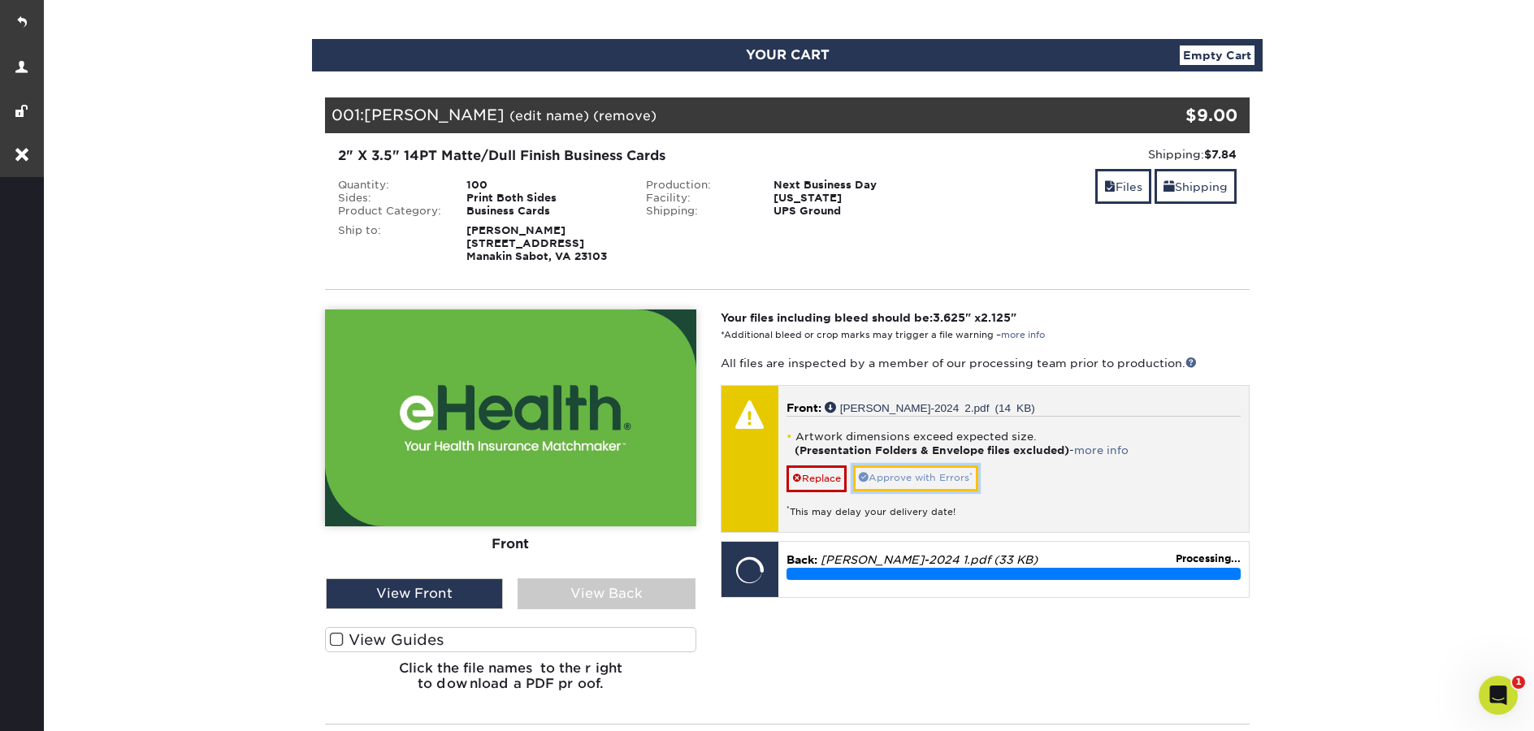
click at [957, 479] on link "Approve with Errors *" at bounding box center [915, 478] width 125 height 25
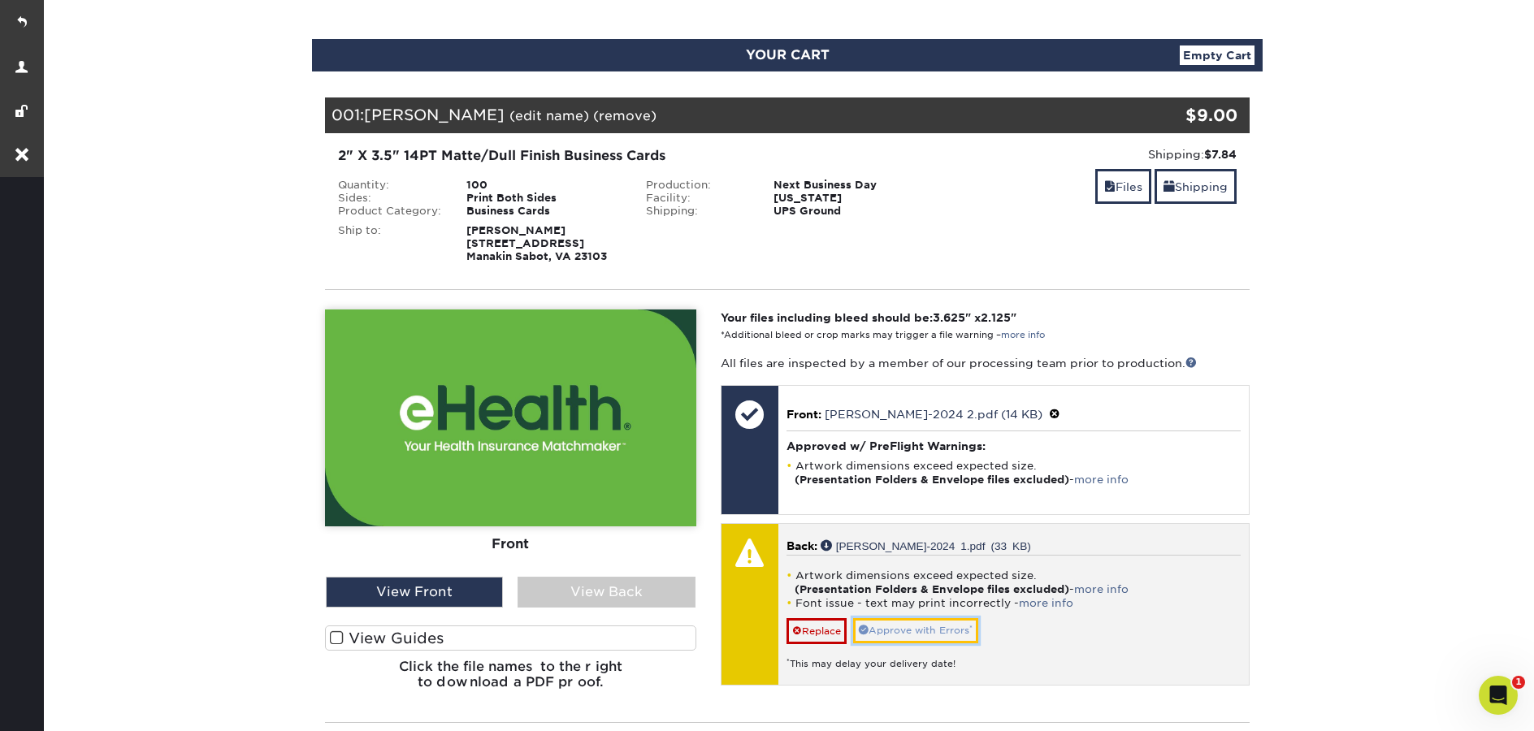
click at [944, 626] on link "Approve with Errors *" at bounding box center [915, 630] width 125 height 25
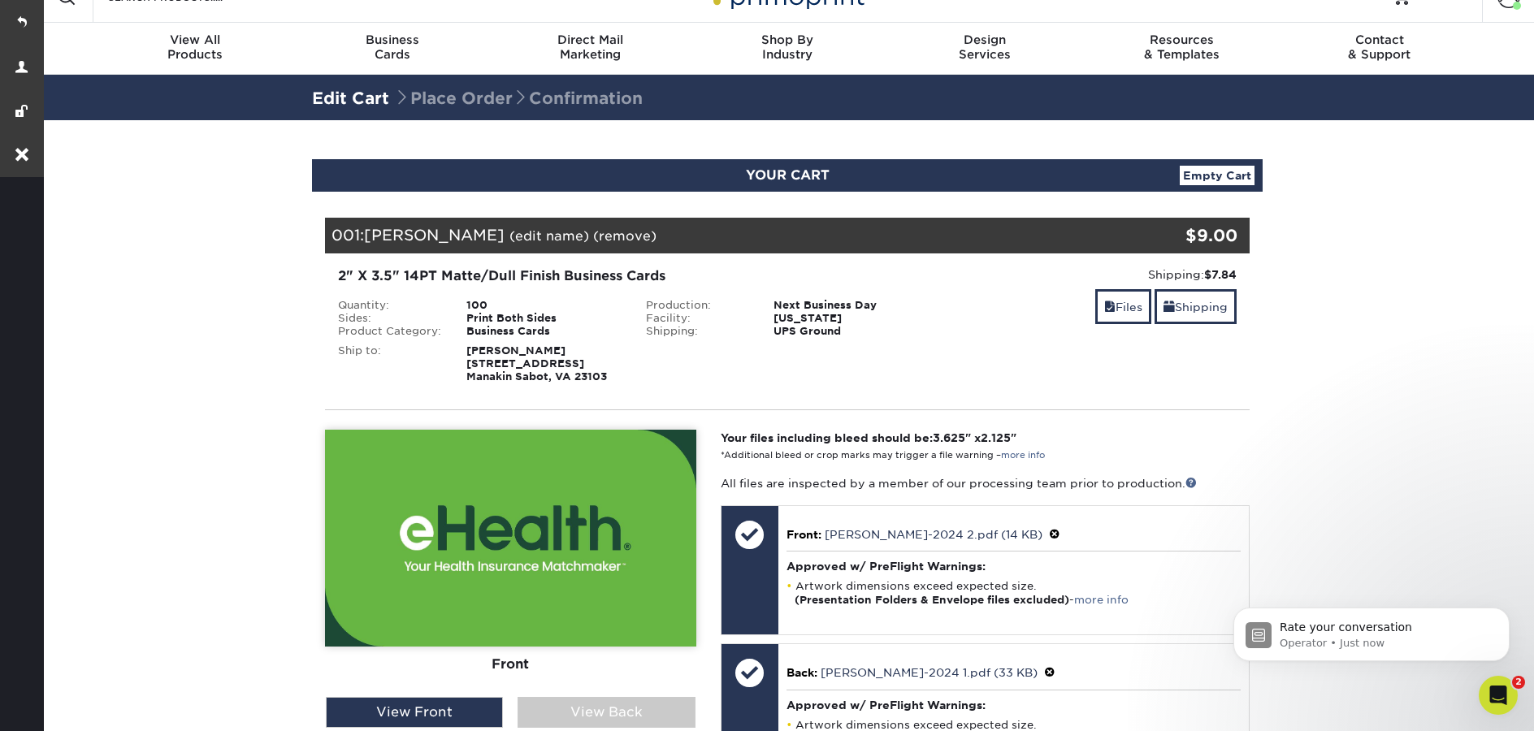
scroll to position [0, 0]
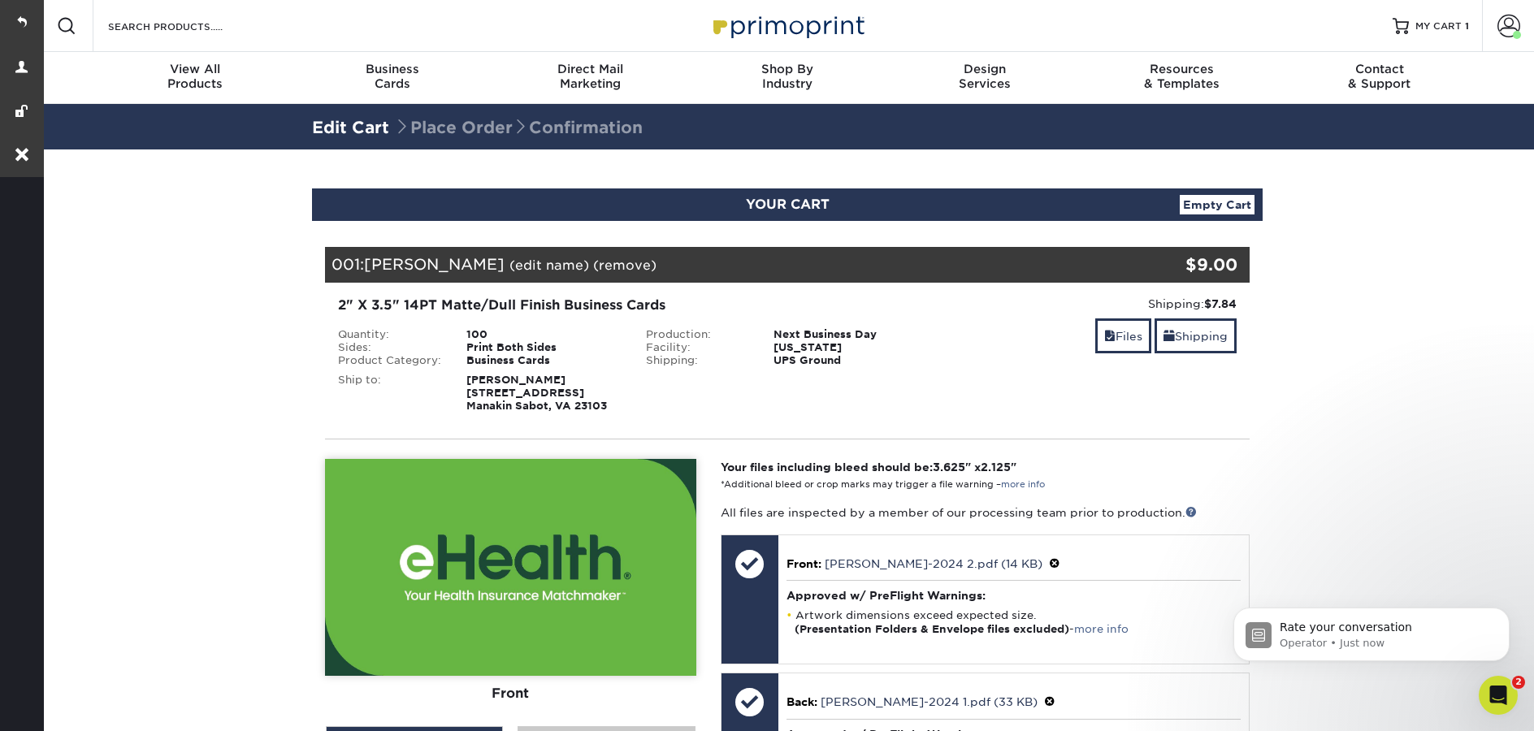
click at [809, 28] on img at bounding box center [787, 25] width 163 height 35
